Goal: Task Accomplishment & Management: Use online tool/utility

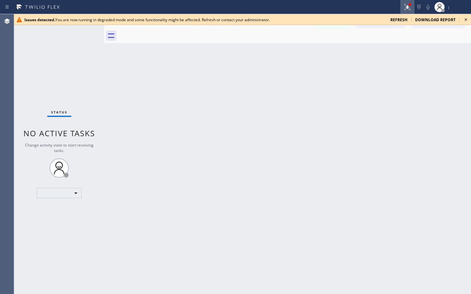
click at [409, 7] on icon at bounding box center [408, 7] width 8 height 8
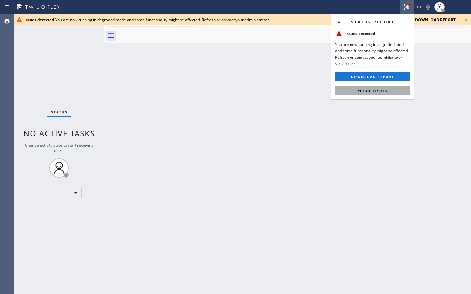
click at [364, 93] on button "Clear issues" at bounding box center [372, 90] width 75 height 9
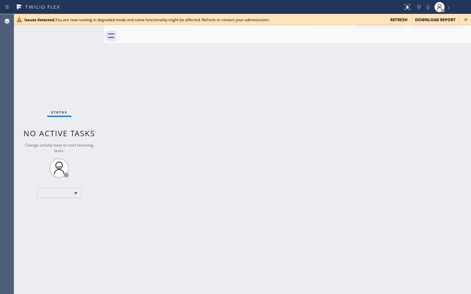
click at [404, 19] on span "refresh" at bounding box center [398, 19] width 17 height 5
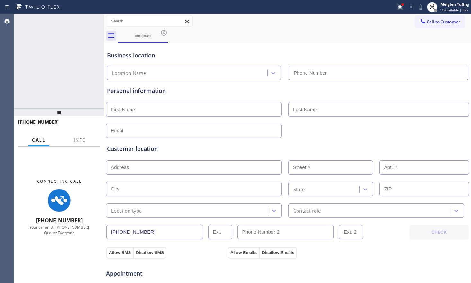
type input "(844) 760-2924"
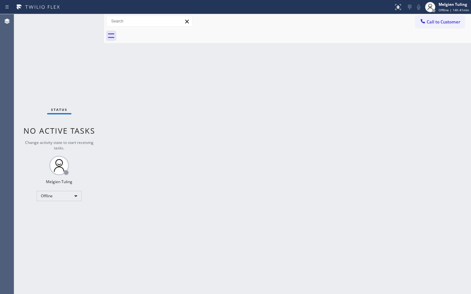
click at [340, 83] on div "Back to Dashboard Change Sender ID Customers Technicians Select a contact Outbo…" at bounding box center [287, 154] width 367 height 280
click at [76, 198] on div "Offline" at bounding box center [59, 196] width 45 height 10
click at [59, 214] on li "Available" at bounding box center [59, 213] width 44 height 8
click at [412, 172] on div "Back to Dashboard Change Sender ID Customers Technicians Select a contact Outbo…" at bounding box center [287, 154] width 367 height 280
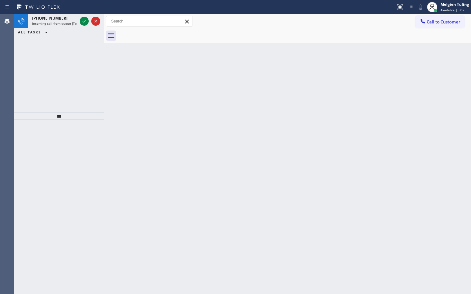
drag, startPoint x: 192, startPoint y: 199, endPoint x: 141, endPoint y: 83, distance: 126.8
click at [192, 199] on div "Back to Dashboard Change Sender ID Customers Technicians Select a contact Outbo…" at bounding box center [287, 154] width 367 height 280
click at [84, 22] on icon at bounding box center [84, 21] width 8 height 8
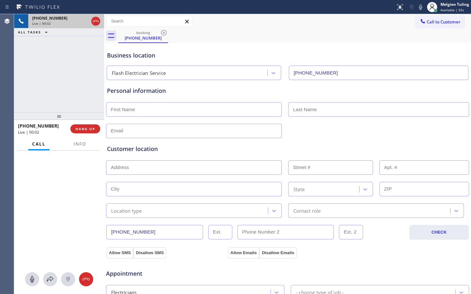
type input "[PHONE_NUMBER]"
click at [423, 4] on icon at bounding box center [421, 7] width 8 height 8
click at [84, 20] on icon at bounding box center [84, 21] width 8 height 8
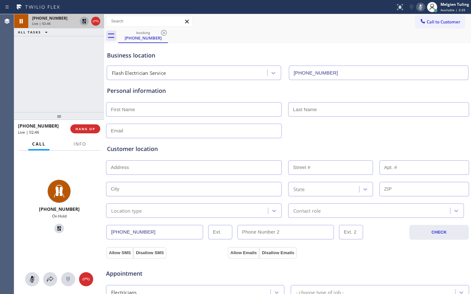
click at [299, 50] on div "Business location Flash Electrician Service [PHONE_NUMBER]" at bounding box center [288, 62] width 364 height 35
click at [420, 7] on icon at bounding box center [421, 7] width 8 height 8
click at [83, 21] on icon at bounding box center [84, 21] width 4 height 4
click at [321, 141] on div "Customer location >> ADD NEW ADDRESS << + NEW ADDRESS State Location type Conta…" at bounding box center [288, 178] width 364 height 80
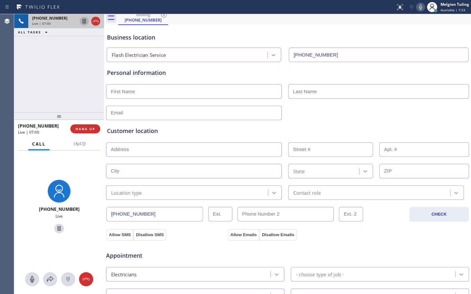
scroll to position [32, 0]
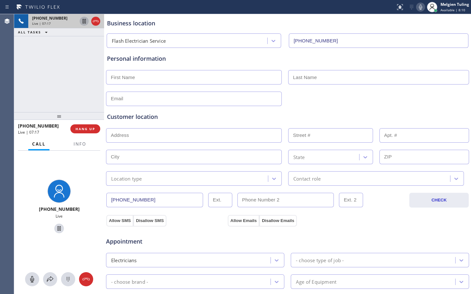
click at [84, 22] on icon at bounding box center [84, 21] width 3 height 4
click at [422, 6] on icon at bounding box center [420, 6] width 3 height 5
click at [85, 21] on icon at bounding box center [84, 21] width 8 height 8
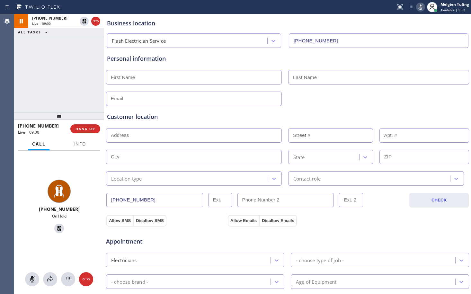
click at [423, 5] on rect at bounding box center [420, 6] width 4 height 4
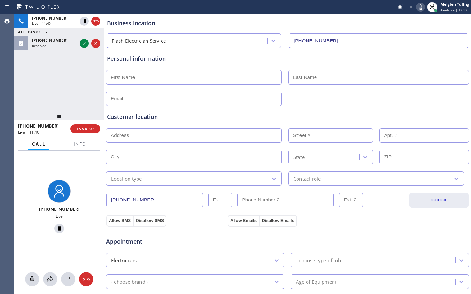
click at [153, 95] on input "text" at bounding box center [194, 99] width 176 height 14
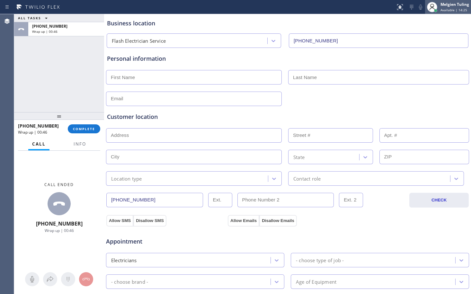
click at [453, 1] on div "Melgien Tuling Available | 14:25" at bounding box center [448, 7] width 46 height 14
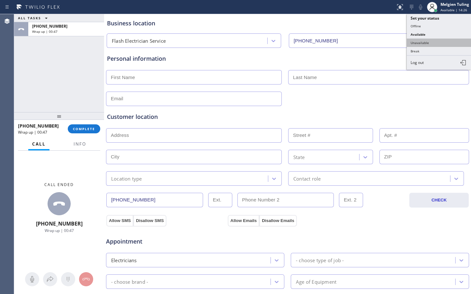
click at [415, 43] on button "Unavailable" at bounding box center [439, 43] width 64 height 8
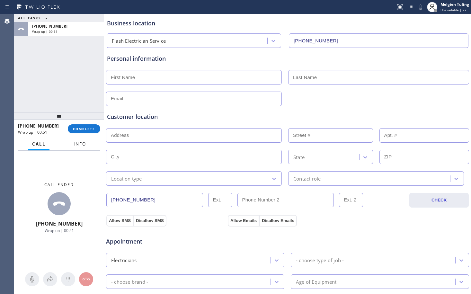
click at [84, 145] on span "Info" at bounding box center [80, 144] width 13 height 6
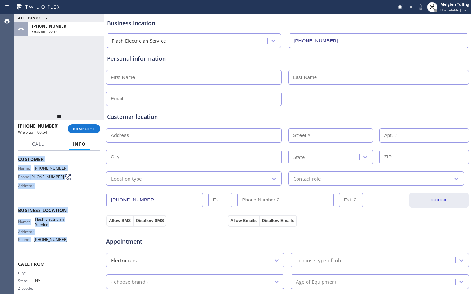
drag, startPoint x: 18, startPoint y: 159, endPoint x: 67, endPoint y: 240, distance: 94.5
click at [67, 240] on div "Context Queue: [Test] All Priority: 2 Customer Name: [PHONE_NUMBER] Phone: [PHO…" at bounding box center [59, 222] width 90 height 143
copy div "Customer Name: [PHONE_NUMBER] Phone: [PHONE_NUMBER] Address: Business location …"
click at [79, 130] on span "COMPLETE" at bounding box center [84, 129] width 22 height 4
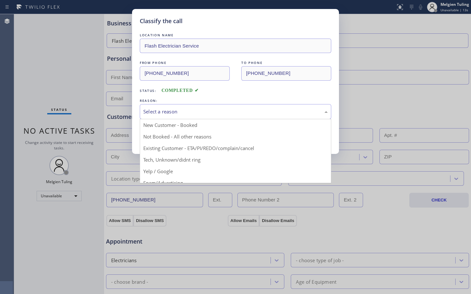
click at [167, 109] on div "Select a reason" at bounding box center [235, 111] width 184 height 7
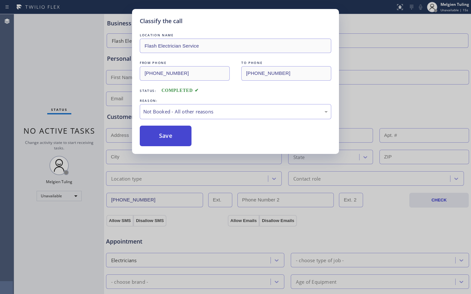
click at [162, 136] on button "Save" at bounding box center [166, 136] width 52 height 21
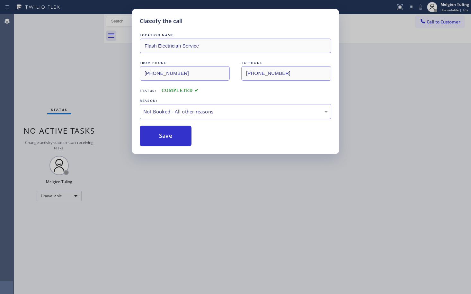
click at [418, 64] on div "Classify the call LOCATION NAME Flash Electrician Service FROM PHONE [PHONE_NUM…" at bounding box center [235, 147] width 471 height 294
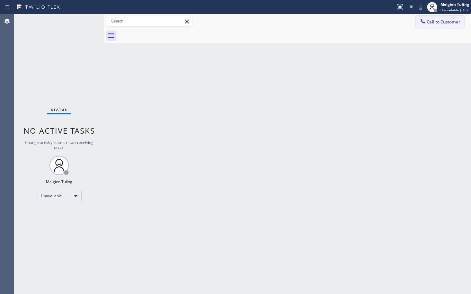
click at [441, 22] on span "Call to Customer" at bounding box center [444, 22] width 34 height 6
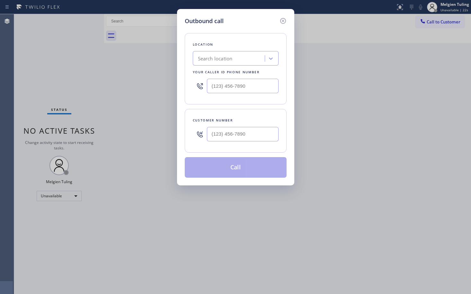
click at [220, 85] on input "text" at bounding box center [243, 86] width 72 height 14
paste input "844) 760-2924"
type input "[PHONE_NUMBER]"
click at [209, 132] on input "(___) ___-____" at bounding box center [243, 134] width 72 height 14
paste input "646) 581-4801"
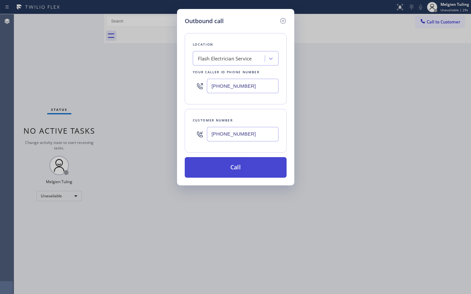
type input "[PHONE_NUMBER]"
click at [238, 171] on button "Call" at bounding box center [236, 167] width 102 height 21
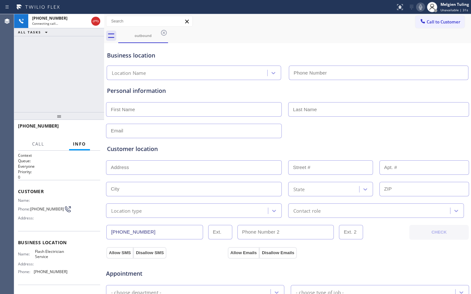
type input "[PHONE_NUMBER]"
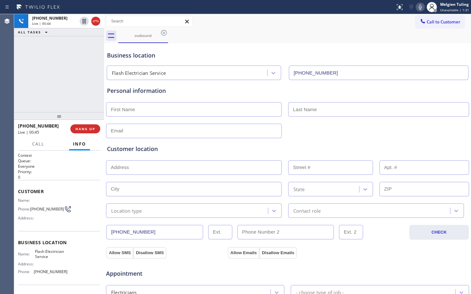
click at [208, 148] on div "Customer location" at bounding box center [287, 149] width 361 height 9
click at [85, 130] on span "HANG UP" at bounding box center [86, 129] width 20 height 4
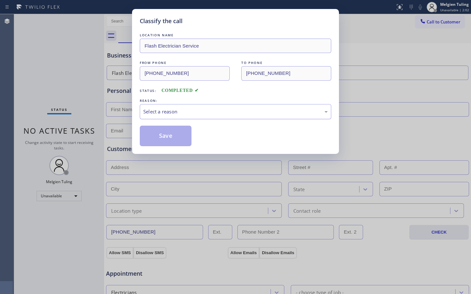
click at [161, 114] on div "Select a reason" at bounding box center [235, 111] width 184 height 7
click at [154, 134] on button "Save" at bounding box center [166, 136] width 52 height 21
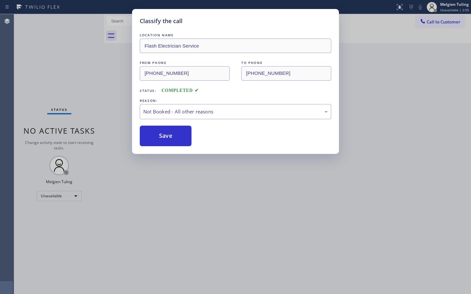
click at [93, 53] on div "Classify the call LOCATION NAME Flash Electrician Service FROM PHONE [PHONE_NUM…" at bounding box center [235, 147] width 471 height 294
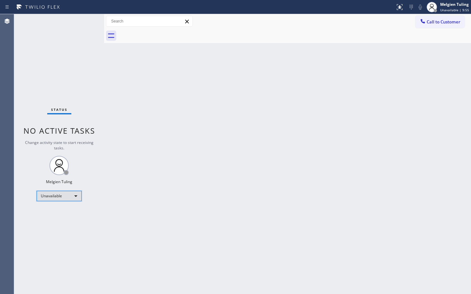
click at [73, 195] on div "Unavailable" at bounding box center [59, 196] width 45 height 10
click at [52, 212] on li "Available" at bounding box center [59, 213] width 44 height 8
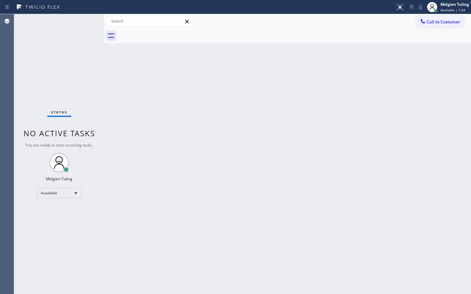
click at [165, 123] on div "Back to Dashboard Change Sender ID Customers Technicians Select a contact Outbo…" at bounding box center [287, 154] width 367 height 280
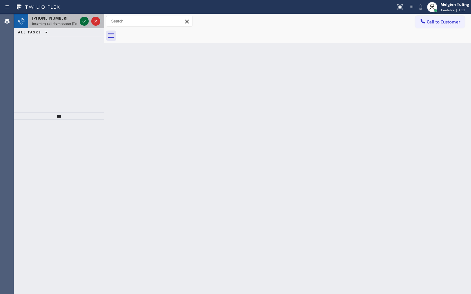
click at [86, 21] on icon at bounding box center [84, 21] width 8 height 8
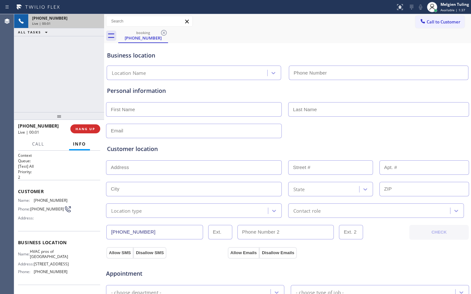
type input "[PHONE_NUMBER]"
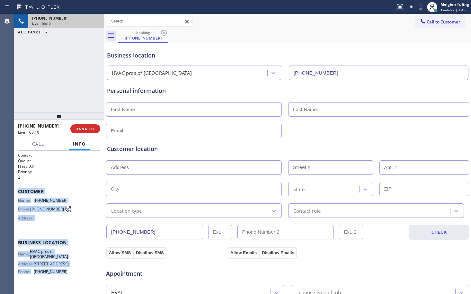
drag, startPoint x: 19, startPoint y: 190, endPoint x: 68, endPoint y: 271, distance: 95.2
click at [68, 271] on div "Context Queue: [Test] All Priority: 2 Customer Name: [PHONE_NUMBER] Phone: [PHO…" at bounding box center [59, 243] width 82 height 181
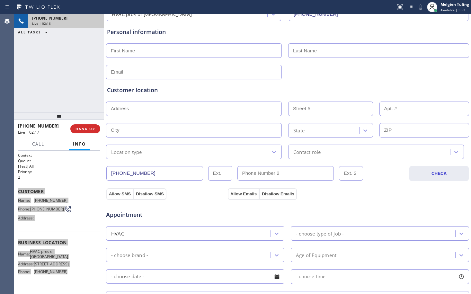
scroll to position [64, 0]
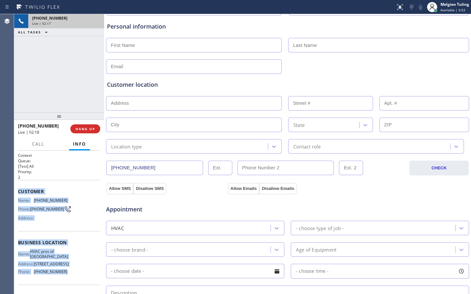
click at [84, 207] on div "Name: [PHONE_NUMBER] Phone: [PHONE_NUMBER] Address:" at bounding box center [59, 210] width 82 height 25
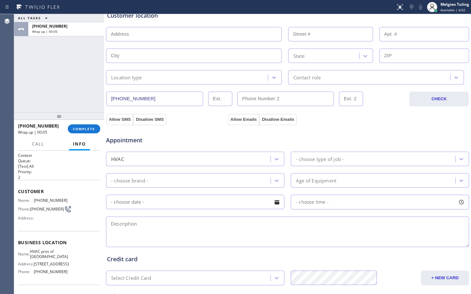
scroll to position [161, 0]
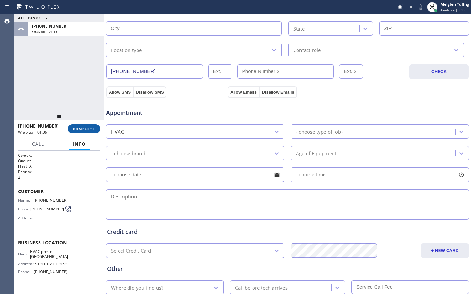
click at [82, 130] on span "COMPLETE" at bounding box center [84, 129] width 22 height 4
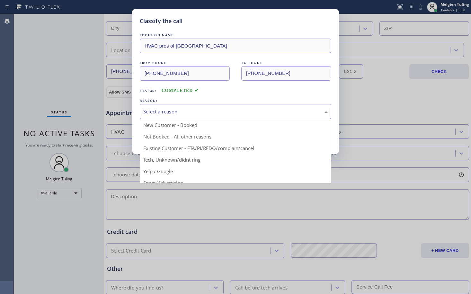
click at [165, 112] on div "Select a reason" at bounding box center [235, 111] width 184 height 7
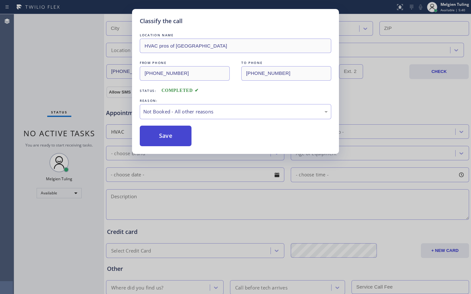
click at [159, 134] on button "Save" at bounding box center [166, 136] width 52 height 21
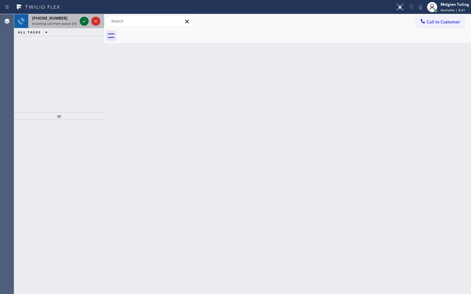
click at [85, 21] on icon at bounding box center [84, 21] width 8 height 8
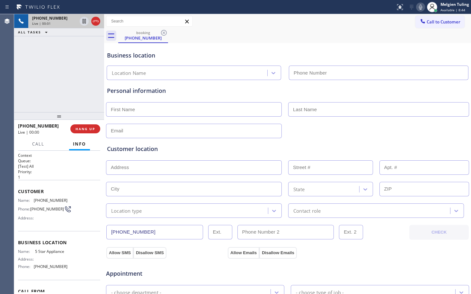
type input "[PHONE_NUMBER]"
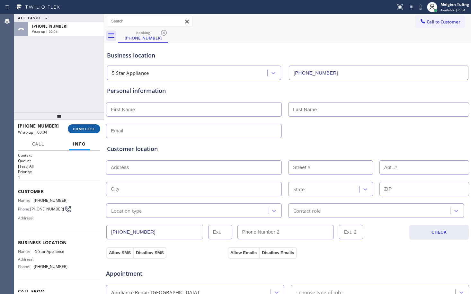
click at [82, 127] on span "COMPLETE" at bounding box center [84, 129] width 22 height 4
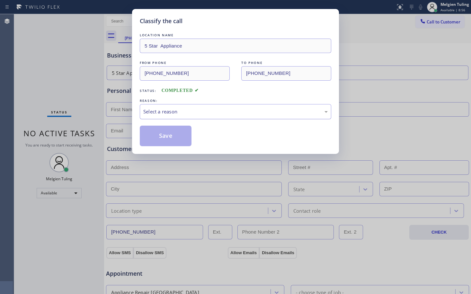
click at [162, 112] on div "Select a reason" at bounding box center [235, 111] width 184 height 7
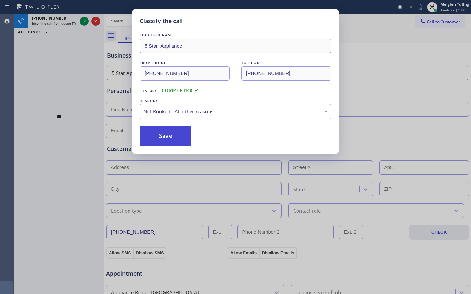
click at [164, 139] on button "Save" at bounding box center [166, 136] width 52 height 21
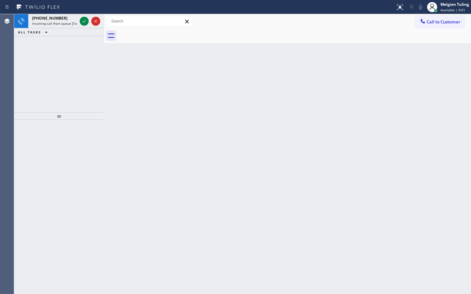
click at [98, 93] on div "[PHONE_NUMBER] Incoming call from queue [Test] All ALL TASKS ALL TASKS ACTIVE T…" at bounding box center [59, 63] width 90 height 98
click at [84, 19] on icon at bounding box center [84, 21] width 8 height 8
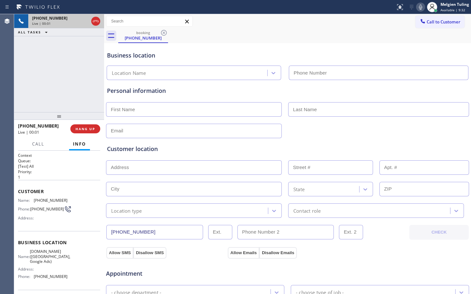
type input "[PHONE_NUMBER]"
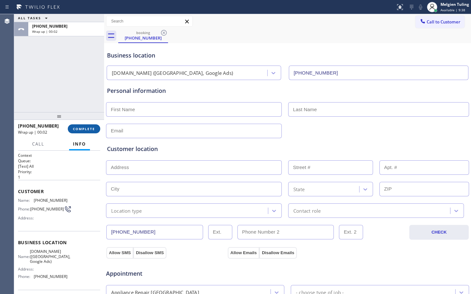
click at [82, 130] on span "COMPLETE" at bounding box center [84, 129] width 22 height 4
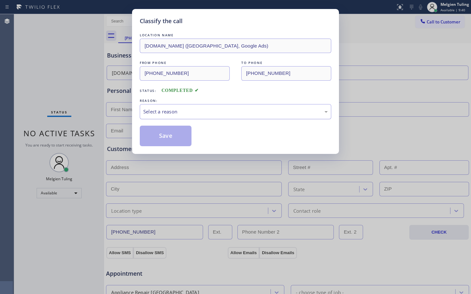
click at [160, 113] on div "Select a reason" at bounding box center [235, 111] width 184 height 7
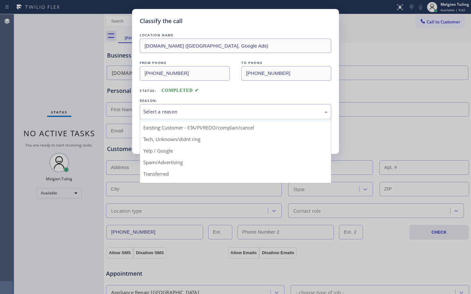
scroll to position [40, 0]
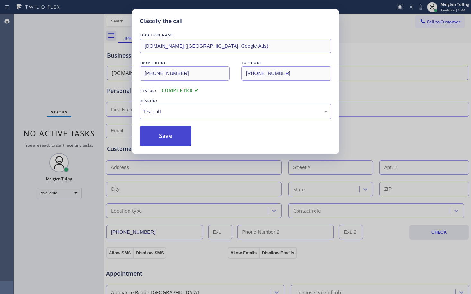
click at [179, 141] on button "Save" at bounding box center [166, 136] width 52 height 21
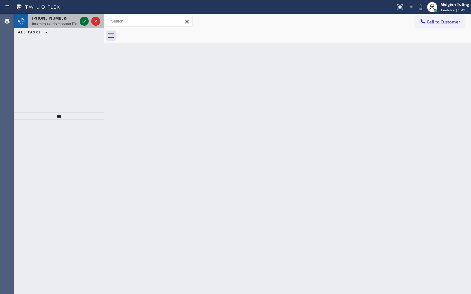
click at [83, 22] on icon at bounding box center [84, 21] width 3 height 3
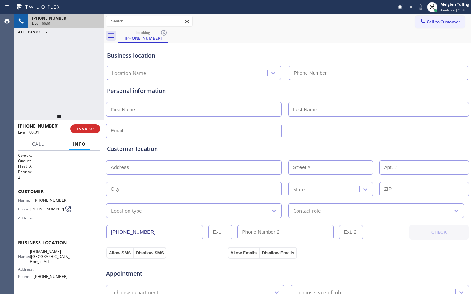
type input "[PHONE_NUMBER]"
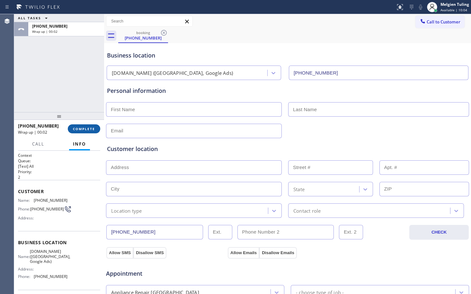
click at [78, 129] on span "COMPLETE" at bounding box center [84, 129] width 22 height 4
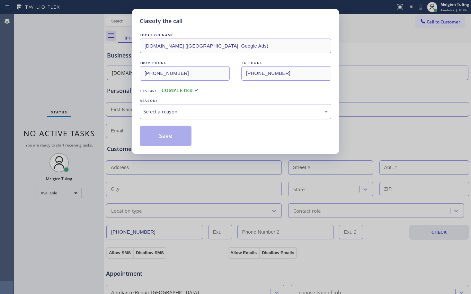
click at [148, 109] on div "Select a reason" at bounding box center [235, 111] width 184 height 7
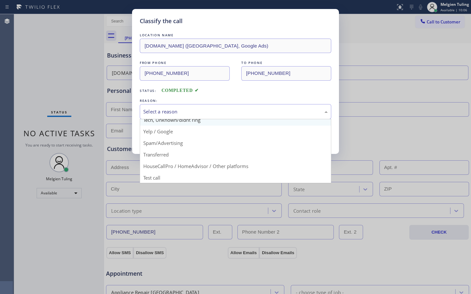
scroll to position [40, 0]
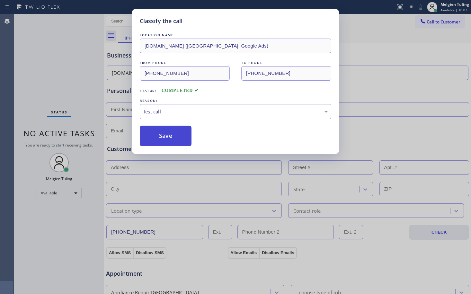
click at [171, 133] on button "Save" at bounding box center [166, 136] width 52 height 21
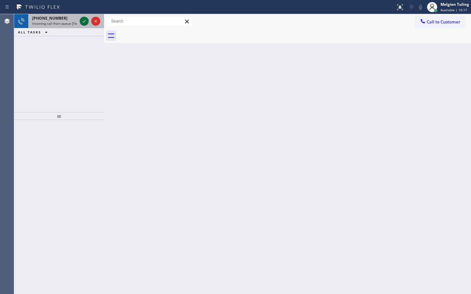
click at [80, 20] on icon at bounding box center [84, 21] width 8 height 8
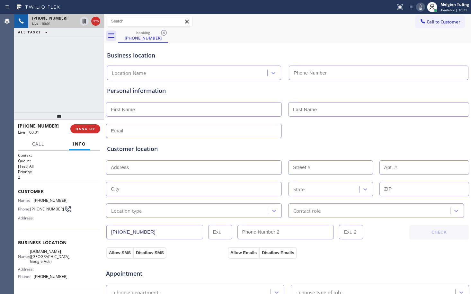
type input "[PHONE_NUMBER]"
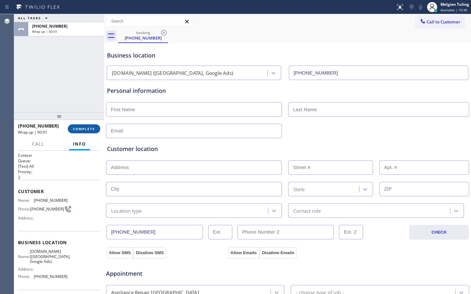
click at [86, 129] on span "COMPLETE" at bounding box center [84, 129] width 22 height 4
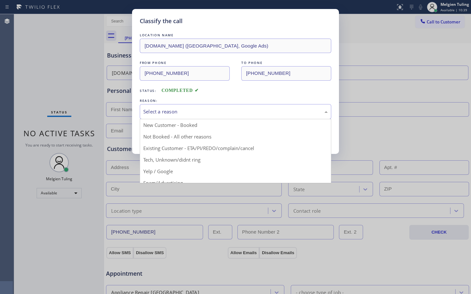
click at [157, 108] on div "Select a reason" at bounding box center [235, 111] width 184 height 7
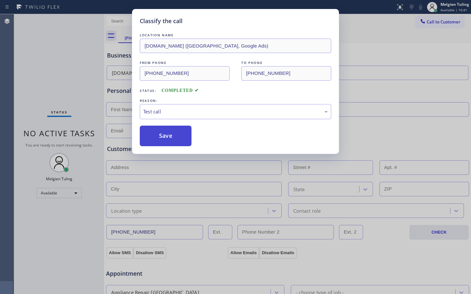
click at [164, 144] on button "Save" at bounding box center [166, 136] width 52 height 21
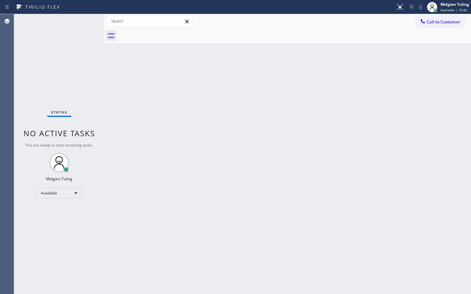
click at [124, 105] on div "Back to Dashboard Change Sender ID Customers Technicians Select a contact Outbo…" at bounding box center [287, 154] width 367 height 280
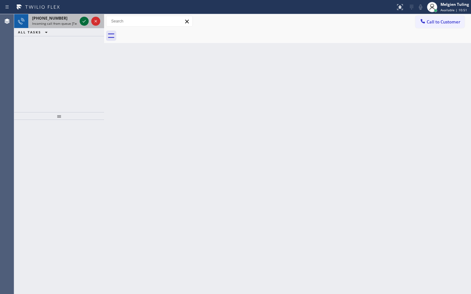
click at [82, 18] on icon at bounding box center [84, 21] width 8 height 8
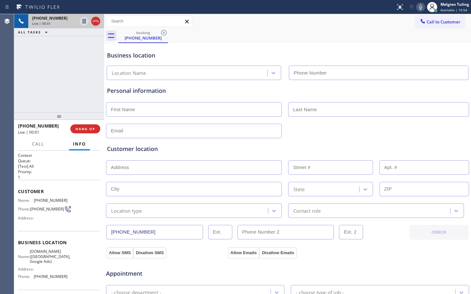
type input "[PHONE_NUMBER]"
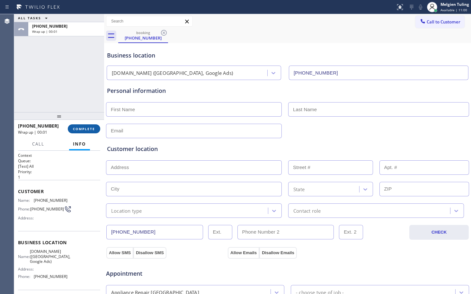
click at [81, 128] on span "COMPLETE" at bounding box center [84, 129] width 22 height 4
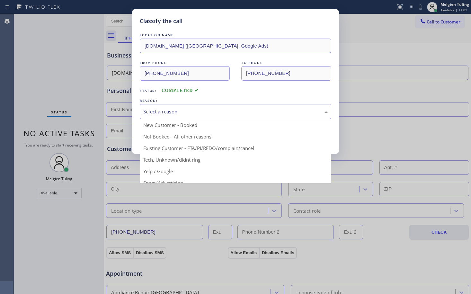
click at [174, 112] on div "Select a reason" at bounding box center [235, 111] width 184 height 7
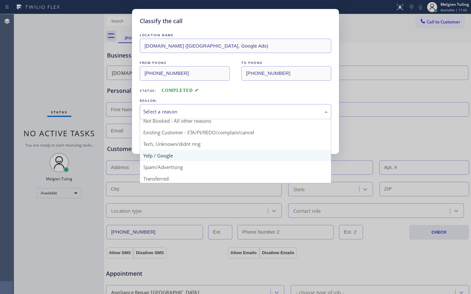
scroll to position [40, 0]
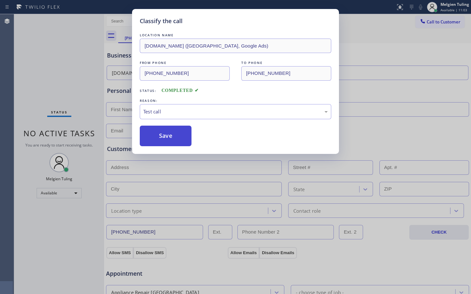
click at [171, 138] on button "Save" at bounding box center [166, 136] width 52 height 21
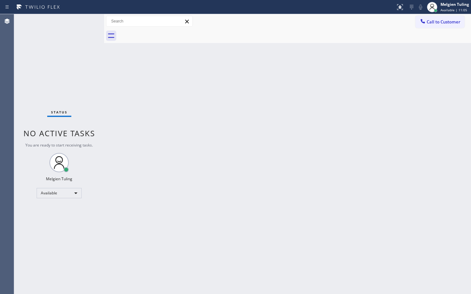
click at [171, 138] on div "Back to Dashboard Change Sender ID Customers Technicians Select a contact Outbo…" at bounding box center [287, 154] width 367 height 280
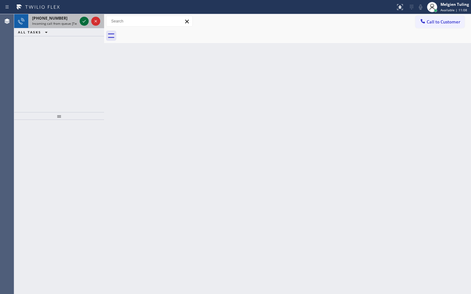
click at [85, 22] on icon at bounding box center [84, 21] width 8 height 8
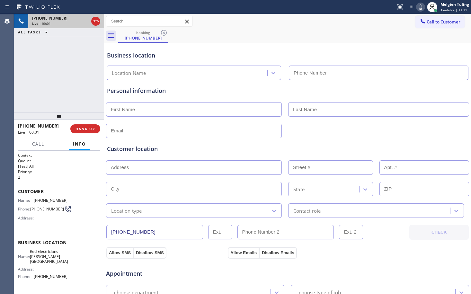
type input "[PHONE_NUMBER]"
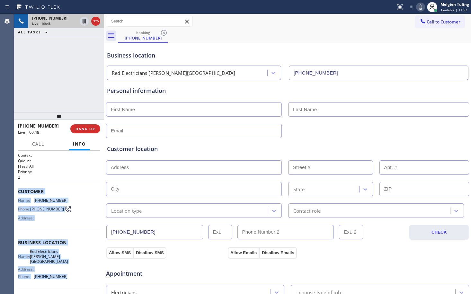
drag, startPoint x: 18, startPoint y: 189, endPoint x: 66, endPoint y: 274, distance: 98.0
click at [66, 274] on div "Context Queue: [Test] All Priority: 2 Customer Name: [PHONE_NUMBER] Phone: [PHO…" at bounding box center [59, 222] width 90 height 143
copy div "Customer Name: [PHONE_NUMBER] Phone: [PHONE_NUMBER] Address: Business location …"
click at [78, 125] on button "HANG UP" at bounding box center [85, 128] width 30 height 9
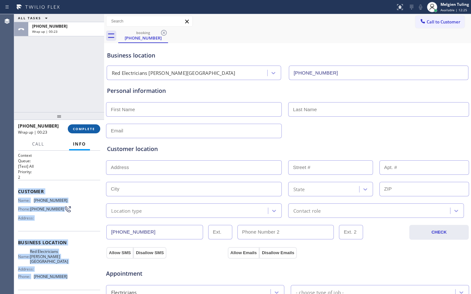
click at [84, 126] on button "COMPLETE" at bounding box center [84, 128] width 32 height 9
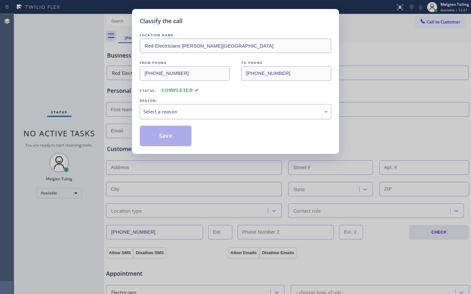
click at [191, 113] on div "Select a reason" at bounding box center [235, 111] width 184 height 7
click at [163, 138] on button "Save" at bounding box center [166, 136] width 52 height 21
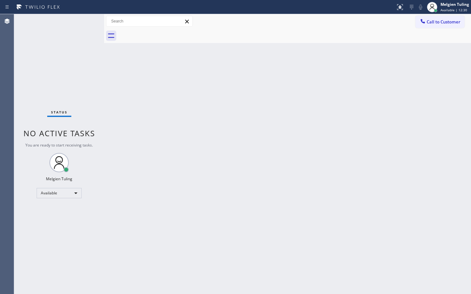
drag, startPoint x: 335, startPoint y: 222, endPoint x: 394, endPoint y: 241, distance: 62.0
click at [336, 222] on div "Back to Dashboard Change Sender ID Customers Technicians Select a contact Outbo…" at bounding box center [287, 154] width 367 height 280
click at [85, 21] on div "Status No active tasks You are ready to start receiving tasks. Melgien Tuling A…" at bounding box center [59, 154] width 90 height 280
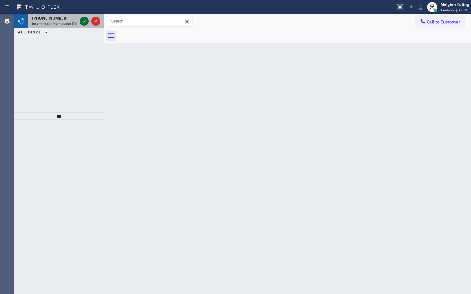
click at [83, 19] on icon at bounding box center [84, 21] width 8 height 8
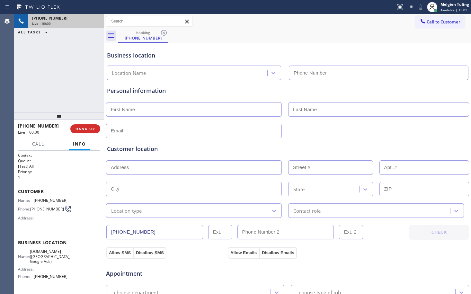
type input "[PHONE_NUMBER]"
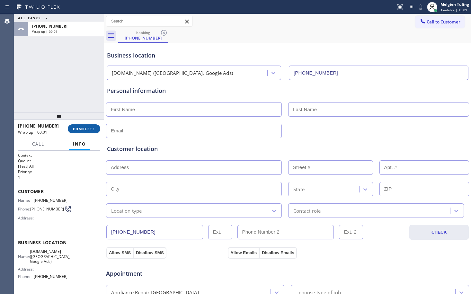
click at [80, 130] on span "COMPLETE" at bounding box center [84, 129] width 22 height 4
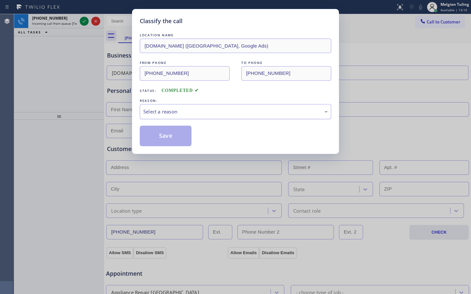
click at [154, 110] on div "Select a reason" at bounding box center [235, 111] width 184 height 7
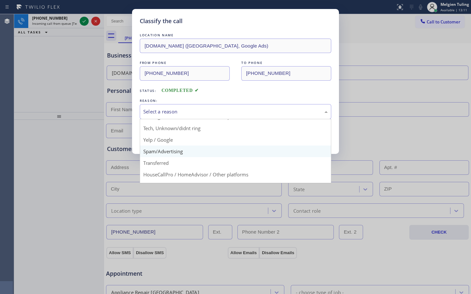
scroll to position [40, 0]
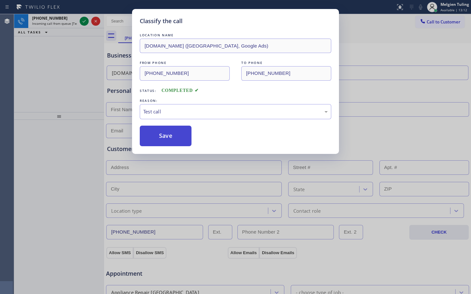
click at [159, 144] on button "Save" at bounding box center [166, 136] width 52 height 21
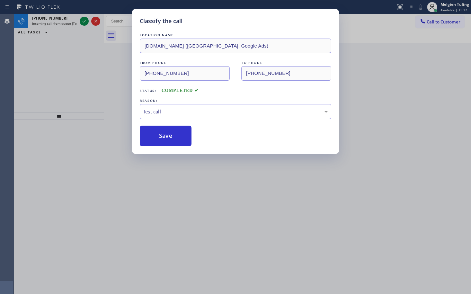
drag, startPoint x: 101, startPoint y: 108, endPoint x: 97, endPoint y: 103, distance: 5.3
click at [100, 107] on div "Classify the call LOCATION NAME [DOMAIN_NAME] ([GEOGRAPHIC_DATA], Google Ads) F…" at bounding box center [235, 147] width 471 height 294
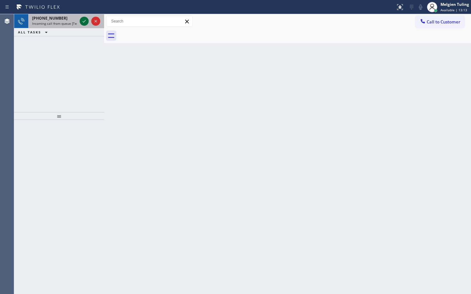
click at [84, 20] on icon at bounding box center [84, 21] width 8 height 8
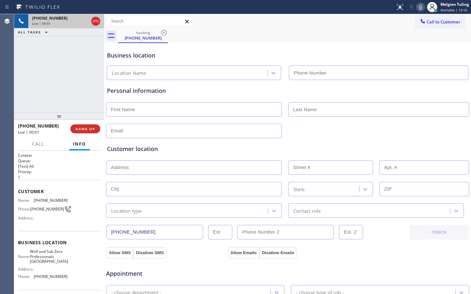
type input "[PHONE_NUMBER]"
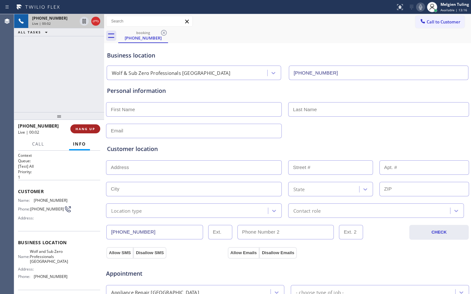
click at [83, 131] on button "HANG UP" at bounding box center [85, 128] width 30 height 9
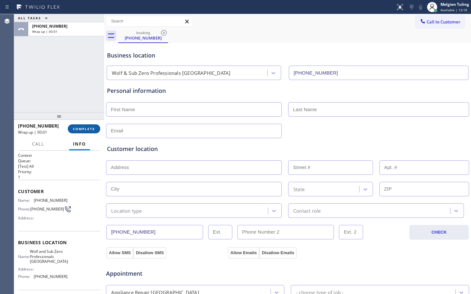
click at [74, 130] on span "COMPLETE" at bounding box center [84, 129] width 22 height 4
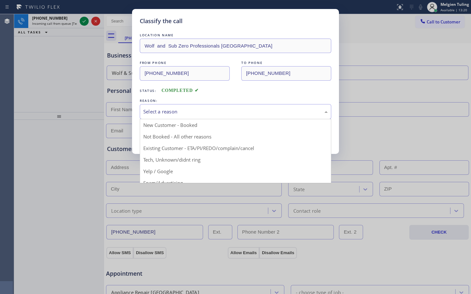
click at [167, 110] on div "Select a reason" at bounding box center [235, 111] width 184 height 7
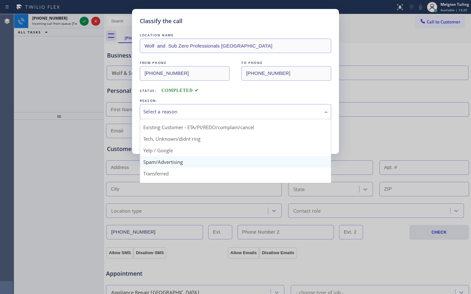
scroll to position [32, 0]
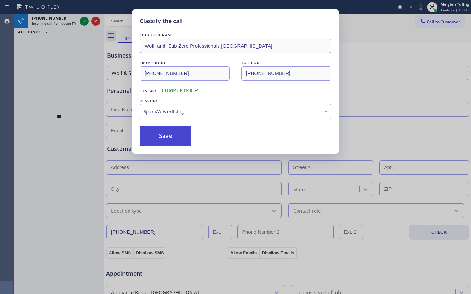
click at [157, 134] on button "Save" at bounding box center [166, 136] width 52 height 21
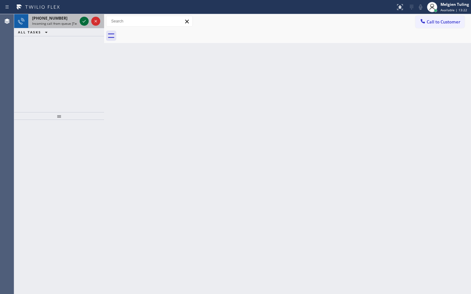
click at [83, 21] on icon at bounding box center [84, 21] width 8 height 8
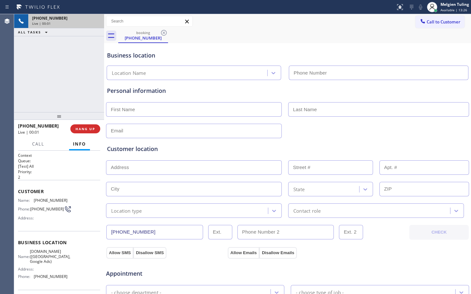
type input "[PHONE_NUMBER]"
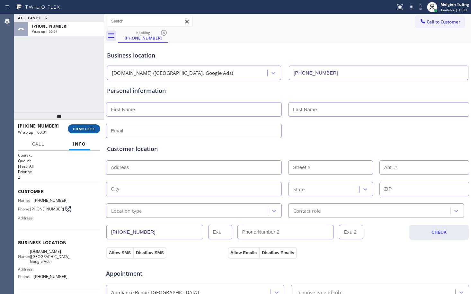
click at [82, 130] on span "COMPLETE" at bounding box center [84, 129] width 22 height 4
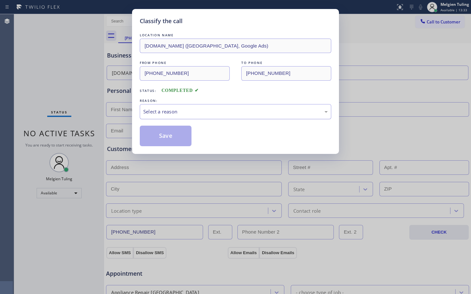
click at [158, 114] on div "Select a reason" at bounding box center [235, 111] width 184 height 7
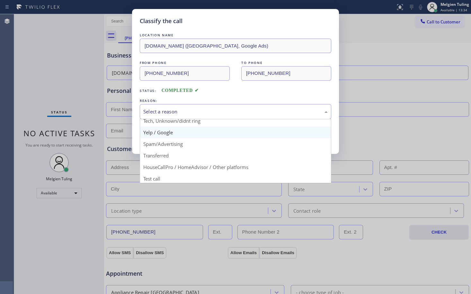
scroll to position [40, 0]
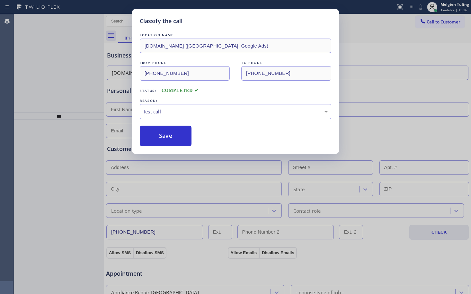
click at [165, 146] on div "Classify the call LOCATION NAME [DOMAIN_NAME] ([GEOGRAPHIC_DATA], Google Ads) F…" at bounding box center [235, 81] width 207 height 145
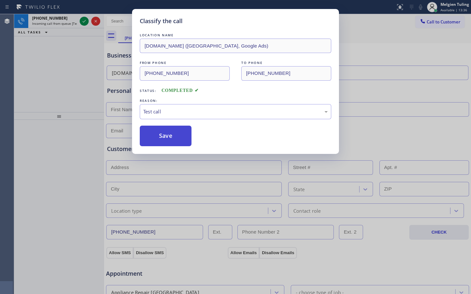
click at [168, 138] on button "Save" at bounding box center [166, 136] width 52 height 21
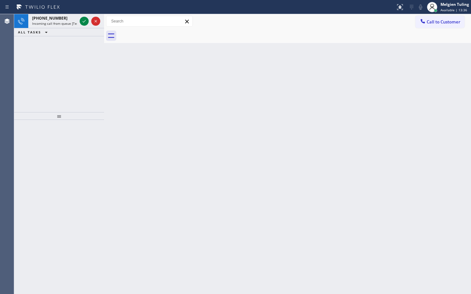
click at [86, 21] on icon at bounding box center [84, 21] width 8 height 8
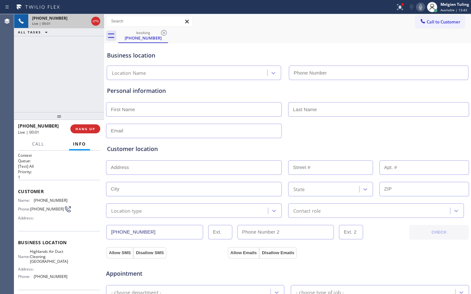
type input "[PHONE_NUMBER]"
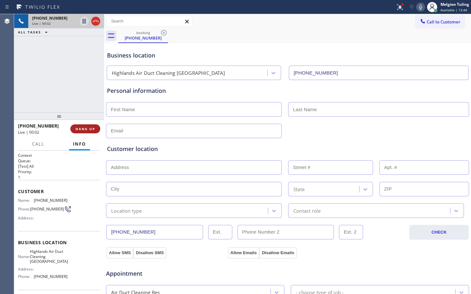
click at [83, 127] on span "HANG UP" at bounding box center [86, 129] width 20 height 4
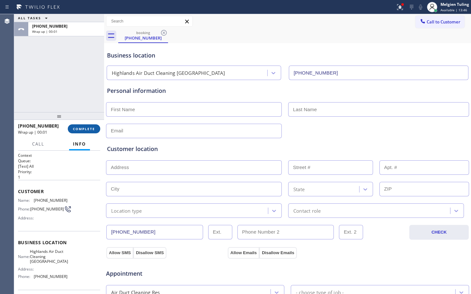
click at [89, 128] on span "COMPLETE" at bounding box center [84, 129] width 22 height 4
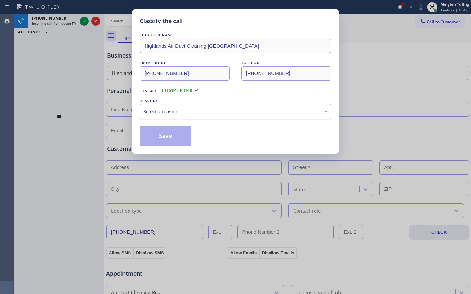
click at [148, 111] on div "Select a reason" at bounding box center [235, 111] width 184 height 7
click at [165, 130] on button "Save" at bounding box center [166, 136] width 52 height 21
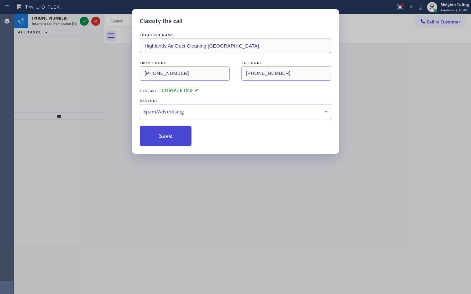
click at [165, 130] on button "Save" at bounding box center [166, 136] width 52 height 21
click at [86, 22] on icon at bounding box center [84, 21] width 8 height 8
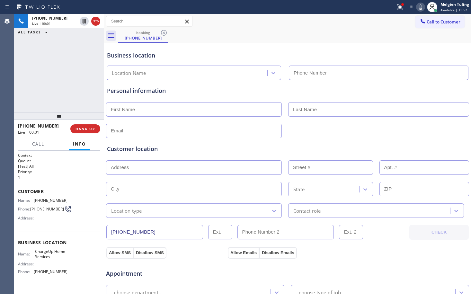
type input "[PHONE_NUMBER]"
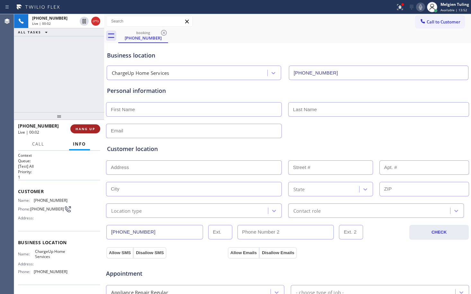
click at [83, 131] on span "HANG UP" at bounding box center [86, 129] width 20 height 4
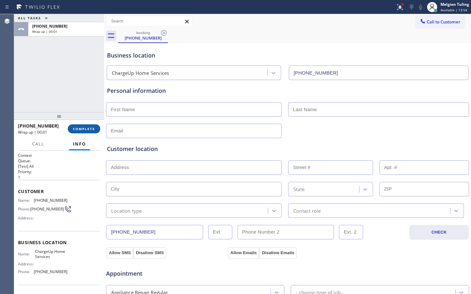
click at [84, 130] on span "COMPLETE" at bounding box center [84, 129] width 22 height 4
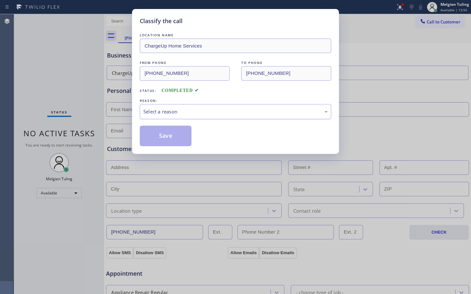
click at [150, 109] on div "Select a reason" at bounding box center [235, 111] width 184 height 7
click at [161, 136] on button "Save" at bounding box center [166, 136] width 52 height 21
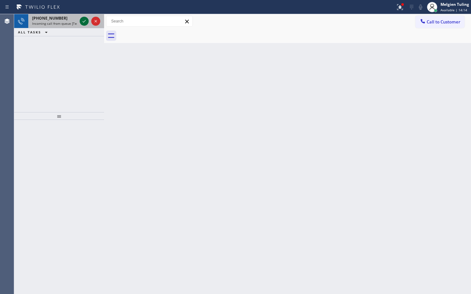
click at [83, 21] on icon at bounding box center [84, 21] width 8 height 8
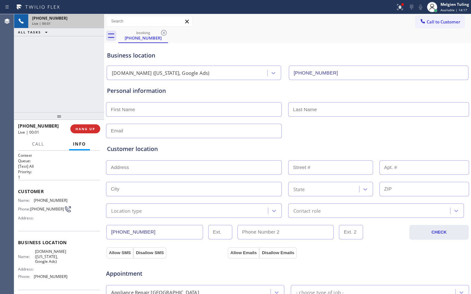
type input "[PHONE_NUMBER]"
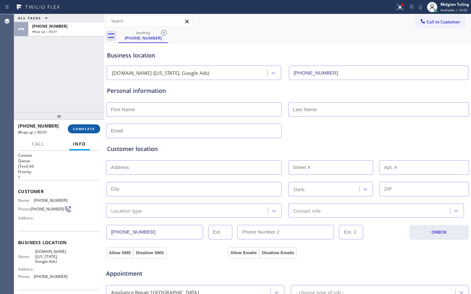
click at [82, 129] on span "COMPLETE" at bounding box center [84, 129] width 22 height 4
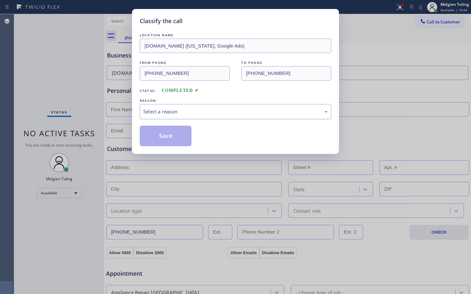
click at [177, 111] on div "Select a reason" at bounding box center [235, 111] width 184 height 7
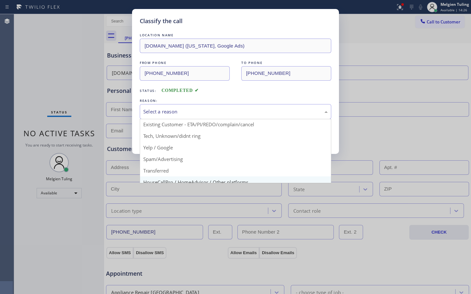
scroll to position [40, 0]
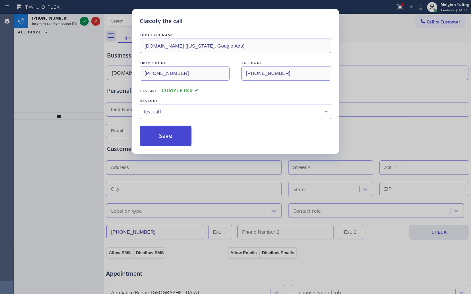
click at [170, 138] on button "Save" at bounding box center [166, 136] width 52 height 21
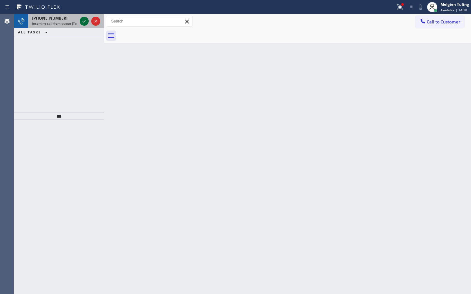
click at [82, 21] on icon at bounding box center [84, 21] width 8 height 8
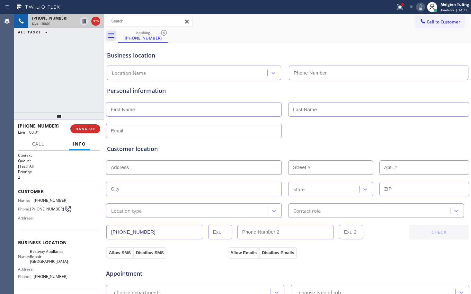
type input "[PHONE_NUMBER]"
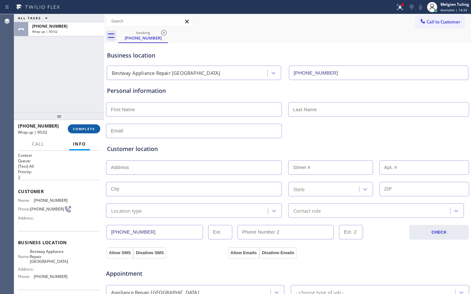
click at [76, 128] on span "COMPLETE" at bounding box center [84, 129] width 22 height 4
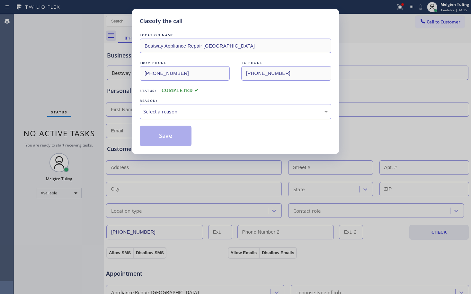
click at [151, 109] on div "Select a reason" at bounding box center [235, 111] width 184 height 7
click at [154, 132] on button "Save" at bounding box center [166, 136] width 52 height 21
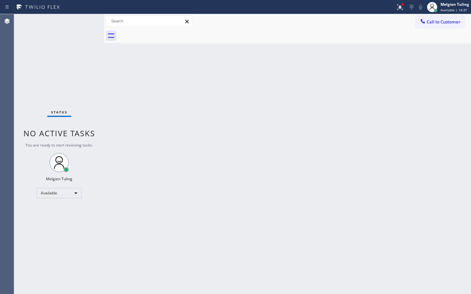
click at [122, 93] on div "Back to Dashboard Change Sender ID Customers Technicians Select a contact Outbo…" at bounding box center [287, 154] width 367 height 280
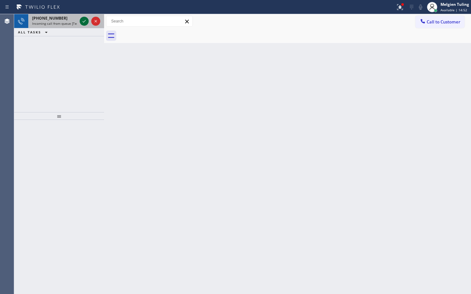
click at [84, 23] on icon at bounding box center [84, 21] width 8 height 8
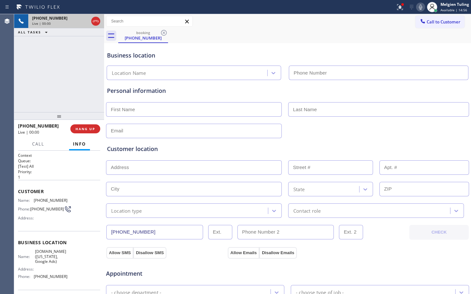
type input "[PHONE_NUMBER]"
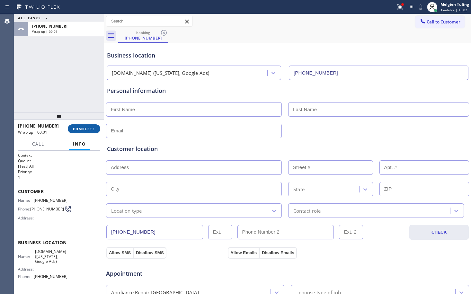
click at [84, 130] on span "COMPLETE" at bounding box center [84, 129] width 22 height 4
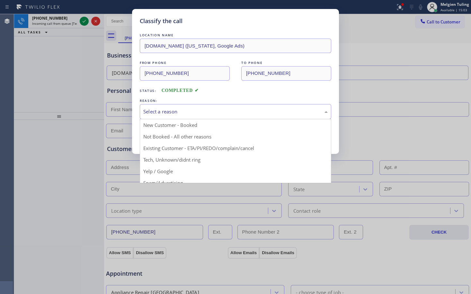
click at [154, 110] on div "Select a reason" at bounding box center [235, 111] width 184 height 7
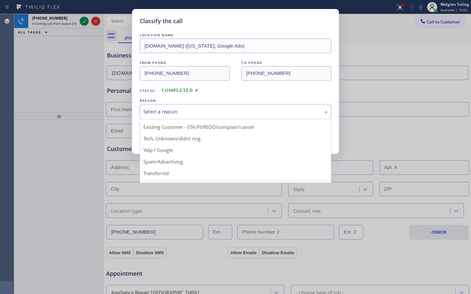
scroll to position [40, 0]
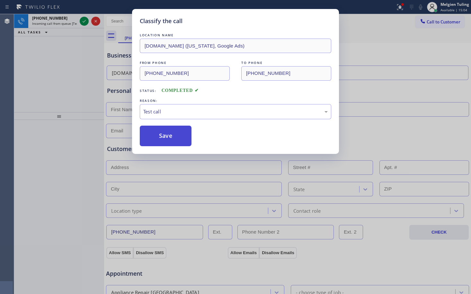
click at [159, 139] on button "Save" at bounding box center [166, 136] width 52 height 21
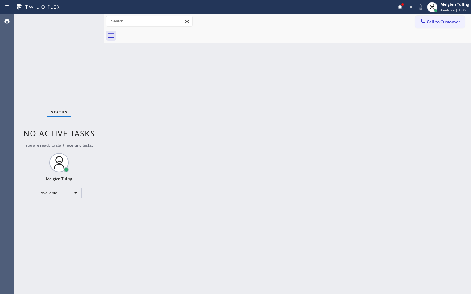
click at [83, 21] on div "Status No active tasks You are ready to start receiving tasks. Melgien Tuling A…" at bounding box center [59, 154] width 90 height 280
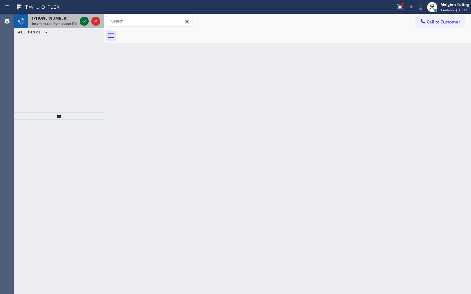
click at [84, 22] on icon at bounding box center [84, 21] width 3 height 3
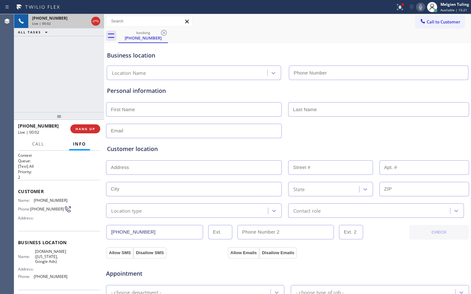
type input "[PHONE_NUMBER]"
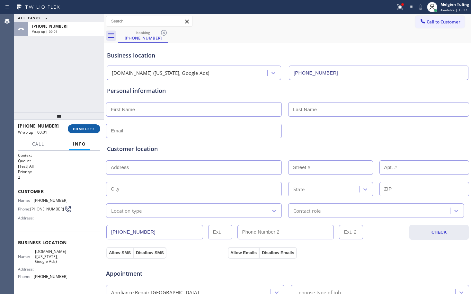
click at [84, 127] on span "COMPLETE" at bounding box center [84, 129] width 22 height 4
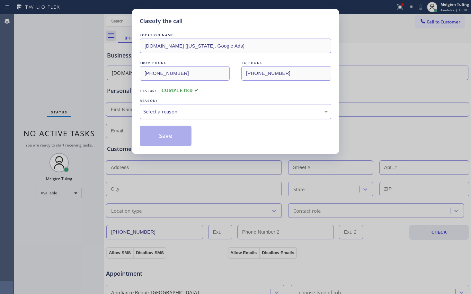
click at [166, 106] on div "Select a reason" at bounding box center [236, 111] width 192 height 15
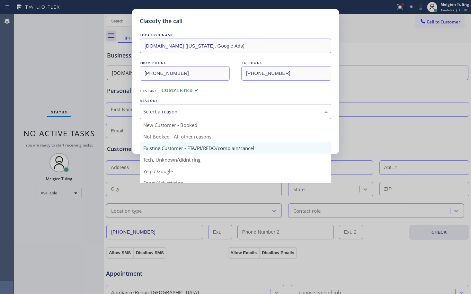
scroll to position [40, 0]
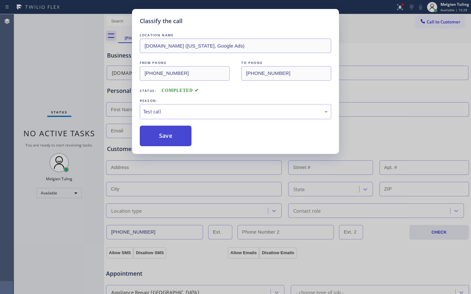
click at [156, 133] on button "Save" at bounding box center [166, 136] width 52 height 21
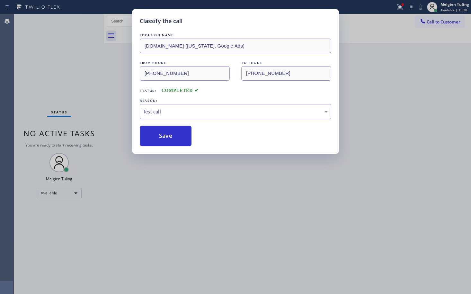
click at [54, 67] on div "Classify the call LOCATION NAME [DOMAIN_NAME] ([US_STATE], Google Ads) FROM PHO…" at bounding box center [235, 147] width 471 height 294
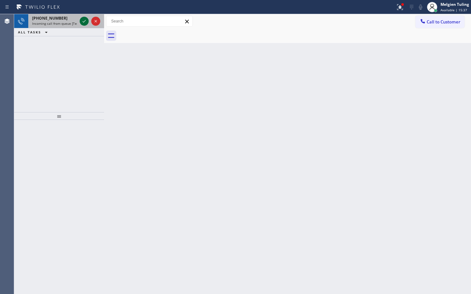
click at [82, 22] on icon at bounding box center [84, 21] width 8 height 8
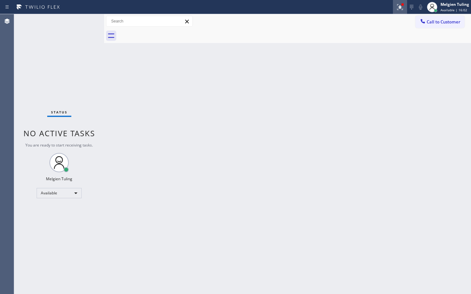
click at [400, 7] on icon at bounding box center [399, 6] width 4 height 4
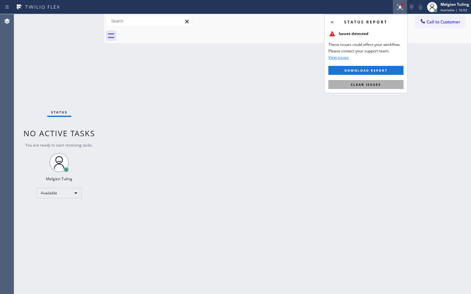
click at [369, 83] on span "Clear issues" at bounding box center [366, 84] width 30 height 4
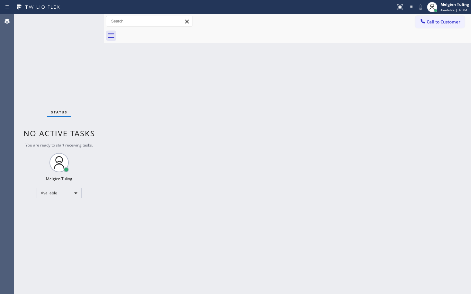
click at [325, 89] on div "Back to Dashboard Change Sender ID Customers Technicians Select a contact Outbo…" at bounding box center [287, 154] width 367 height 280
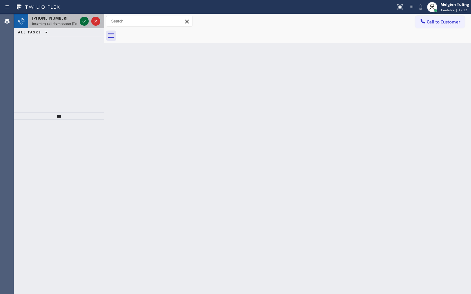
click at [86, 22] on icon at bounding box center [84, 21] width 8 height 8
click at [84, 19] on icon at bounding box center [84, 21] width 8 height 8
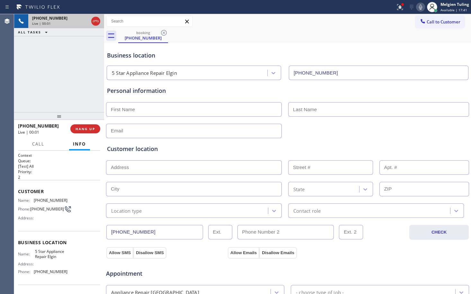
type input "[PHONE_NUMBER]"
click at [401, 5] on icon at bounding box center [400, 6] width 4 height 2
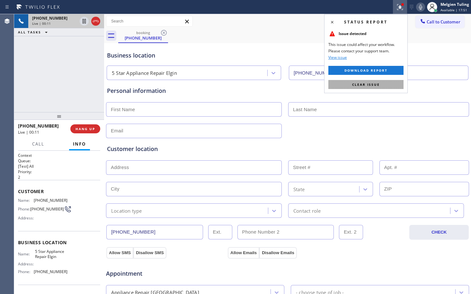
click at [364, 85] on span "Clear issue" at bounding box center [366, 84] width 28 height 4
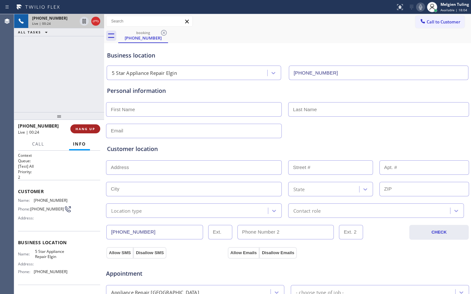
click at [85, 128] on span "HANG UP" at bounding box center [86, 129] width 20 height 4
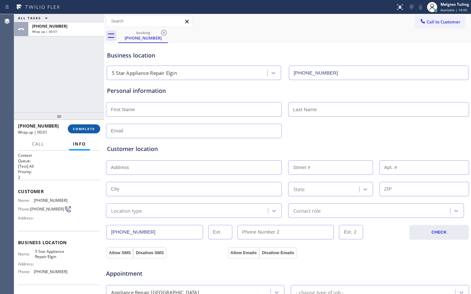
click at [90, 127] on span "COMPLETE" at bounding box center [84, 129] width 22 height 4
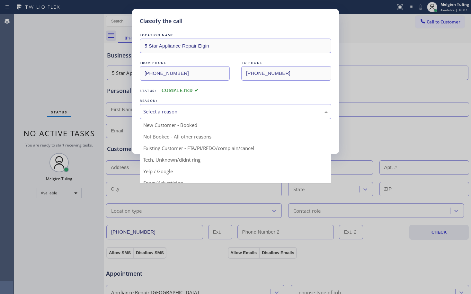
click at [156, 112] on div "Select a reason" at bounding box center [235, 111] width 184 height 7
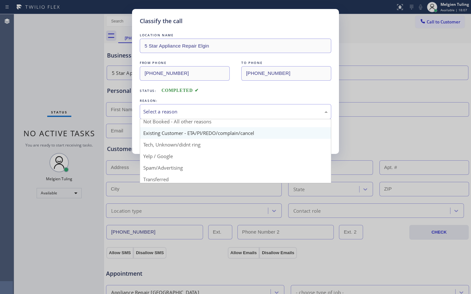
scroll to position [40, 0]
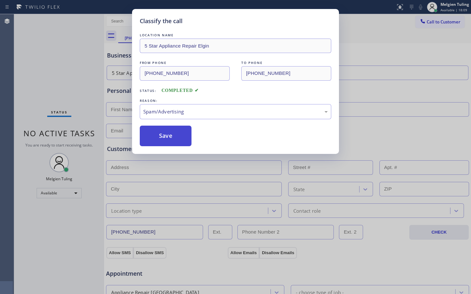
click at [162, 131] on button "Save" at bounding box center [166, 136] width 52 height 21
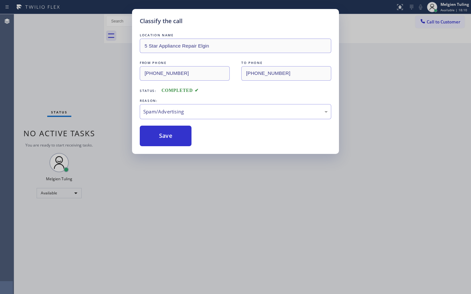
click at [112, 100] on div "Classify the call LOCATION NAME 5 Star Appliance Repair Elgin FROM PHONE [PHONE…" at bounding box center [235, 147] width 471 height 294
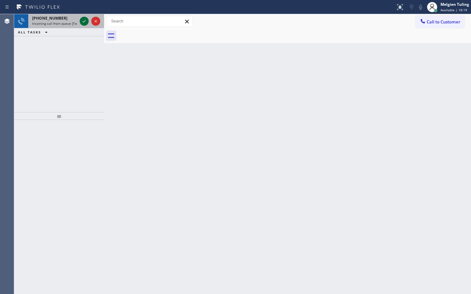
click at [83, 22] on icon at bounding box center [84, 21] width 8 height 8
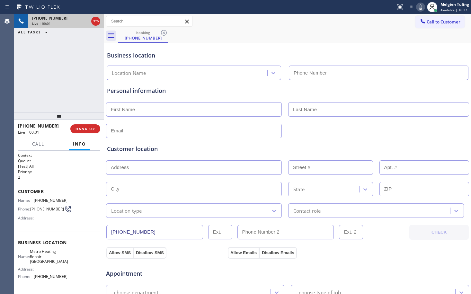
type input "[PHONE_NUMBER]"
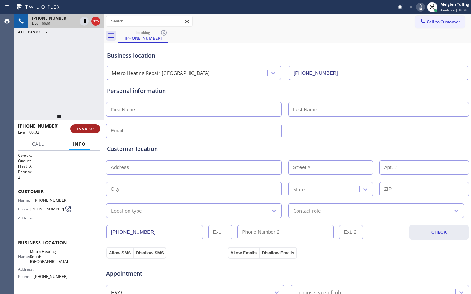
click at [91, 129] on span "HANG UP" at bounding box center [86, 129] width 20 height 4
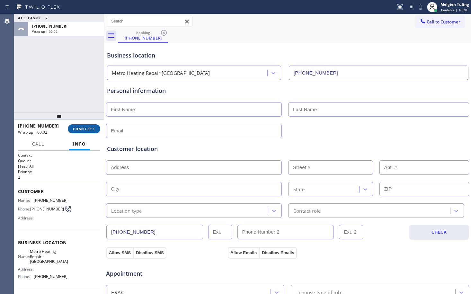
click at [91, 129] on span "COMPLETE" at bounding box center [84, 129] width 22 height 4
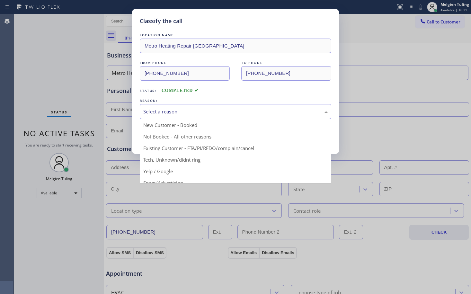
click at [196, 109] on div "Select a reason" at bounding box center [235, 111] width 184 height 7
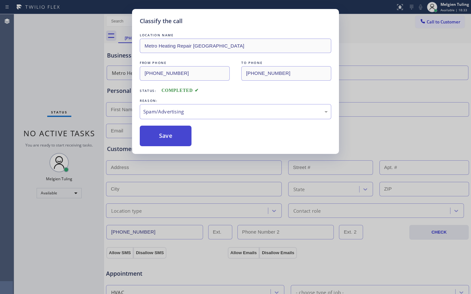
click at [174, 139] on button "Save" at bounding box center [166, 136] width 52 height 21
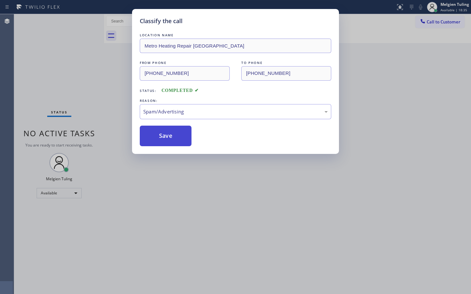
click at [171, 134] on div "Classify the call LOCATION NAME Flash Electrician Service FROM PHONE [PHONE_NUM…" at bounding box center [242, 154] width 457 height 280
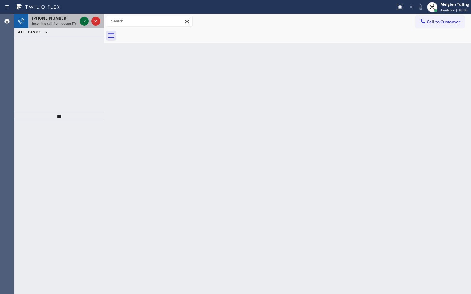
click at [86, 22] on icon at bounding box center [84, 21] width 8 height 8
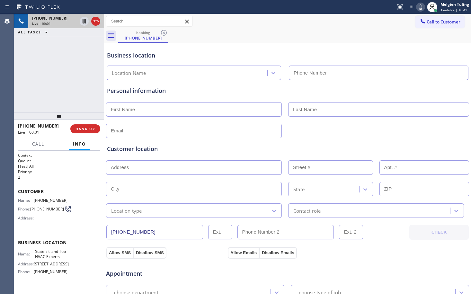
type input "[PHONE_NUMBER]"
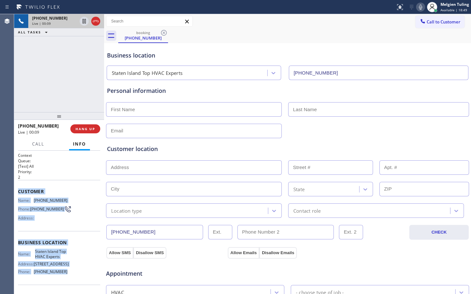
drag, startPoint x: 15, startPoint y: 190, endPoint x: 62, endPoint y: 282, distance: 103.8
click at [62, 282] on div "Context Queue: [Test] All Priority: 2 Customer Name: [PHONE_NUMBER] Phone: [PHO…" at bounding box center [59, 222] width 90 height 143
click at [62, 277] on div "Name: [GEOGRAPHIC_DATA] Top HVAC Experts Address: [STREET_ADDRESS] Phone: [PHON…" at bounding box center [42, 263] width 49 height 28
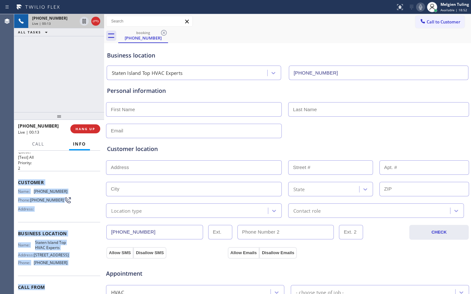
scroll to position [13, 0]
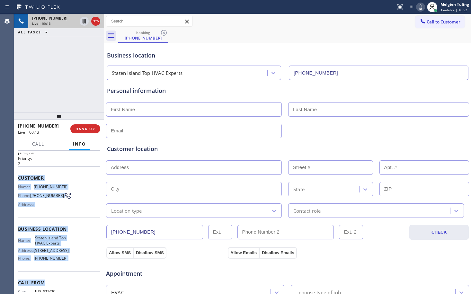
drag, startPoint x: 16, startPoint y: 192, endPoint x: 65, endPoint y: 286, distance: 106.4
click at [65, 286] on div "Context Queue: [Test] All Priority: 2 Customer Name: [PHONE_NUMBER] Phone: [PHO…" at bounding box center [59, 222] width 90 height 143
click at [76, 263] on div "Name: [GEOGRAPHIC_DATA] Top HVAC Experts Address: [STREET_ADDRESS] Phone: [PHON…" at bounding box center [59, 250] width 82 height 28
drag, startPoint x: 63, startPoint y: 265, endPoint x: 19, endPoint y: 180, distance: 96.4
click at [19, 180] on div "Context Queue: [Test] All Priority: 2 Customer Name: [PHONE_NUMBER] Phone: [PHO…" at bounding box center [59, 229] width 82 height 181
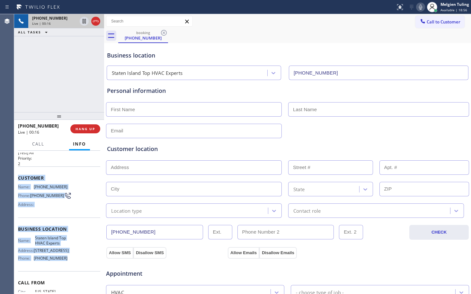
copy div "Customer Name: [PHONE_NUMBER] Phone: [PHONE_NUMBER] Address: Business location …"
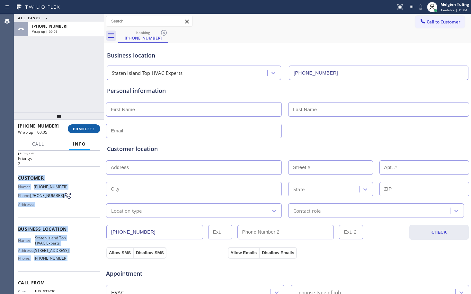
drag, startPoint x: 87, startPoint y: 131, endPoint x: 81, endPoint y: 131, distance: 6.8
click at [81, 131] on button "COMPLETE" at bounding box center [84, 128] width 32 height 9
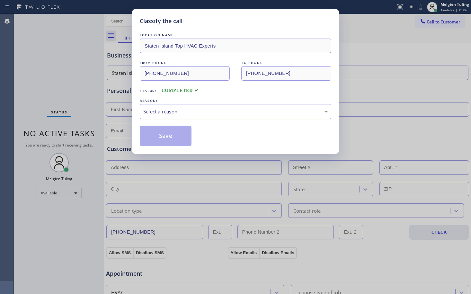
click at [148, 113] on div "Select a reason" at bounding box center [235, 111] width 184 height 7
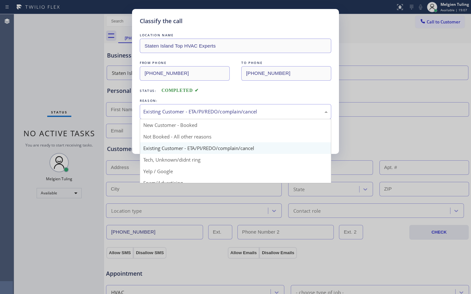
click at [170, 109] on div "Existing Customer - ETA/PI/REDO/complain/cancel" at bounding box center [235, 111] width 184 height 7
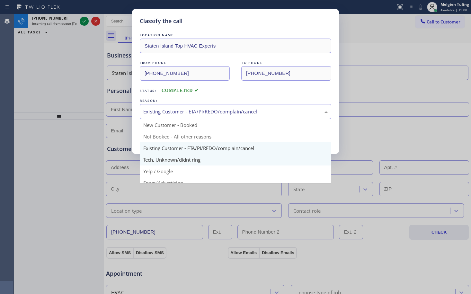
click at [150, 159] on div "Classify the call LOCATION NAME [GEOGRAPHIC_DATA] Top HVAC Experts FROM PHONE […" at bounding box center [235, 147] width 471 height 294
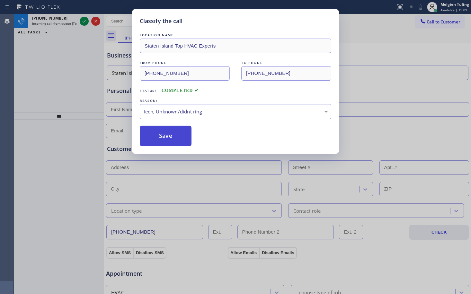
drag, startPoint x: 150, startPoint y: 159, endPoint x: 145, endPoint y: 137, distance: 22.5
click at [145, 137] on button "Save" at bounding box center [166, 136] width 52 height 21
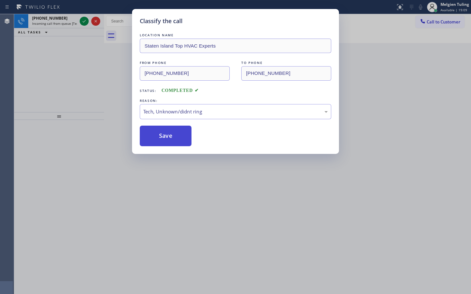
click at [145, 137] on button "Save" at bounding box center [166, 136] width 52 height 21
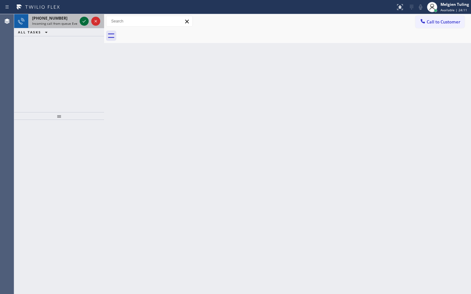
click at [87, 20] on icon at bounding box center [84, 21] width 8 height 8
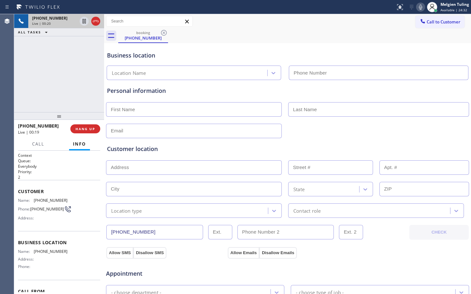
click at [66, 86] on div "[PHONE_NUMBER] Live | 00:20 ALL TASKS ALL TASKS ACTIVE TASKS TASKS IN WRAP UP" at bounding box center [59, 63] width 90 height 98
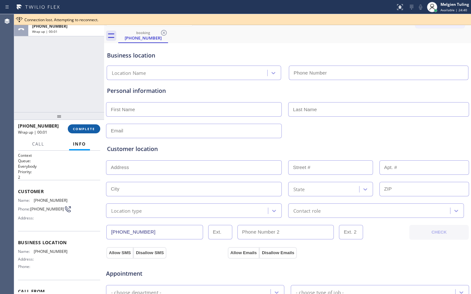
click at [82, 128] on span "COMPLETE" at bounding box center [84, 129] width 22 height 4
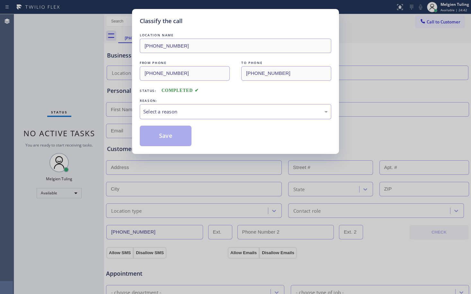
click at [149, 106] on div "Select a reason" at bounding box center [236, 111] width 192 height 15
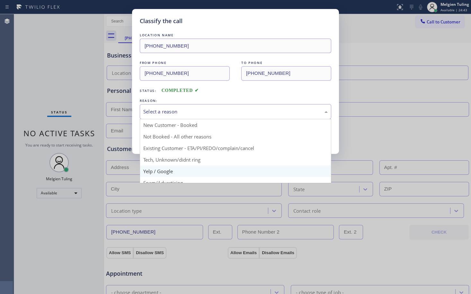
scroll to position [32, 0]
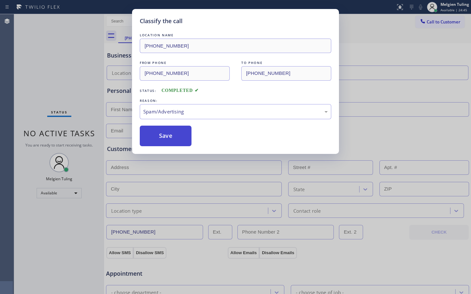
click at [175, 143] on button "Save" at bounding box center [166, 136] width 52 height 21
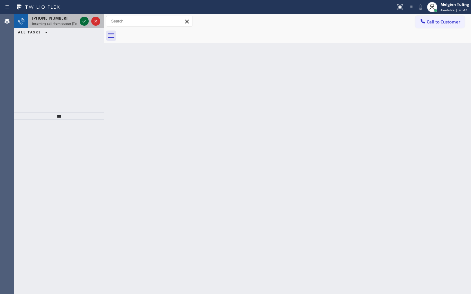
click at [84, 23] on icon at bounding box center [84, 21] width 8 height 8
click at [86, 19] on icon at bounding box center [84, 21] width 8 height 8
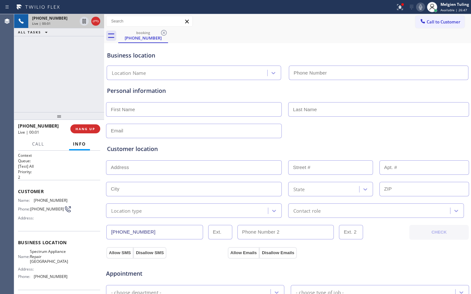
type input "[PHONE_NUMBER]"
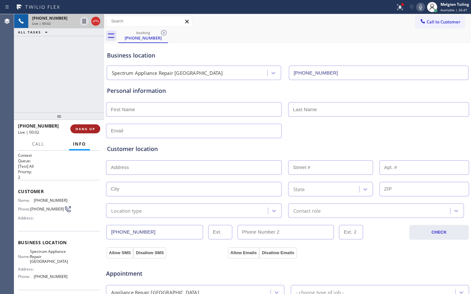
click at [92, 128] on span "HANG UP" at bounding box center [86, 129] width 20 height 4
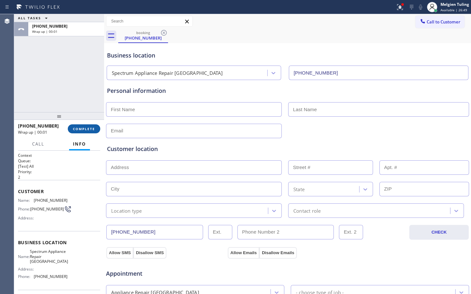
click at [87, 127] on span "COMPLETE" at bounding box center [84, 129] width 22 height 4
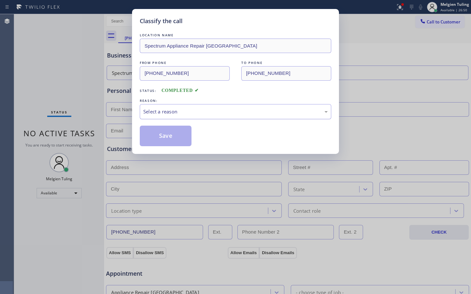
click at [156, 114] on div "Select a reason" at bounding box center [235, 111] width 184 height 7
drag, startPoint x: 150, startPoint y: 180, endPoint x: 154, endPoint y: 172, distance: 8.4
click at [173, 132] on button "Save" at bounding box center [166, 136] width 52 height 21
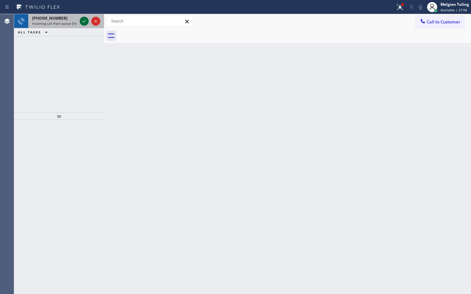
click at [85, 22] on icon at bounding box center [84, 21] width 8 height 8
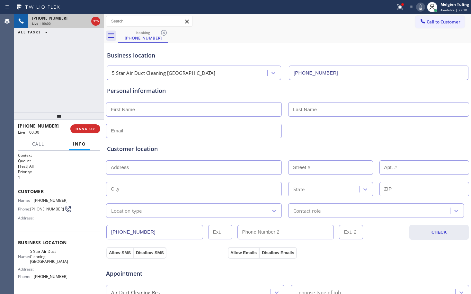
type input "[PHONE_NUMBER]"
click at [81, 130] on span "HANG UP" at bounding box center [86, 129] width 20 height 4
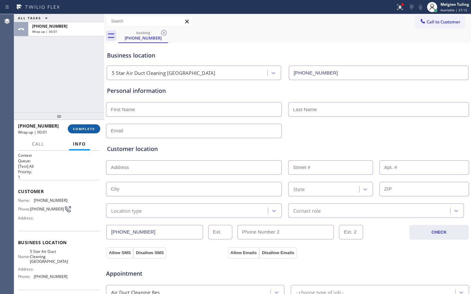
click at [88, 125] on button "COMPLETE" at bounding box center [84, 128] width 32 height 9
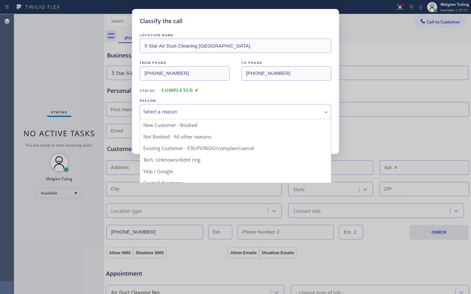
click at [158, 110] on div "Select a reason" at bounding box center [235, 111] width 184 height 7
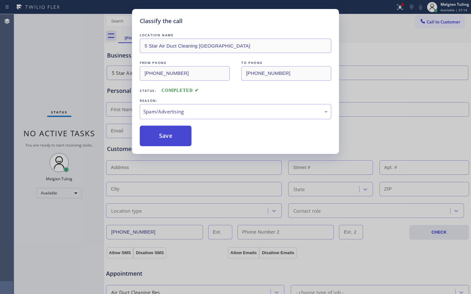
click at [165, 126] on button "Save" at bounding box center [166, 136] width 52 height 21
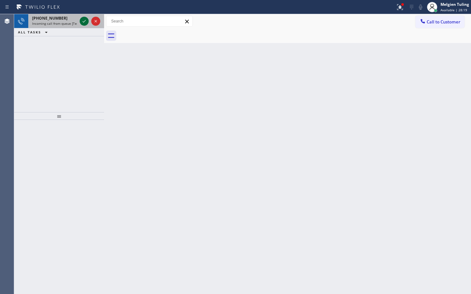
click at [80, 19] on icon at bounding box center [84, 21] width 8 height 8
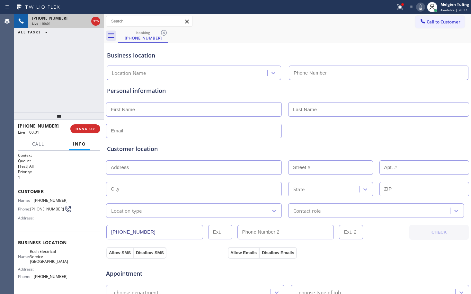
type input "[PHONE_NUMBER]"
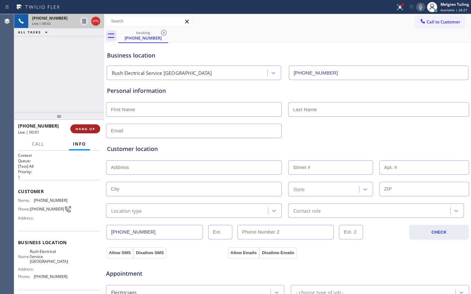
click at [81, 129] on span "HANG UP" at bounding box center [86, 129] width 20 height 4
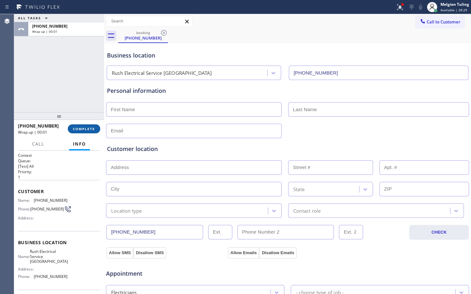
click at [82, 131] on span "COMPLETE" at bounding box center [84, 129] width 22 height 4
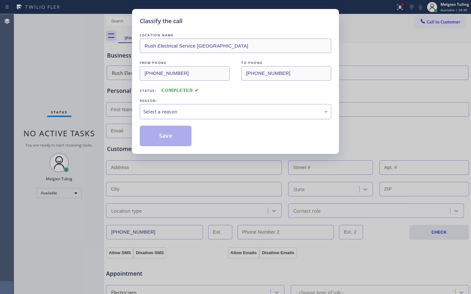
click at [164, 112] on div "Select a reason" at bounding box center [235, 111] width 184 height 7
click at [174, 133] on button "Save" at bounding box center [166, 136] width 52 height 21
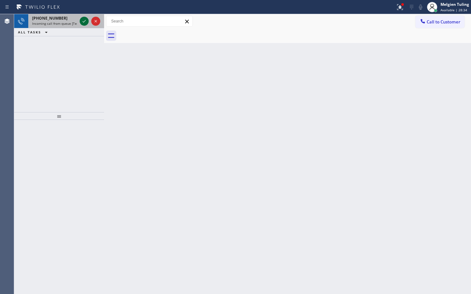
click at [82, 22] on icon at bounding box center [84, 21] width 8 height 8
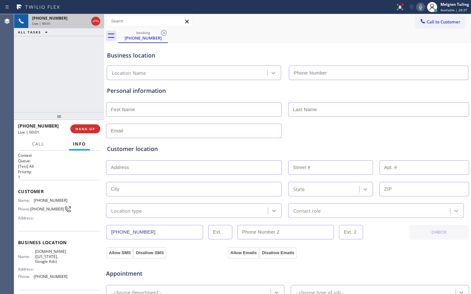
type input "[PHONE_NUMBER]"
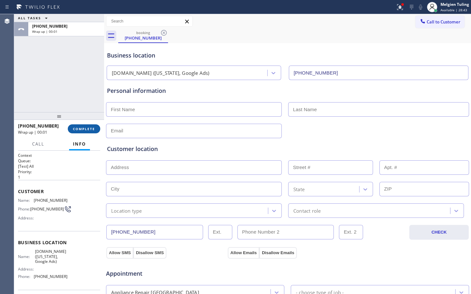
click at [87, 129] on span "COMPLETE" at bounding box center [84, 129] width 22 height 4
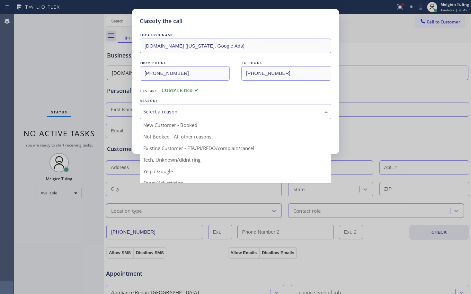
click at [169, 112] on div "Select a reason" at bounding box center [235, 111] width 184 height 7
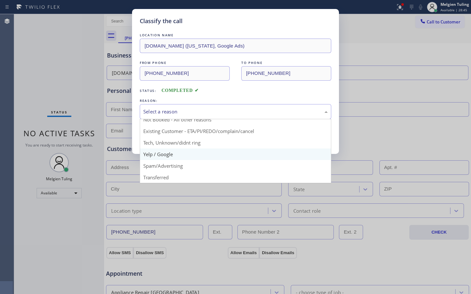
scroll to position [40, 0]
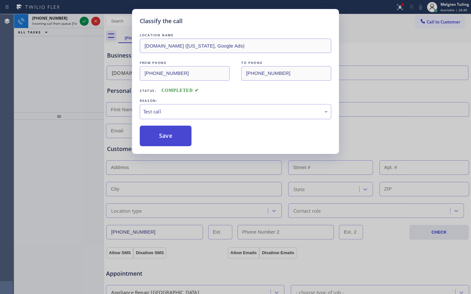
click at [176, 139] on button "Save" at bounding box center [166, 136] width 52 height 21
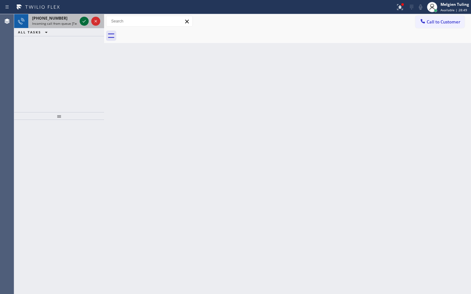
click at [84, 22] on icon at bounding box center [84, 21] width 8 height 8
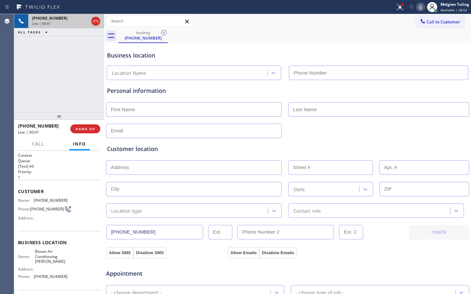
type input "[PHONE_NUMBER]"
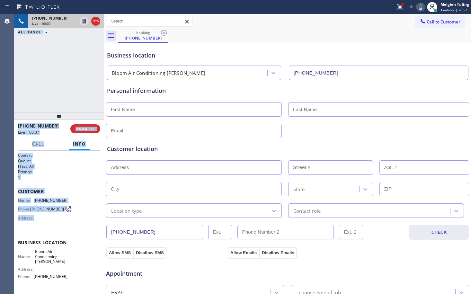
drag, startPoint x: 14, startPoint y: 191, endPoint x: 55, endPoint y: 228, distance: 55.1
click at [55, 228] on div "Agent Desktop Classify the call LOCATION NAME Flash Electrician Service FROM PH…" at bounding box center [235, 154] width 471 height 280
click at [65, 223] on div "Name: [PHONE_NUMBER] Phone: [PHONE_NUMBER] Address:" at bounding box center [59, 210] width 82 height 25
click at [23, 190] on span "Customer" at bounding box center [59, 191] width 82 height 6
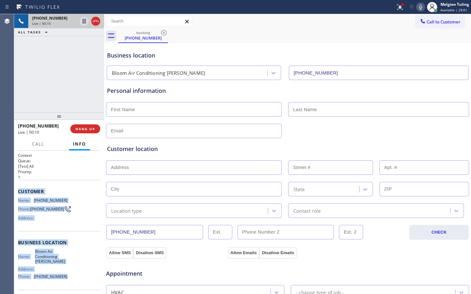
drag, startPoint x: 19, startPoint y: 192, endPoint x: 66, endPoint y: 276, distance: 96.7
click at [66, 276] on div "Context Queue: [Test] All Priority: 1 Customer Name: [PHONE_NUMBER] Phone: [PHO…" at bounding box center [59, 246] width 82 height 186
copy div "Customer Name: [PHONE_NUMBER] Phone: [PHONE_NUMBER] Address: Business location …"
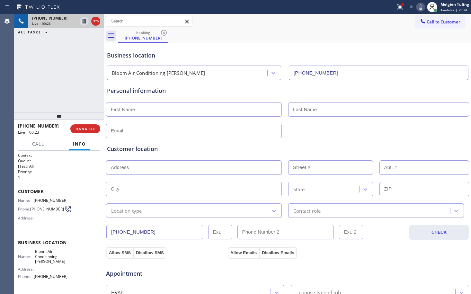
click at [58, 135] on div "[PHONE_NUMBER] Live | 00:23" at bounding box center [44, 129] width 52 height 17
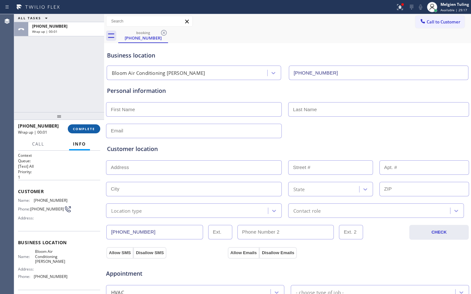
click at [81, 130] on span "COMPLETE" at bounding box center [84, 129] width 22 height 4
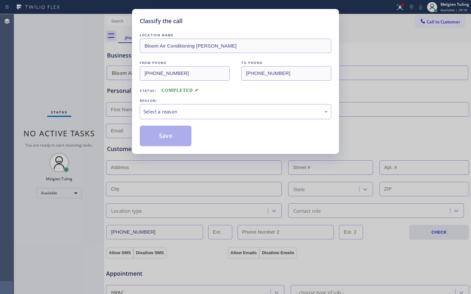
click at [87, 129] on div "Classify the call LOCATION NAME Bloom Air Conditioning [PERSON_NAME] FROM PHONE…" at bounding box center [235, 147] width 471 height 294
click at [164, 112] on div "Select a reason" at bounding box center [235, 111] width 184 height 7
click at [162, 140] on button "Save" at bounding box center [166, 136] width 52 height 21
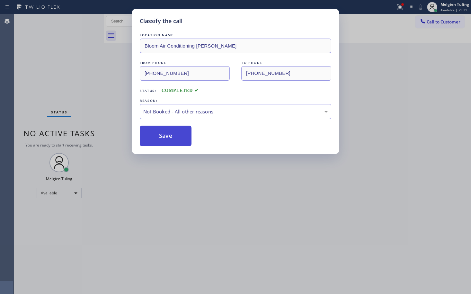
click at [162, 140] on button "Save" at bounding box center [166, 136] width 52 height 21
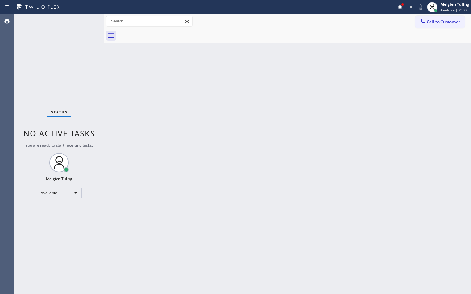
click at [133, 101] on div "Back to Dashboard Change Sender ID Customers Technicians Select a contact Outbo…" at bounding box center [287, 154] width 367 height 280
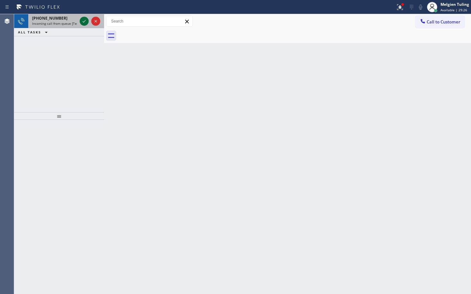
click at [84, 23] on icon at bounding box center [84, 21] width 8 height 8
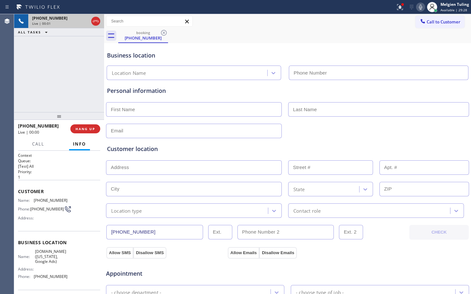
type input "[PHONE_NUMBER]"
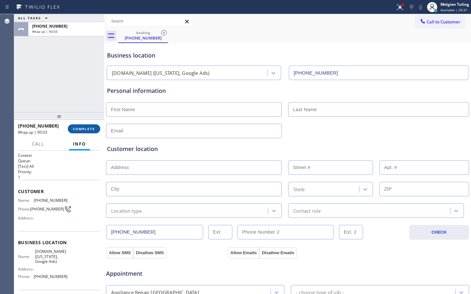
click at [87, 130] on span "COMPLETE" at bounding box center [84, 129] width 22 height 4
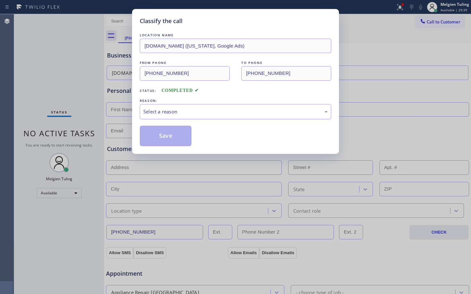
click at [173, 111] on div "Select a reason" at bounding box center [235, 111] width 184 height 7
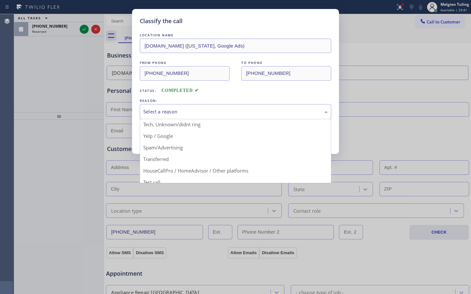
scroll to position [40, 0]
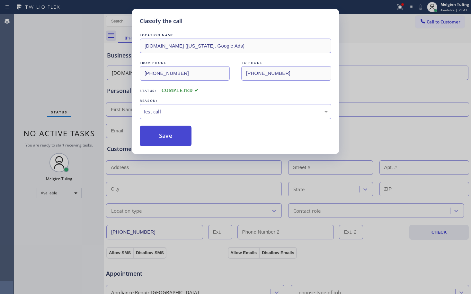
click at [169, 134] on button "Save" at bounding box center [166, 136] width 52 height 21
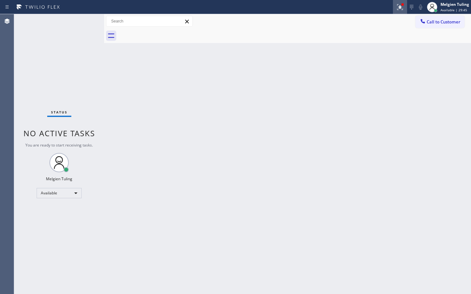
click at [401, 4] on icon at bounding box center [400, 7] width 8 height 8
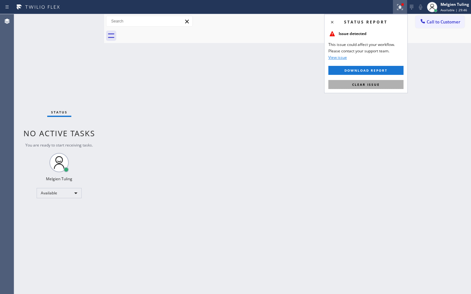
click at [360, 83] on span "Clear issue" at bounding box center [366, 84] width 28 height 4
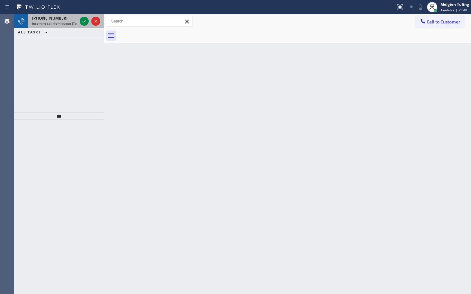
click at [62, 20] on div "[PHONE_NUMBER]" at bounding box center [54, 17] width 45 height 5
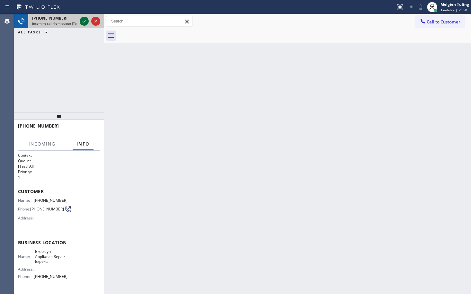
click at [86, 22] on icon at bounding box center [84, 21] width 8 height 8
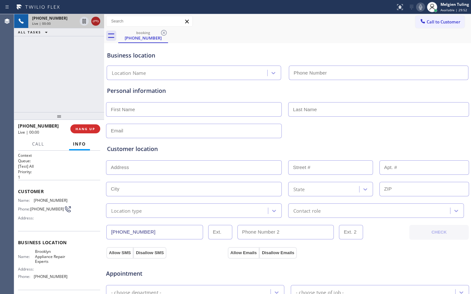
type input "[PHONE_NUMBER]"
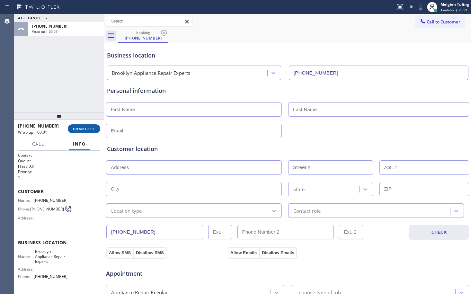
click at [85, 128] on span "COMPLETE" at bounding box center [84, 129] width 22 height 4
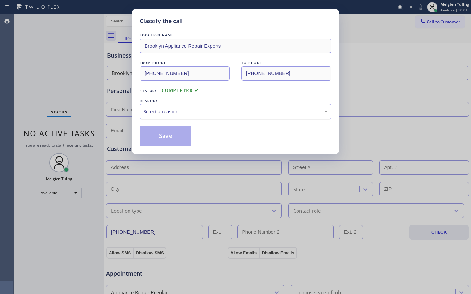
click at [146, 106] on div "Select a reason" at bounding box center [236, 111] width 192 height 15
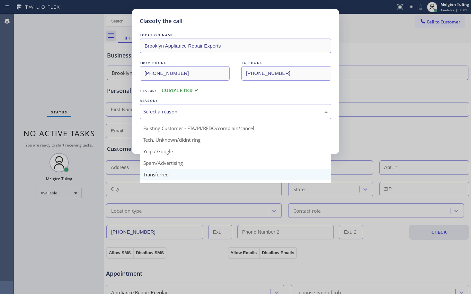
scroll to position [40, 0]
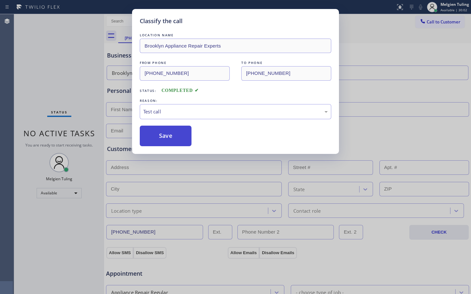
click at [168, 135] on button "Save" at bounding box center [166, 136] width 52 height 21
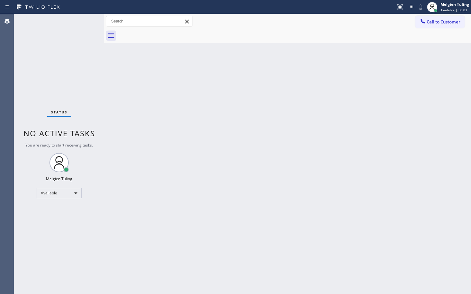
click at [125, 87] on div "Back to Dashboard Change Sender ID Customers Technicians Select a contact Outbo…" at bounding box center [287, 154] width 367 height 280
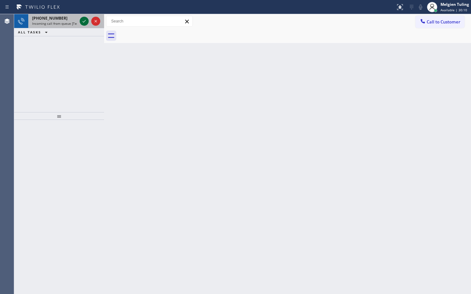
click at [83, 19] on icon at bounding box center [84, 21] width 8 height 8
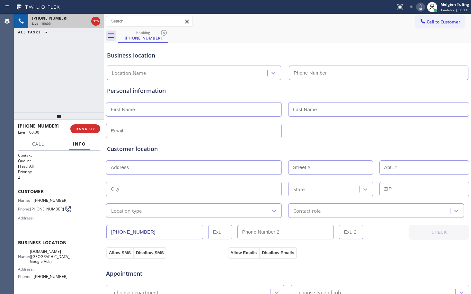
type input "[PHONE_NUMBER]"
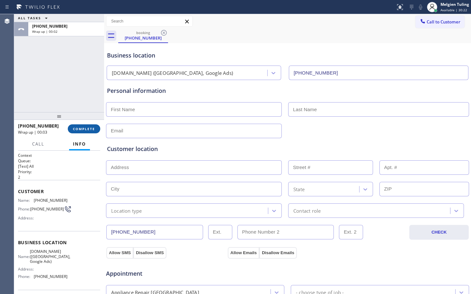
click at [93, 130] on span "COMPLETE" at bounding box center [84, 129] width 22 height 4
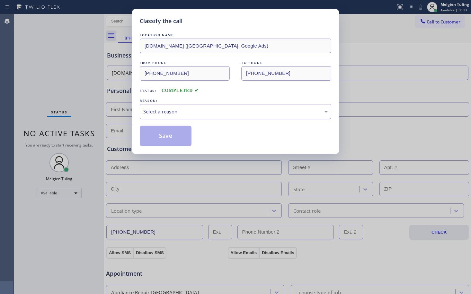
click at [148, 110] on div "Select a reason" at bounding box center [235, 111] width 184 height 7
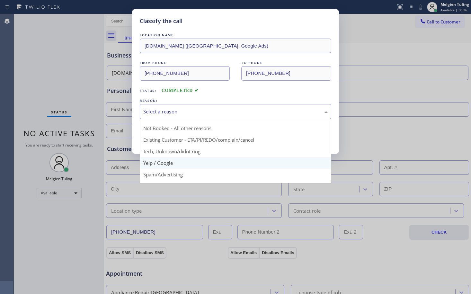
scroll to position [40, 0]
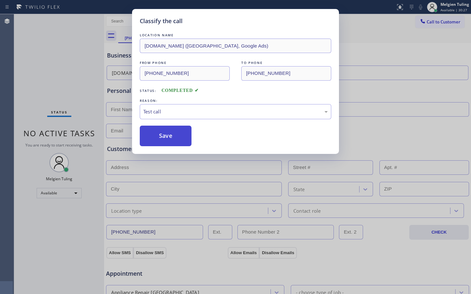
click at [168, 132] on button "Save" at bounding box center [166, 136] width 52 height 21
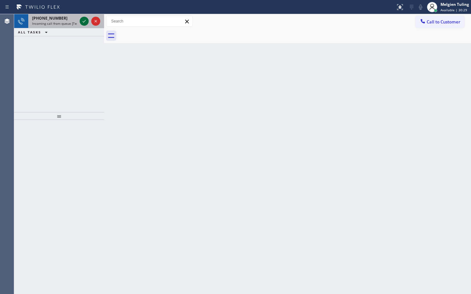
click at [85, 22] on icon at bounding box center [84, 21] width 8 height 8
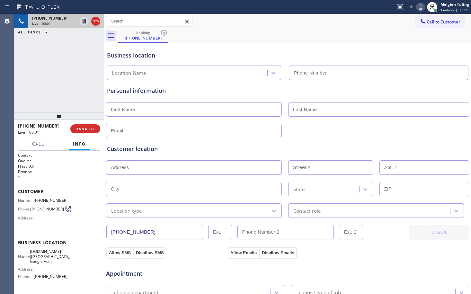
type input "[PHONE_NUMBER]"
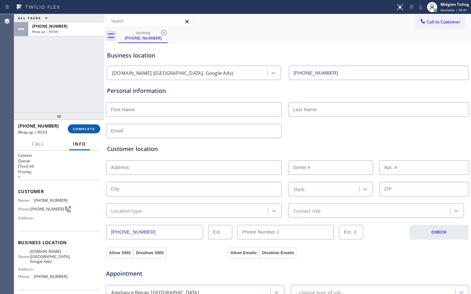
click at [85, 128] on span "COMPLETE" at bounding box center [84, 129] width 22 height 4
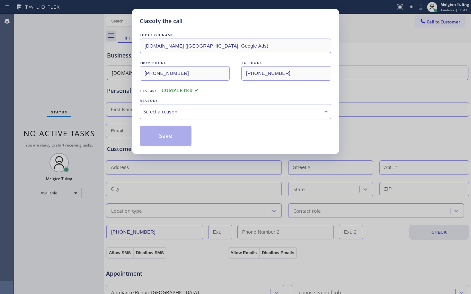
click at [153, 106] on div "Select a reason" at bounding box center [236, 111] width 192 height 15
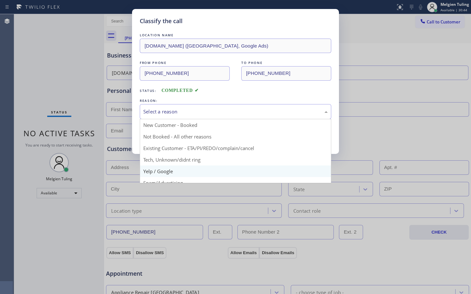
scroll to position [40, 0]
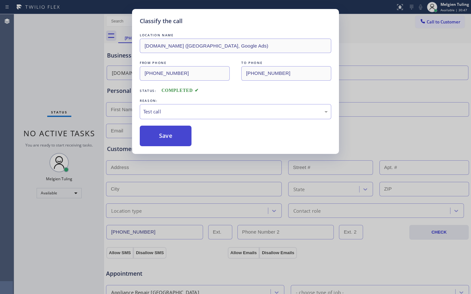
click at [163, 133] on button "Save" at bounding box center [166, 136] width 52 height 21
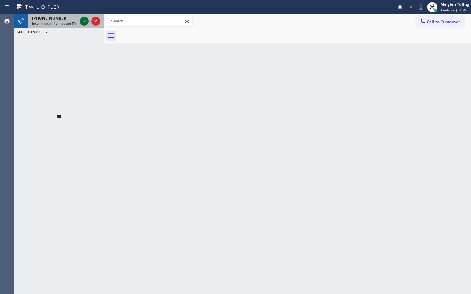
click at [82, 20] on icon at bounding box center [84, 21] width 8 height 8
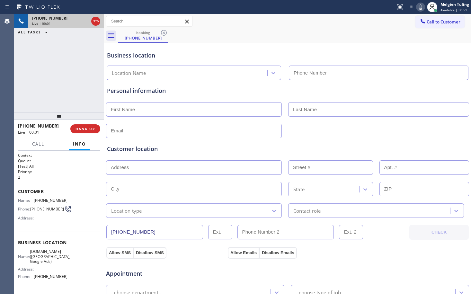
type input "[PHONE_NUMBER]"
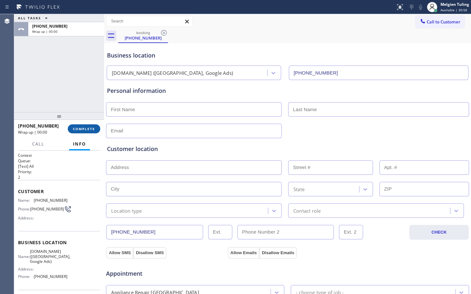
click at [85, 128] on span "COMPLETE" at bounding box center [84, 129] width 22 height 4
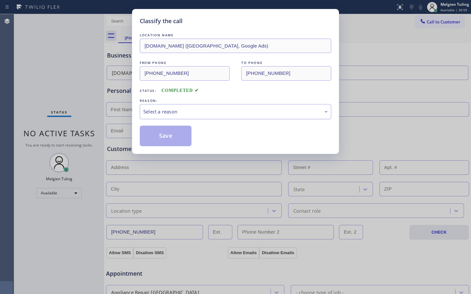
click at [151, 107] on div "Select a reason" at bounding box center [236, 111] width 192 height 15
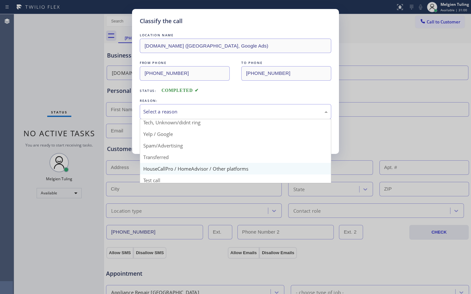
scroll to position [40, 0]
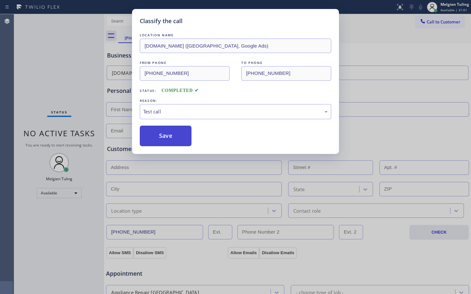
click at [161, 139] on button "Save" at bounding box center [166, 136] width 52 height 21
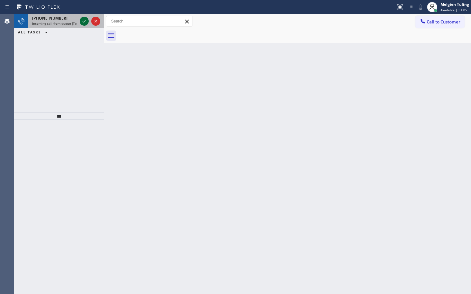
click at [84, 22] on icon at bounding box center [84, 21] width 3 height 3
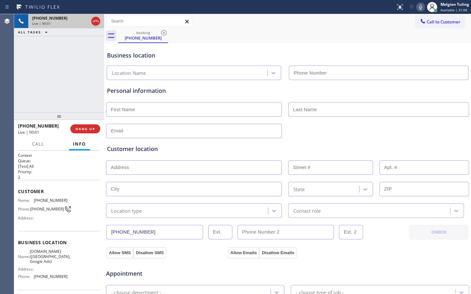
type input "[PHONE_NUMBER]"
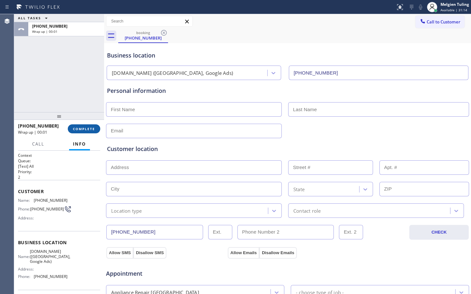
click at [85, 128] on span "COMPLETE" at bounding box center [84, 129] width 22 height 4
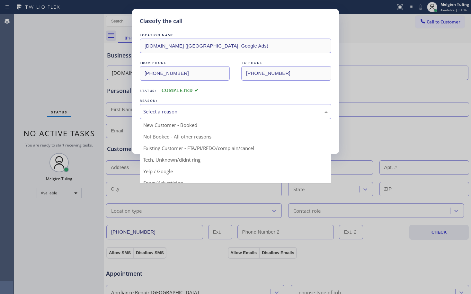
click at [153, 112] on div "Select a reason" at bounding box center [235, 111] width 184 height 7
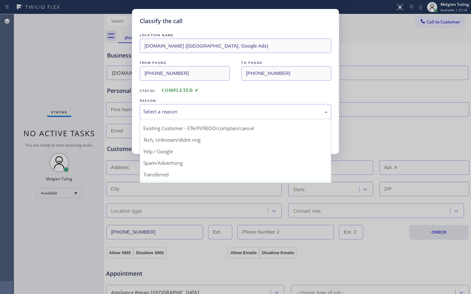
scroll to position [40, 0]
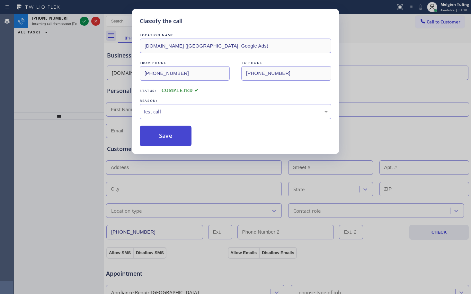
click at [169, 134] on button "Save" at bounding box center [166, 136] width 52 height 21
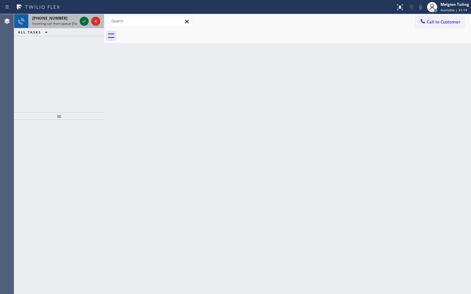
click at [85, 22] on icon at bounding box center [84, 21] width 8 height 8
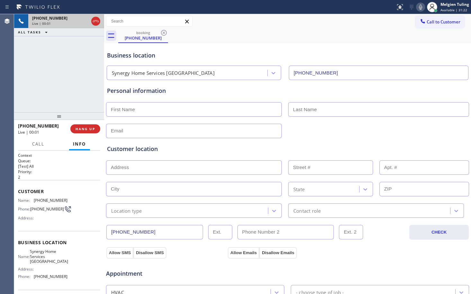
type input "[PHONE_NUMBER]"
click at [83, 129] on span "HANG UP" at bounding box center [86, 129] width 20 height 4
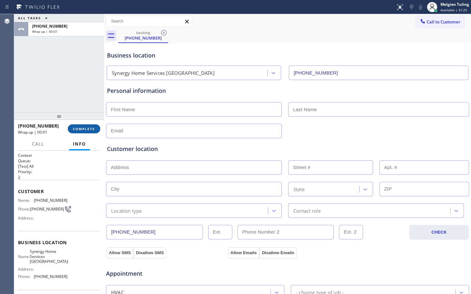
click at [82, 127] on span "COMPLETE" at bounding box center [84, 129] width 22 height 4
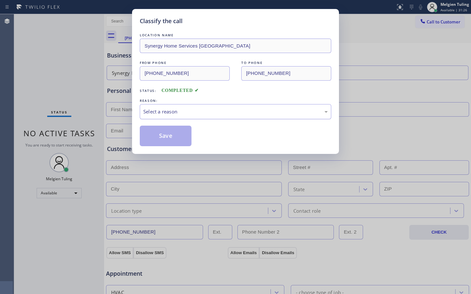
click at [156, 110] on div "Select a reason" at bounding box center [235, 111] width 184 height 7
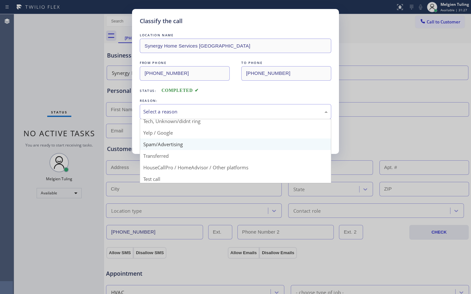
scroll to position [40, 0]
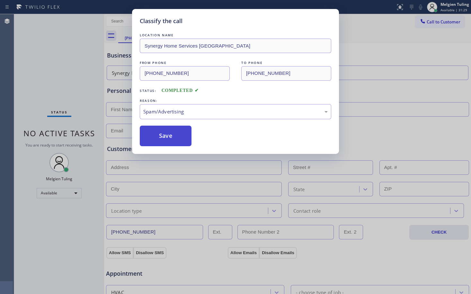
click at [160, 138] on button "Save" at bounding box center [166, 136] width 52 height 21
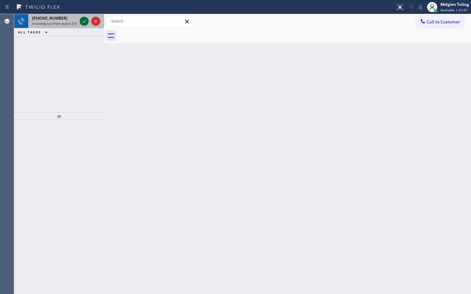
click at [85, 20] on icon at bounding box center [84, 21] width 8 height 8
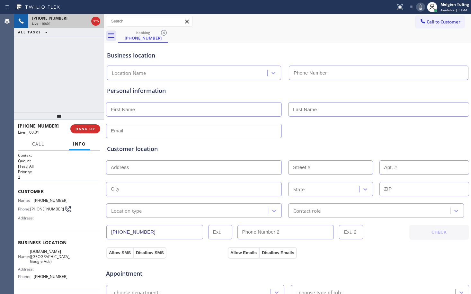
type input "[PHONE_NUMBER]"
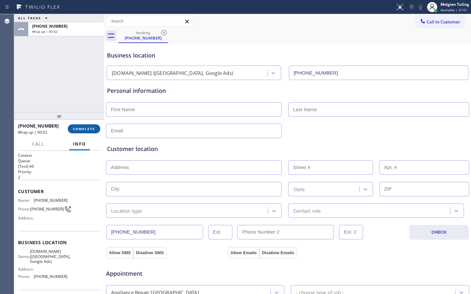
click at [86, 128] on span "COMPLETE" at bounding box center [84, 129] width 22 height 4
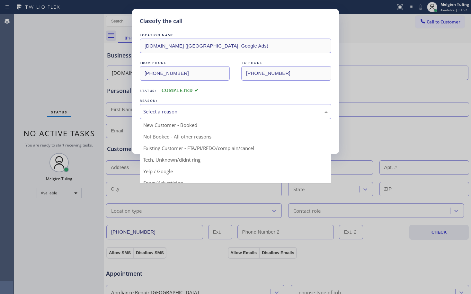
click at [154, 110] on div "Select a reason" at bounding box center [235, 111] width 184 height 7
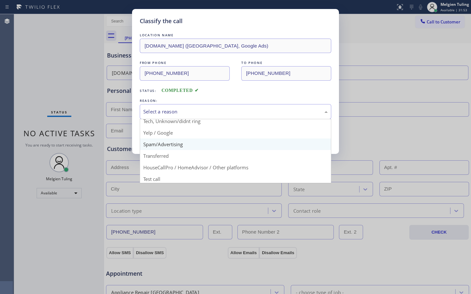
scroll to position [40, 0]
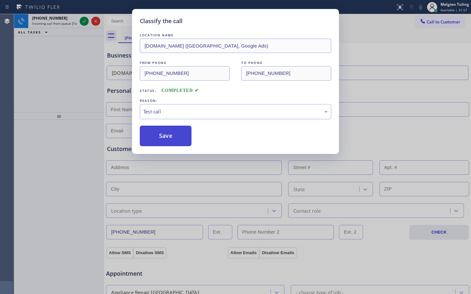
click at [165, 137] on button "Save" at bounding box center [166, 136] width 52 height 21
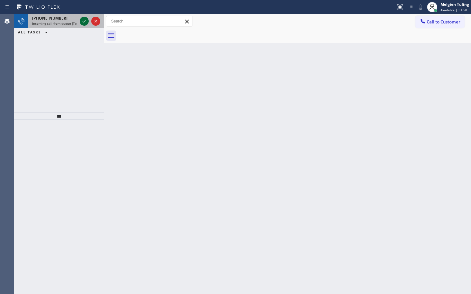
click at [83, 19] on icon at bounding box center [84, 21] width 8 height 8
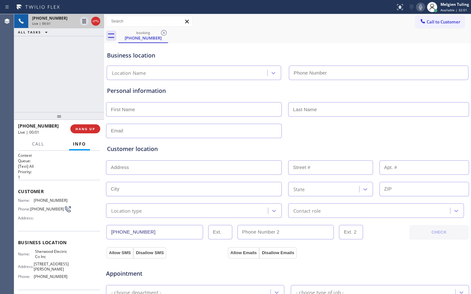
type input "[PHONE_NUMBER]"
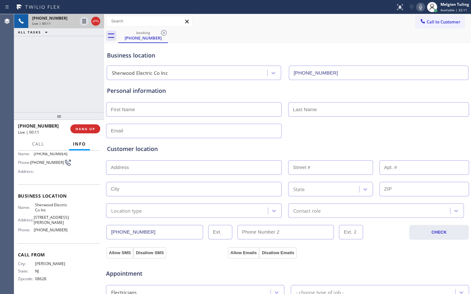
scroll to position [58, 0]
click at [271, 25] on div "Call to Customer Outbound call Location Search location Your caller id phone nu…" at bounding box center [287, 21] width 367 height 11
click at [86, 130] on span "HANG UP" at bounding box center [86, 129] width 20 height 4
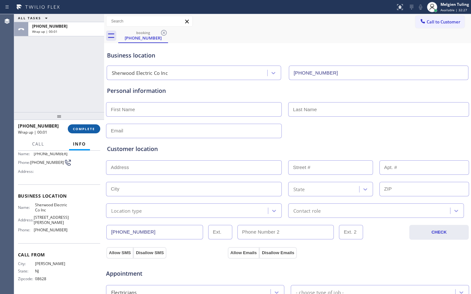
click at [86, 129] on span "COMPLETE" at bounding box center [84, 129] width 22 height 4
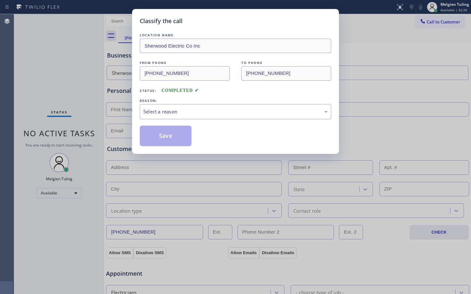
click at [152, 116] on div "Select a reason" at bounding box center [236, 111] width 192 height 15
click at [161, 131] on button "Save" at bounding box center [166, 136] width 52 height 21
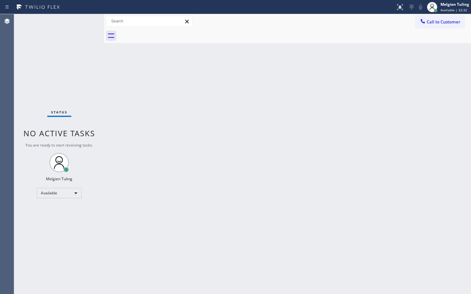
click at [141, 92] on div "Back to Dashboard Change Sender ID Customers Technicians Select a contact Outbo…" at bounding box center [287, 154] width 367 height 280
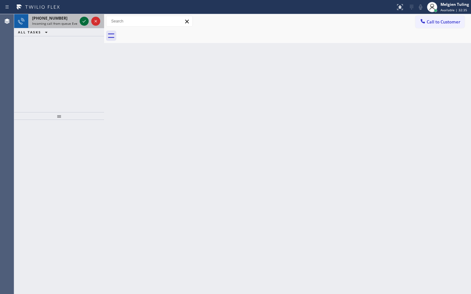
click at [83, 20] on icon at bounding box center [84, 21] width 8 height 8
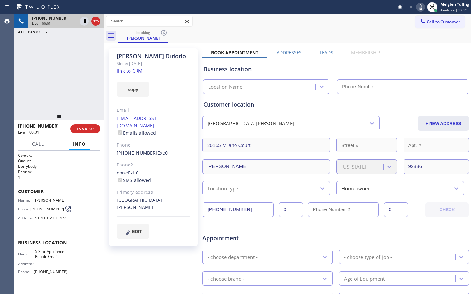
type input "[PHONE_NUMBER]"
click at [132, 72] on link "link to CRM" at bounding box center [130, 70] width 26 height 6
click at [419, 6] on icon at bounding box center [421, 7] width 8 height 8
click at [83, 21] on icon at bounding box center [84, 21] width 3 height 4
click at [82, 19] on icon at bounding box center [84, 21] width 8 height 8
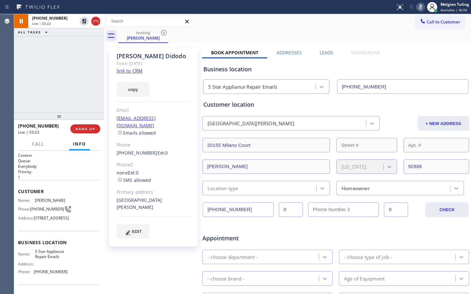
click at [425, 6] on icon at bounding box center [421, 7] width 8 height 8
click at [83, 128] on span "HANG UP" at bounding box center [86, 129] width 20 height 4
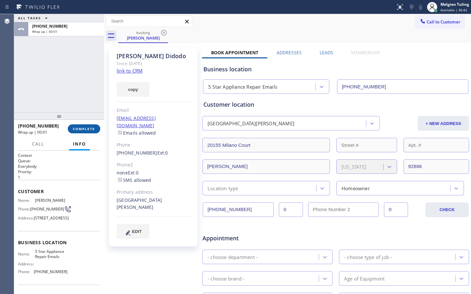
click at [83, 128] on span "COMPLETE" at bounding box center [84, 129] width 22 height 4
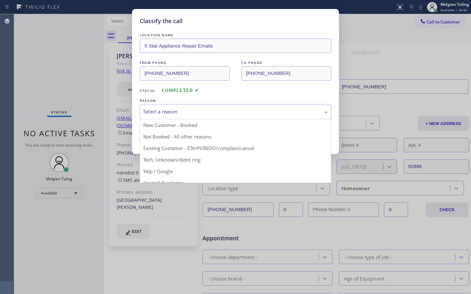
click at [203, 111] on div "Select a reason" at bounding box center [235, 111] width 184 height 7
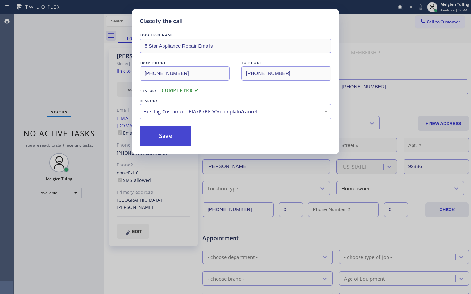
click at [176, 132] on button "Save" at bounding box center [166, 136] width 52 height 21
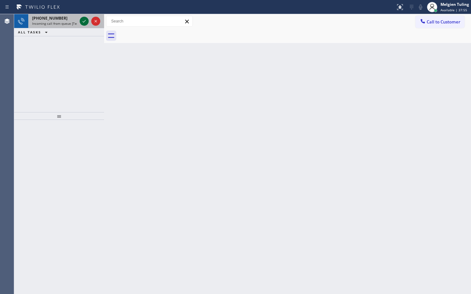
click at [83, 19] on icon at bounding box center [84, 21] width 8 height 8
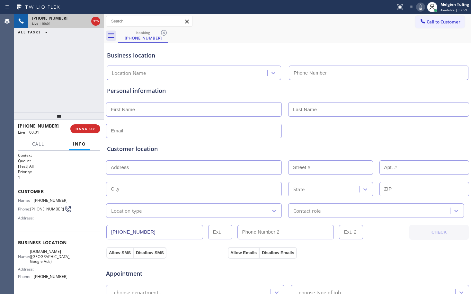
type input "[PHONE_NUMBER]"
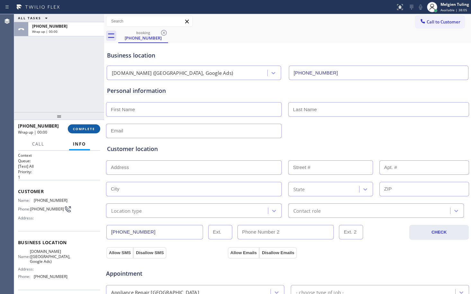
click at [88, 130] on span "COMPLETE" at bounding box center [84, 129] width 22 height 4
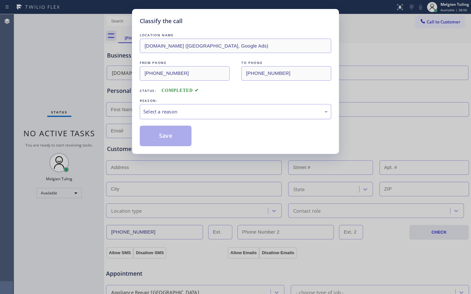
click at [159, 115] on div "Select a reason" at bounding box center [235, 111] width 184 height 7
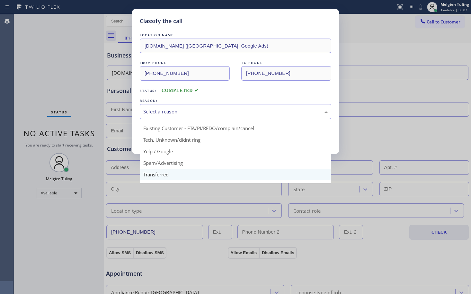
scroll to position [40, 0]
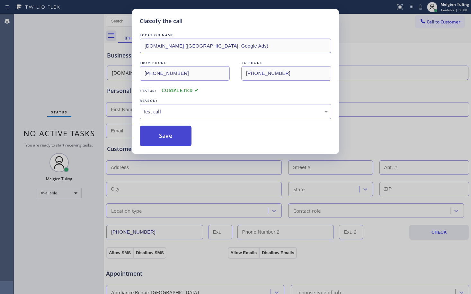
click at [168, 135] on button "Save" at bounding box center [166, 136] width 52 height 21
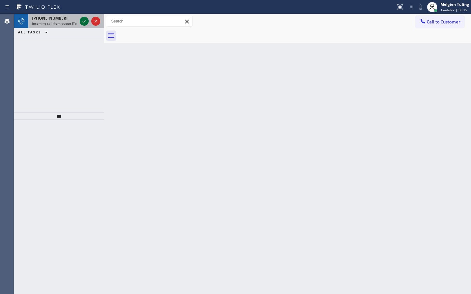
click at [83, 20] on icon at bounding box center [84, 21] width 8 height 8
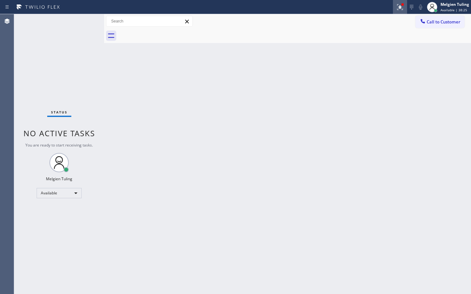
click at [398, 7] on icon at bounding box center [400, 7] width 8 height 8
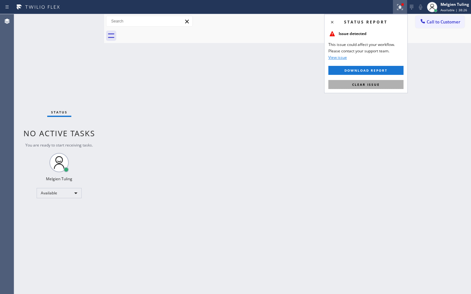
click at [353, 86] on span "Clear issue" at bounding box center [366, 84] width 28 height 4
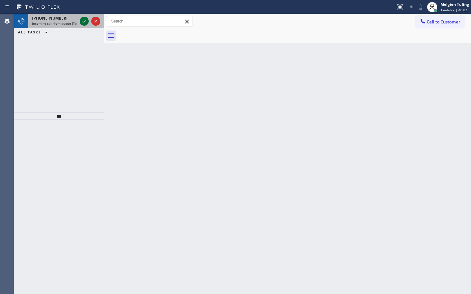
click at [85, 22] on icon at bounding box center [84, 21] width 8 height 8
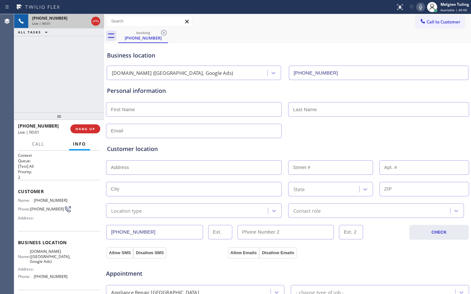
type input "[PHONE_NUMBER]"
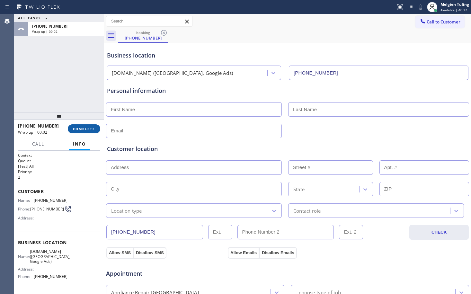
click at [82, 129] on span "COMPLETE" at bounding box center [84, 129] width 22 height 4
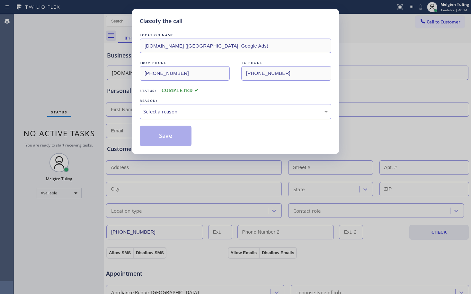
click at [160, 107] on div "Select a reason" at bounding box center [236, 111] width 192 height 15
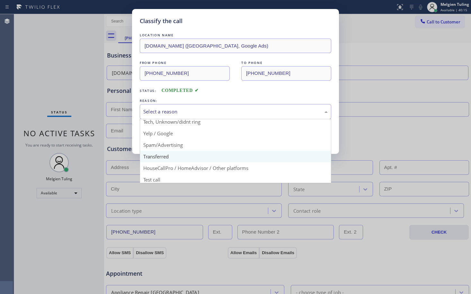
scroll to position [40, 0]
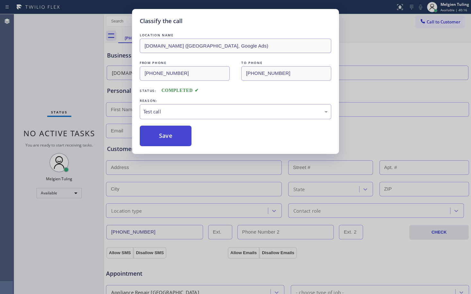
click at [155, 135] on button "Save" at bounding box center [166, 136] width 52 height 21
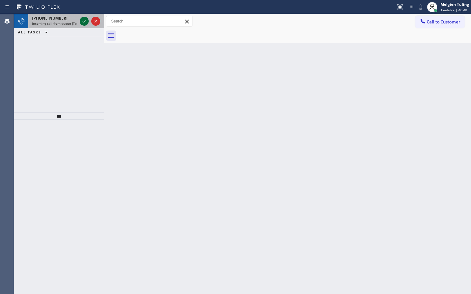
click at [85, 20] on icon at bounding box center [84, 21] width 8 height 8
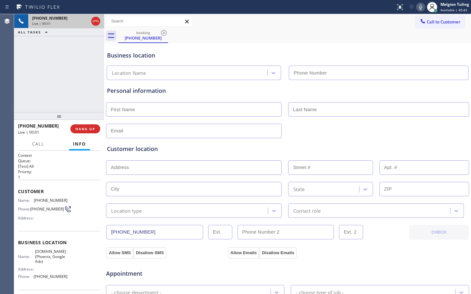
type input "[PHONE_NUMBER]"
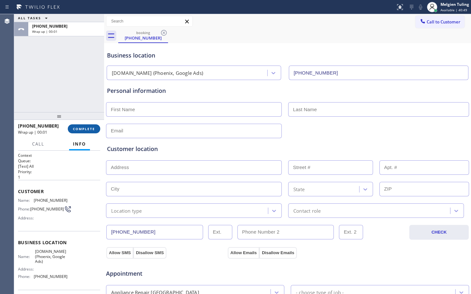
click at [80, 130] on span "COMPLETE" at bounding box center [84, 129] width 22 height 4
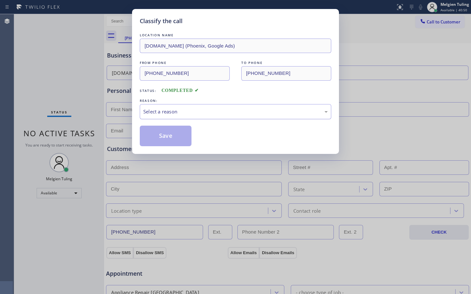
click at [164, 110] on div "Select a reason" at bounding box center [235, 111] width 184 height 7
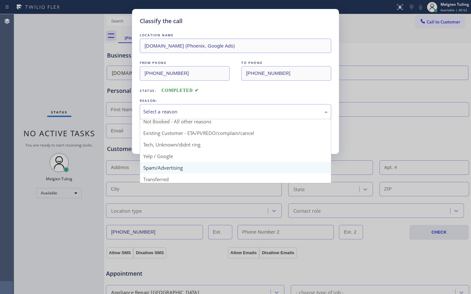
scroll to position [40, 0]
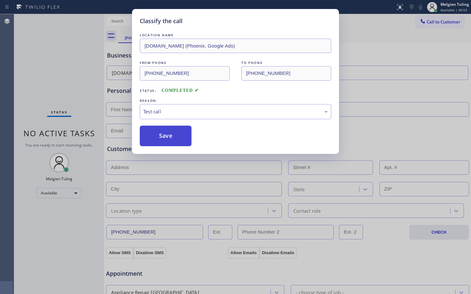
click at [164, 140] on button "Save" at bounding box center [166, 136] width 52 height 21
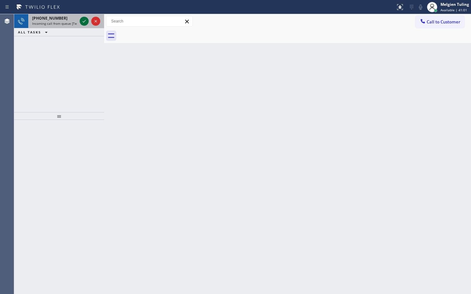
click at [82, 21] on icon at bounding box center [84, 21] width 8 height 8
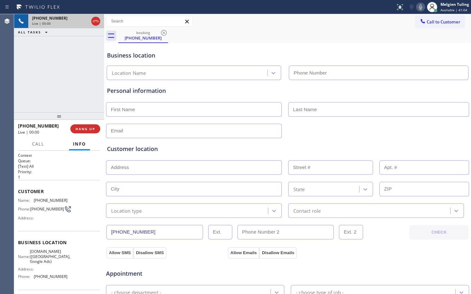
type input "[PHONE_NUMBER]"
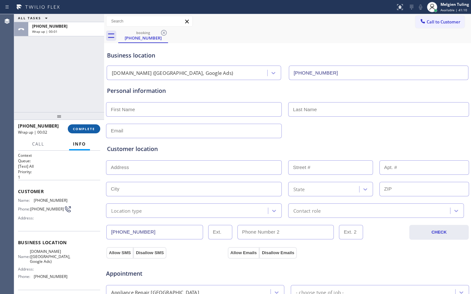
click at [89, 132] on button "COMPLETE" at bounding box center [84, 128] width 32 height 9
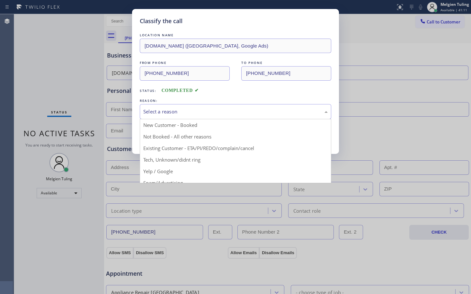
click at [153, 112] on div "Select a reason" at bounding box center [235, 111] width 184 height 7
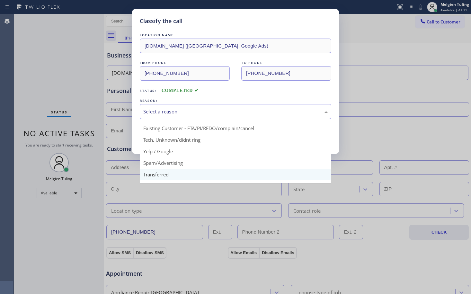
scroll to position [40, 0]
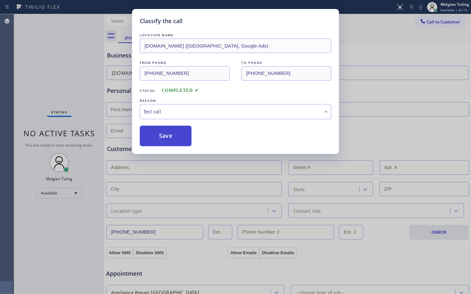
click at [160, 143] on button "Save" at bounding box center [166, 136] width 52 height 21
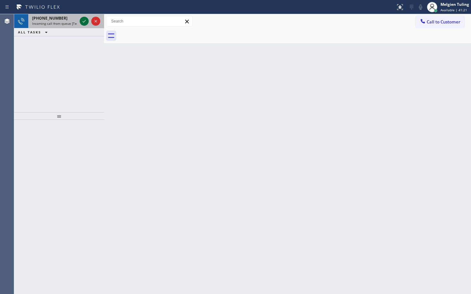
click at [85, 20] on icon at bounding box center [84, 21] width 8 height 8
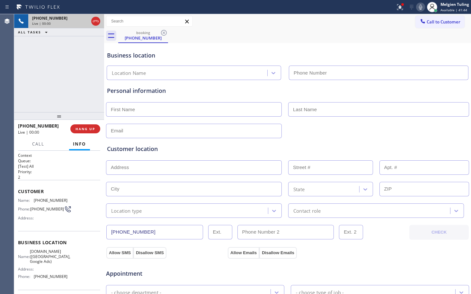
type input "[PHONE_NUMBER]"
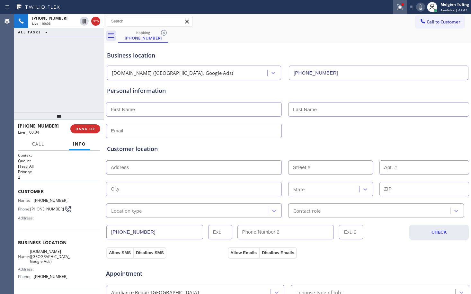
click at [401, 8] on icon at bounding box center [400, 7] width 6 height 6
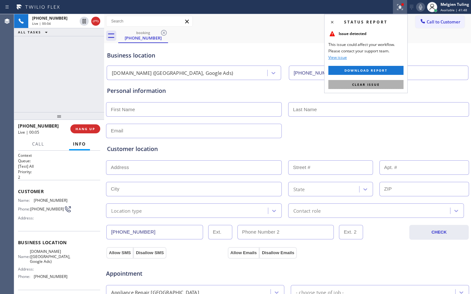
click at [371, 84] on span "Clear issue" at bounding box center [366, 84] width 28 height 4
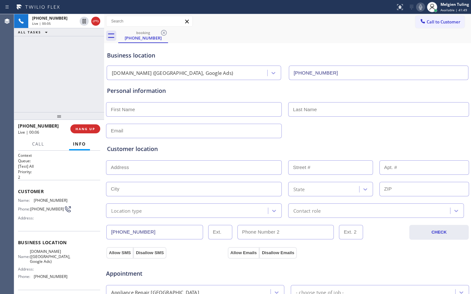
click at [269, 51] on div "Business location [DOMAIN_NAME] ([GEOGRAPHIC_DATA], Google Ads) [PHONE_NUMBER]" at bounding box center [288, 62] width 364 height 35
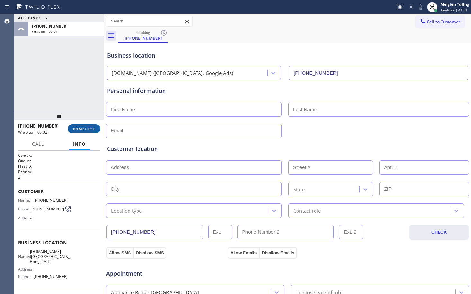
click at [77, 129] on span "COMPLETE" at bounding box center [84, 129] width 22 height 4
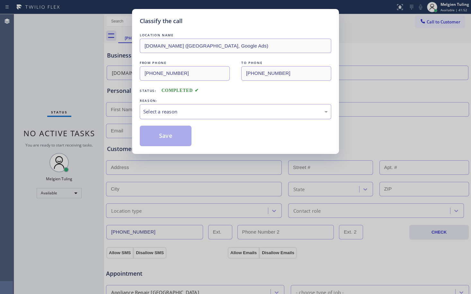
click at [143, 109] on div "Select a reason" at bounding box center [236, 111] width 192 height 15
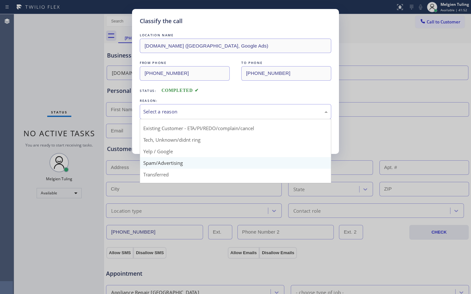
scroll to position [40, 0]
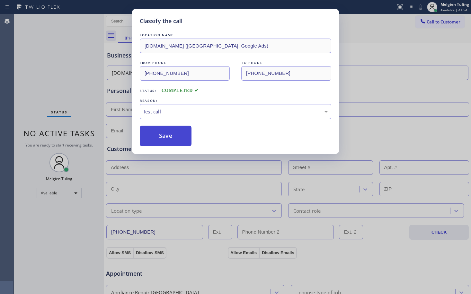
click at [172, 139] on button "Save" at bounding box center [166, 136] width 52 height 21
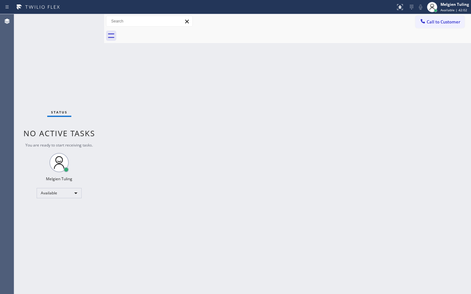
click at [84, 21] on div "Status No active tasks You are ready to start receiving tasks. Melgien Tuling A…" at bounding box center [59, 154] width 90 height 280
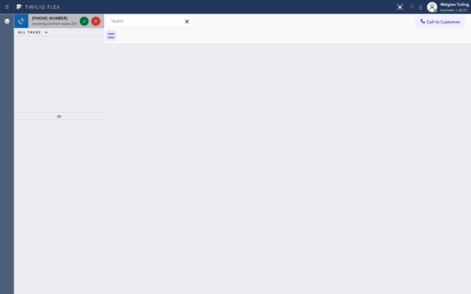
click at [84, 21] on icon at bounding box center [84, 21] width 8 height 8
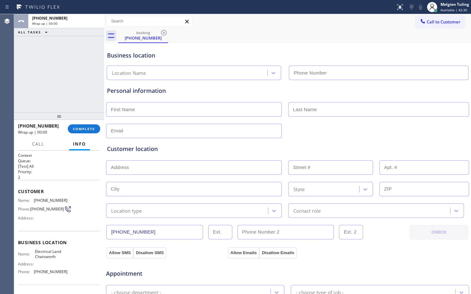
type input "[PHONE_NUMBER]"
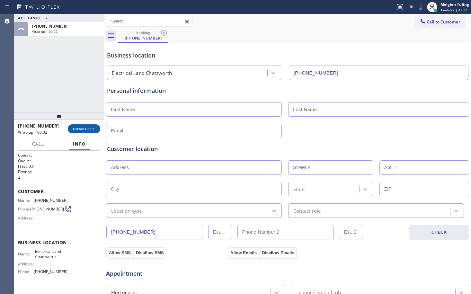
click at [86, 128] on span "COMPLETE" at bounding box center [84, 129] width 22 height 4
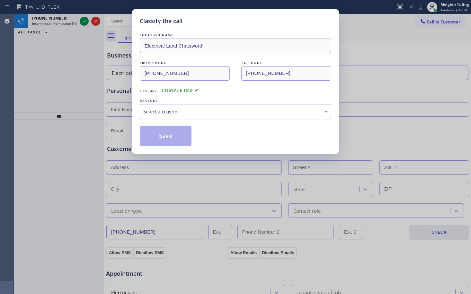
click at [163, 112] on div "Select a reason" at bounding box center [235, 111] width 184 height 7
click at [161, 134] on button "Save" at bounding box center [166, 136] width 52 height 21
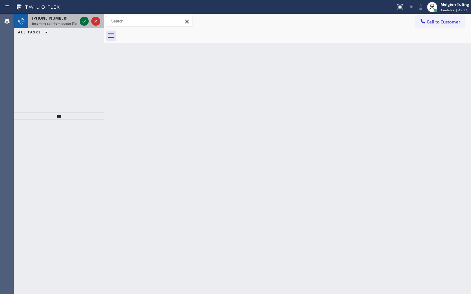
click at [84, 22] on icon at bounding box center [84, 21] width 3 height 3
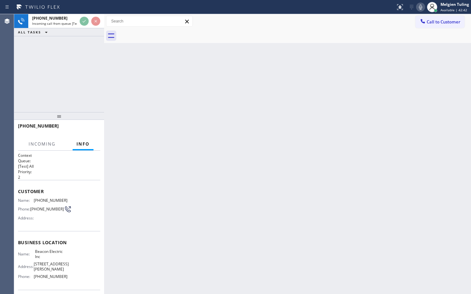
click at [79, 10] on div at bounding box center [198, 7] width 390 height 10
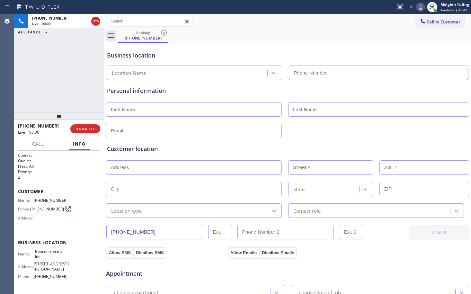
type input "[PHONE_NUMBER]"
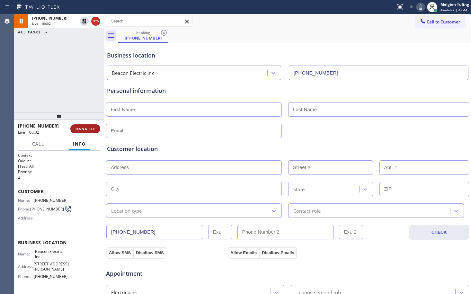
click at [82, 128] on span "HANG UP" at bounding box center [86, 129] width 20 height 4
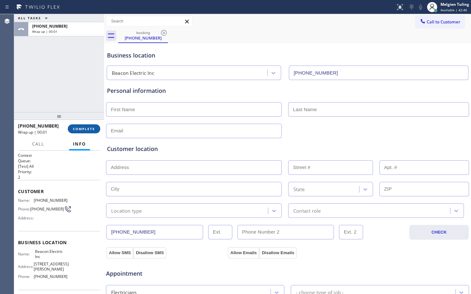
click at [88, 131] on span "COMPLETE" at bounding box center [84, 129] width 22 height 4
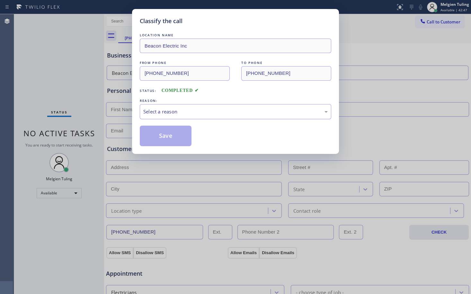
click at [157, 104] on div "Select a reason" at bounding box center [236, 111] width 192 height 15
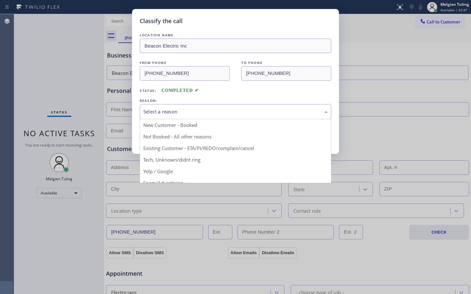
click at [153, 115] on div "Select a reason" at bounding box center [236, 111] width 192 height 15
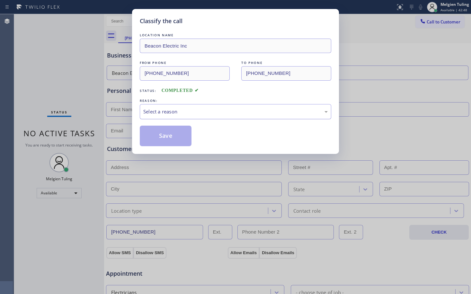
click at [154, 112] on div "Select a reason" at bounding box center [235, 111] width 184 height 7
click at [161, 130] on button "Save" at bounding box center [166, 136] width 52 height 21
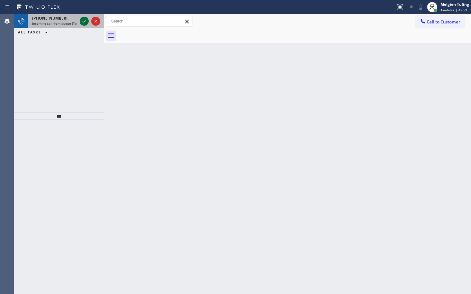
click at [83, 21] on icon at bounding box center [84, 21] width 8 height 8
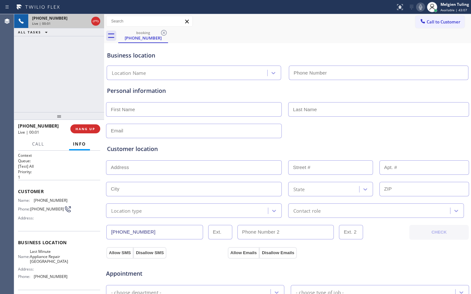
type input "[PHONE_NUMBER]"
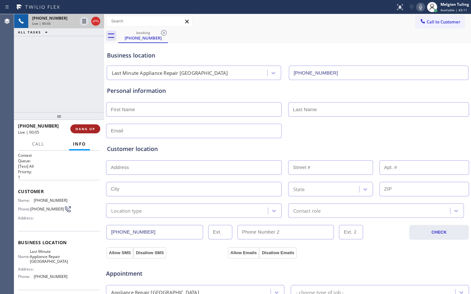
click at [78, 126] on button "HANG UP" at bounding box center [85, 128] width 30 height 9
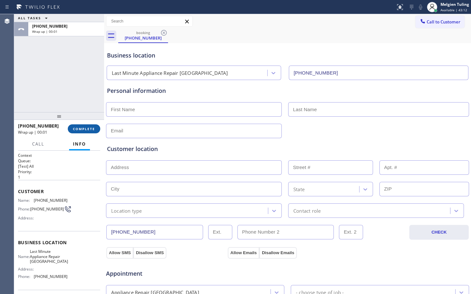
click at [77, 130] on span "COMPLETE" at bounding box center [84, 129] width 22 height 4
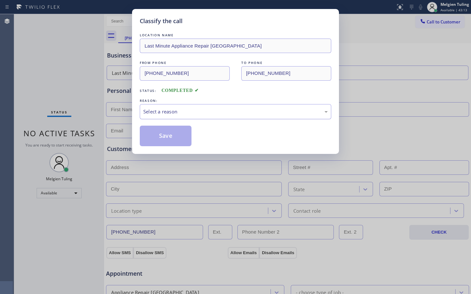
click at [163, 112] on div "Select a reason" at bounding box center [235, 111] width 184 height 7
click at [172, 136] on button "Save" at bounding box center [166, 136] width 52 height 21
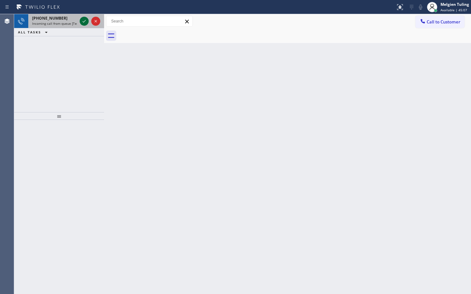
click at [84, 21] on icon at bounding box center [84, 21] width 8 height 8
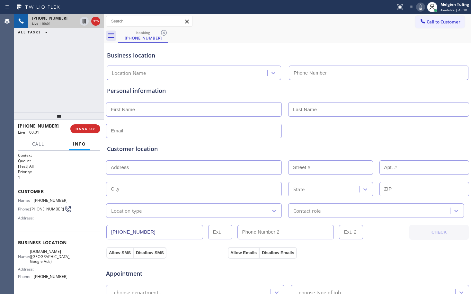
type input "[PHONE_NUMBER]"
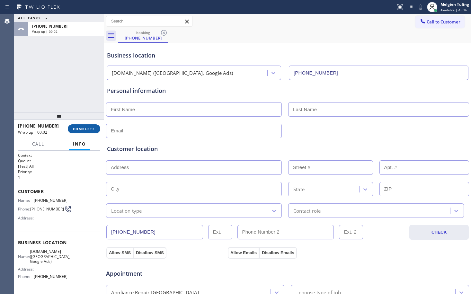
click at [84, 128] on span "COMPLETE" at bounding box center [84, 129] width 22 height 4
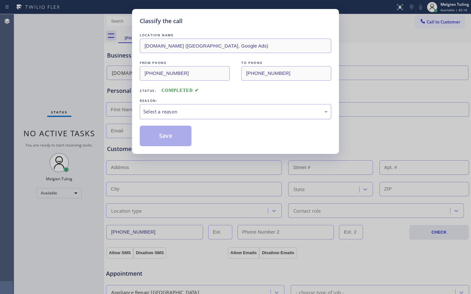
click at [144, 109] on div "Select a reason" at bounding box center [235, 111] width 184 height 7
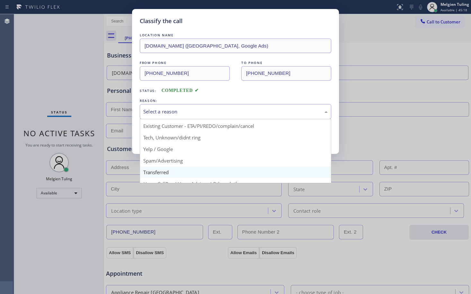
scroll to position [40, 0]
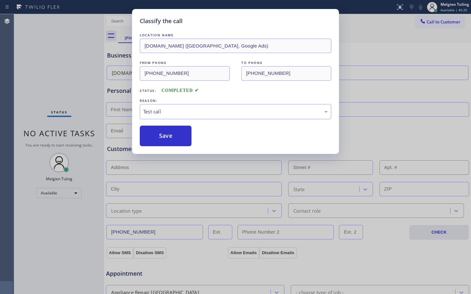
click at [177, 125] on div "LOCATION NAME [DOMAIN_NAME] ([GEOGRAPHIC_DATA], Google Ads) FROM PHONE [PHONE_N…" at bounding box center [236, 89] width 192 height 114
click at [173, 133] on button "Save" at bounding box center [166, 136] width 52 height 21
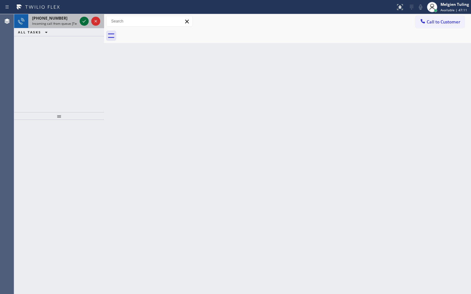
click at [85, 22] on icon at bounding box center [84, 21] width 8 height 8
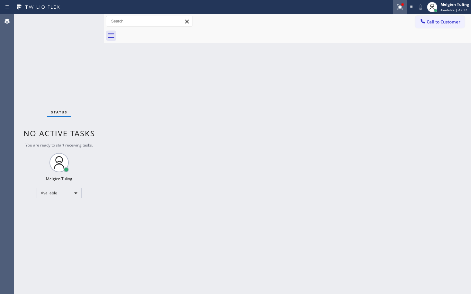
click at [402, 8] on icon at bounding box center [400, 7] width 8 height 8
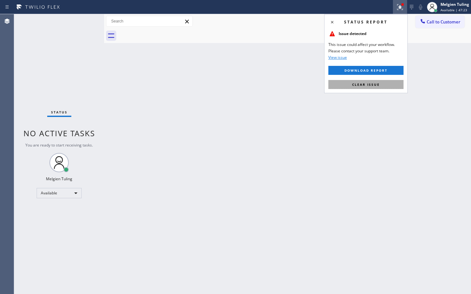
click at [349, 85] on button "Clear issue" at bounding box center [365, 84] width 75 height 9
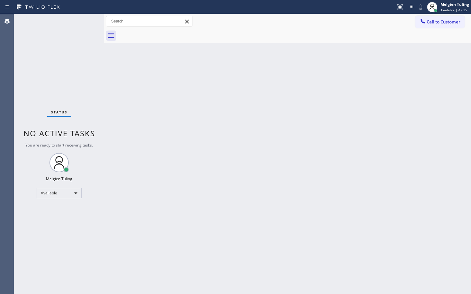
click at [86, 20] on div "Status No active tasks You are ready to start receiving tasks. Melgien Tuling A…" at bounding box center [59, 154] width 90 height 280
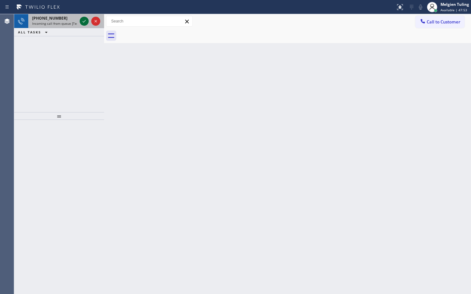
click at [85, 21] on icon at bounding box center [84, 21] width 3 height 3
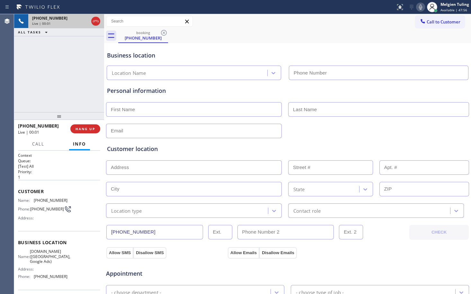
type input "[PHONE_NUMBER]"
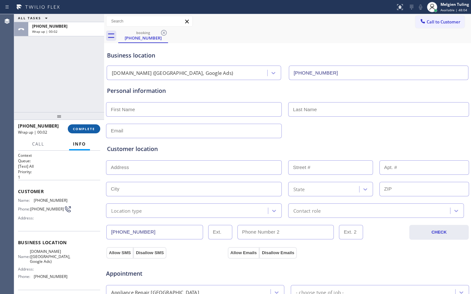
click at [85, 127] on span "COMPLETE" at bounding box center [84, 129] width 22 height 4
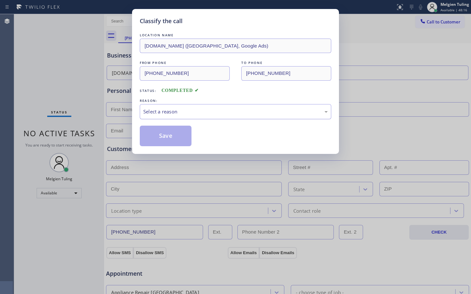
click at [168, 112] on div "Select a reason" at bounding box center [235, 111] width 184 height 7
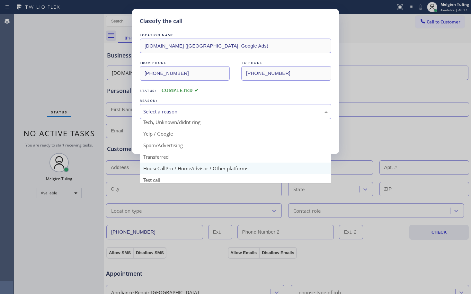
scroll to position [40, 0]
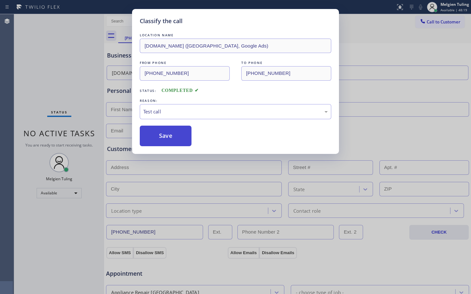
click at [170, 138] on button "Save" at bounding box center [166, 136] width 52 height 21
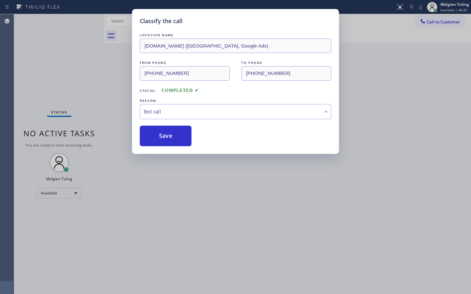
click at [106, 99] on div "Classify the call LOCATION NAME [DOMAIN_NAME] ([GEOGRAPHIC_DATA], Google Ads) F…" at bounding box center [235, 147] width 471 height 294
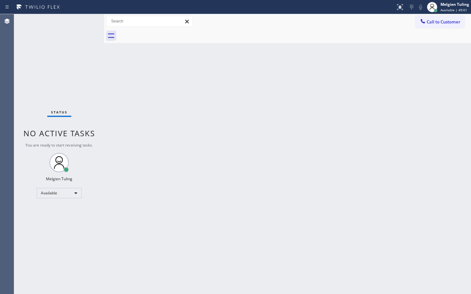
click at [84, 22] on div "Status No active tasks You are ready to start receiving tasks. Melgien Tuling A…" at bounding box center [59, 154] width 90 height 280
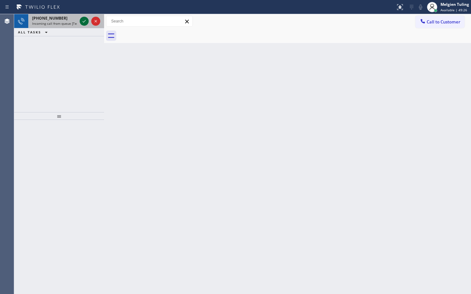
click at [81, 23] on icon at bounding box center [84, 21] width 8 height 8
click at [85, 23] on icon at bounding box center [84, 21] width 8 height 8
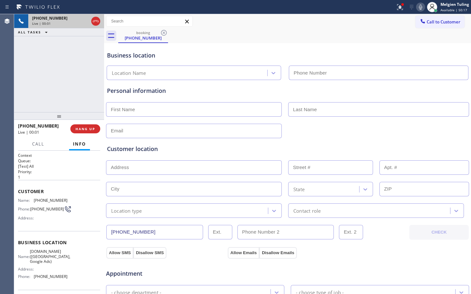
type input "[PHONE_NUMBER]"
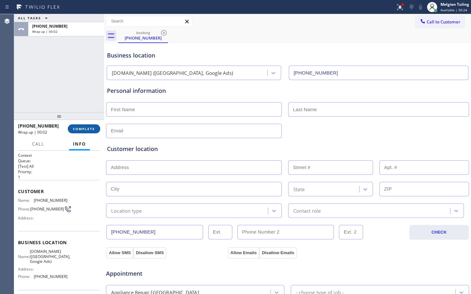
click at [86, 128] on span "COMPLETE" at bounding box center [84, 129] width 22 height 4
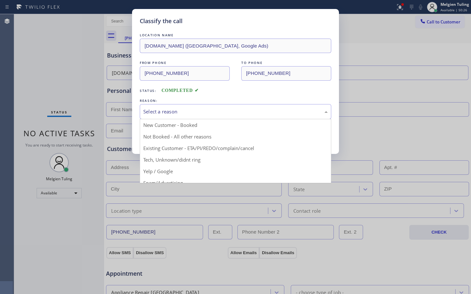
click at [187, 114] on div "Select a reason" at bounding box center [235, 111] width 184 height 7
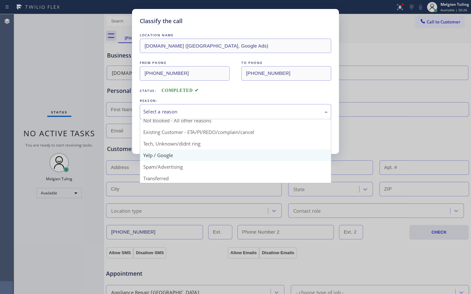
scroll to position [40, 0]
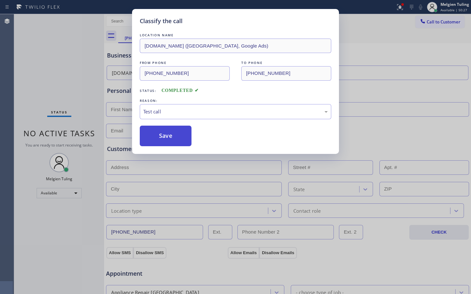
click at [176, 139] on button "Save" at bounding box center [166, 136] width 52 height 21
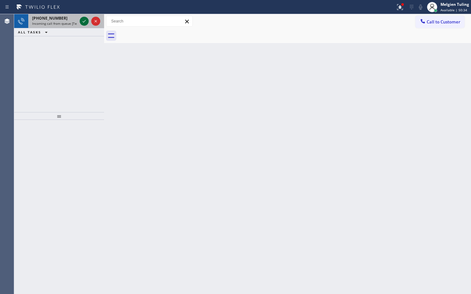
click at [81, 20] on icon at bounding box center [84, 21] width 8 height 8
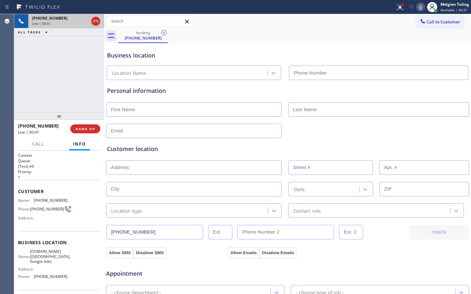
type input "[PHONE_NUMBER]"
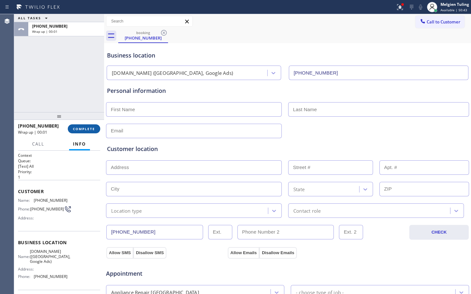
click at [83, 130] on span "COMPLETE" at bounding box center [84, 129] width 22 height 4
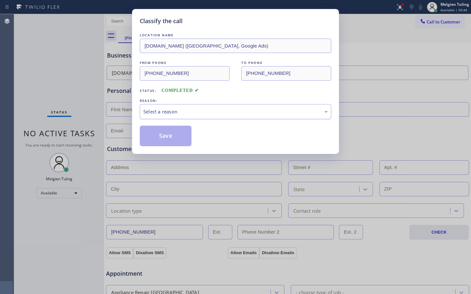
click at [172, 113] on div "Select a reason" at bounding box center [235, 111] width 184 height 7
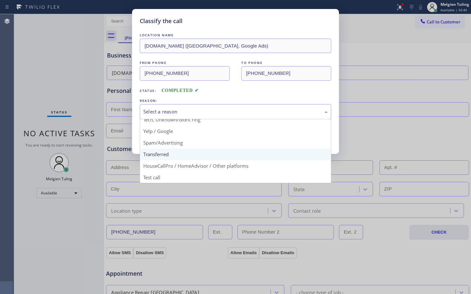
scroll to position [40, 0]
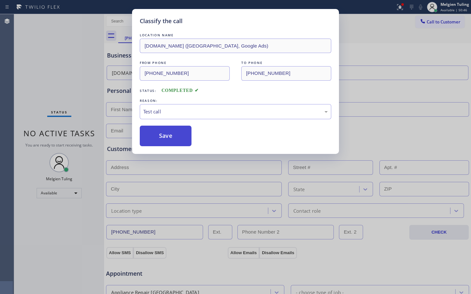
click at [166, 136] on button "Save" at bounding box center [166, 136] width 52 height 21
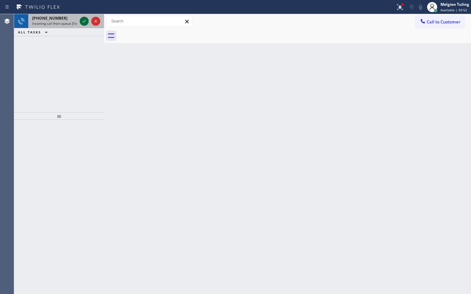
click at [82, 22] on icon at bounding box center [84, 21] width 8 height 8
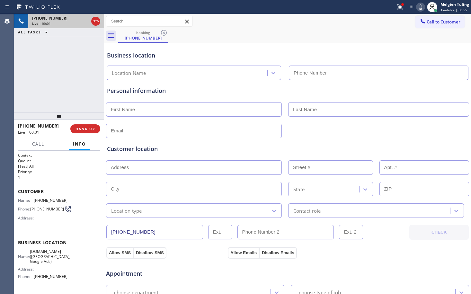
type input "[PHONE_NUMBER]"
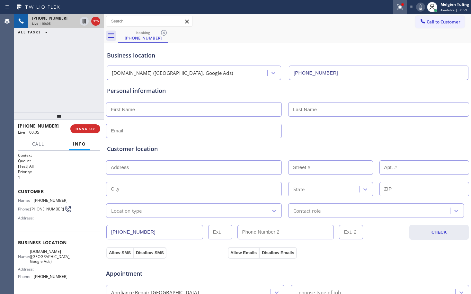
click at [400, 6] on icon at bounding box center [400, 6] width 4 height 2
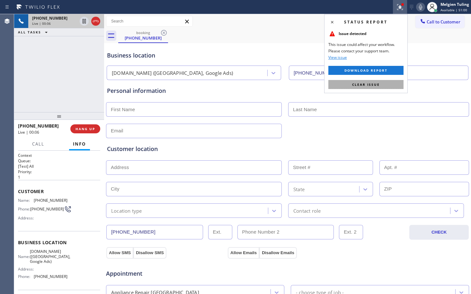
click at [351, 84] on button "Clear issue" at bounding box center [365, 84] width 75 height 9
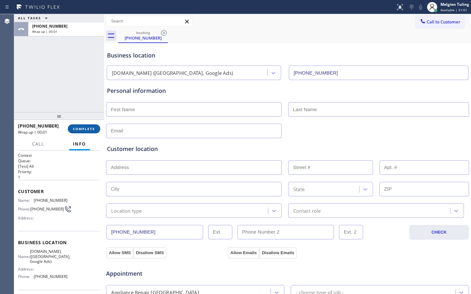
click at [90, 129] on span "COMPLETE" at bounding box center [84, 129] width 22 height 4
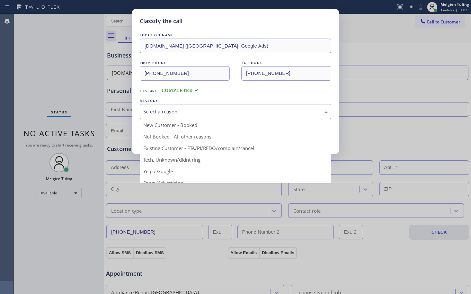
click at [172, 111] on div "Select a reason" at bounding box center [235, 111] width 184 height 7
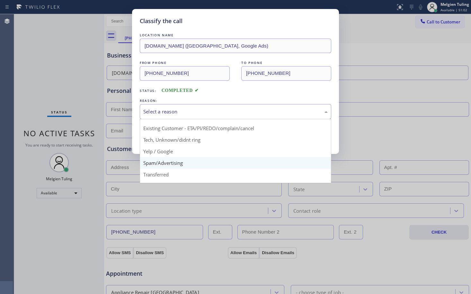
scroll to position [40, 0]
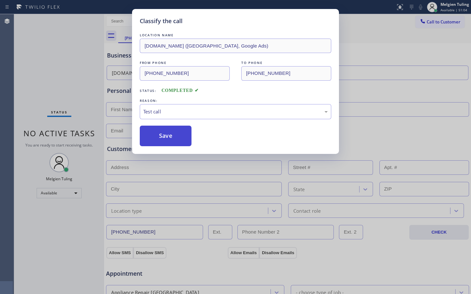
click at [171, 136] on button "Save" at bounding box center [166, 136] width 52 height 21
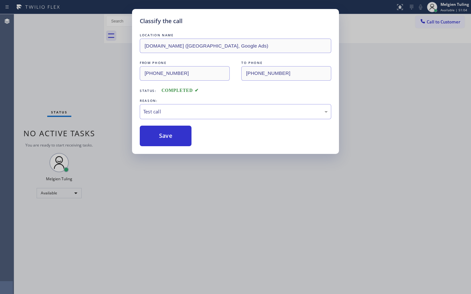
click at [106, 87] on div "Classify the call LOCATION NAME [DOMAIN_NAME] ([GEOGRAPHIC_DATA], Google Ads) F…" at bounding box center [235, 147] width 471 height 294
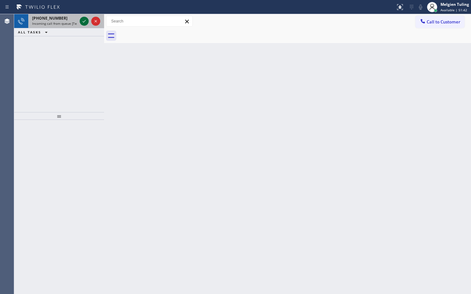
click at [85, 19] on icon at bounding box center [84, 21] width 8 height 8
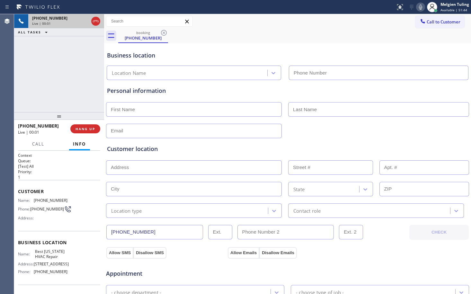
type input "[PHONE_NUMBER]"
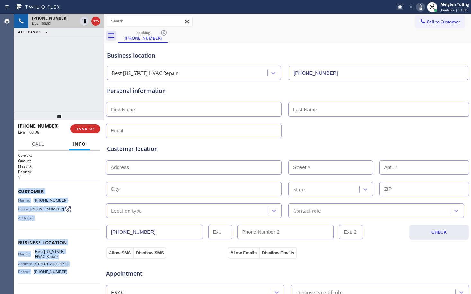
drag, startPoint x: 18, startPoint y: 192, endPoint x: 73, endPoint y: 276, distance: 100.3
click at [73, 276] on div "Context Queue: [Test] All Priority: 1 Customer Name: [PHONE_NUMBER] Phone: [PHO…" at bounding box center [59, 243] width 82 height 181
copy div "Customer Name: [PHONE_NUMBER] Phone: [PHONE_NUMBER] Address: Business location …"
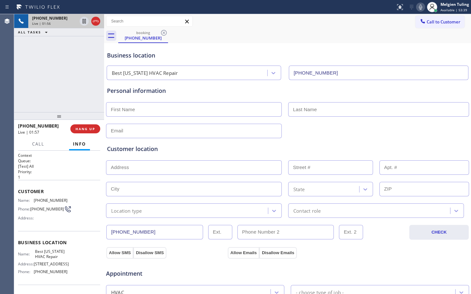
click at [74, 159] on h2 "Queue:" at bounding box center [59, 160] width 82 height 5
click at [197, 148] on div "Customer location" at bounding box center [287, 149] width 361 height 9
click at [200, 148] on div "Customer location" at bounding box center [287, 149] width 361 height 9
click at [85, 129] on span "HANG UP" at bounding box center [86, 129] width 20 height 4
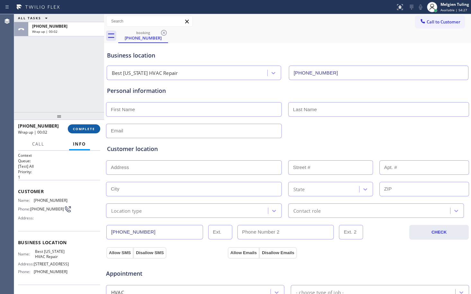
click at [88, 127] on span "COMPLETE" at bounding box center [84, 129] width 22 height 4
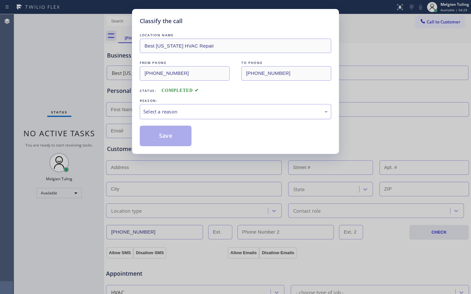
click at [183, 112] on div "Select a reason" at bounding box center [235, 111] width 184 height 7
click at [162, 139] on button "Save" at bounding box center [166, 136] width 52 height 21
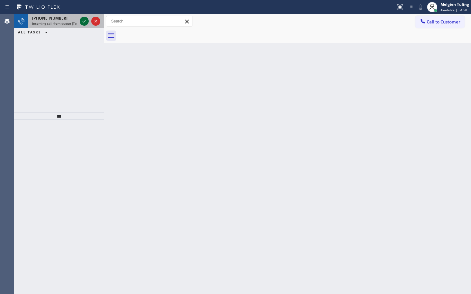
click at [83, 19] on icon at bounding box center [84, 21] width 8 height 8
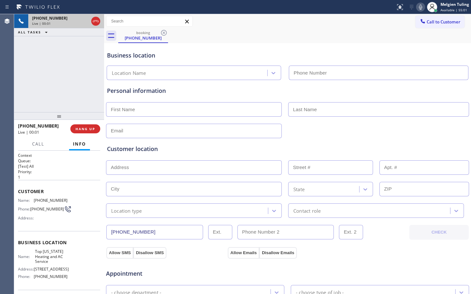
type input "[PHONE_NUMBER]"
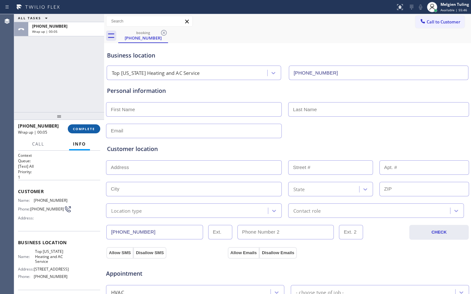
click at [76, 129] on span "COMPLETE" at bounding box center [84, 129] width 22 height 4
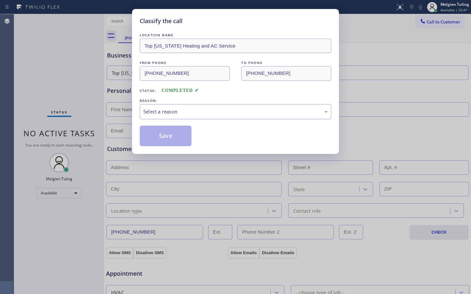
click at [156, 111] on div "Select a reason" at bounding box center [235, 111] width 184 height 7
click at [168, 137] on button "Save" at bounding box center [166, 136] width 52 height 21
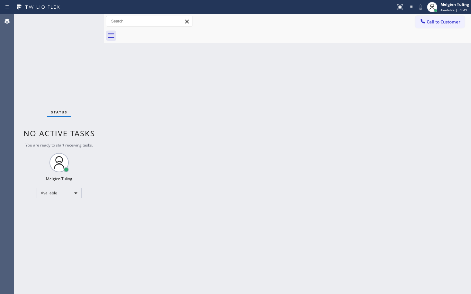
click at [83, 20] on div "Status No active tasks You are ready to start receiving tasks. Melgien Tuling A…" at bounding box center [59, 154] width 90 height 280
click at [82, 22] on div "Status No active tasks You are ready to start receiving tasks. Melgien Tuling A…" at bounding box center [59, 154] width 90 height 280
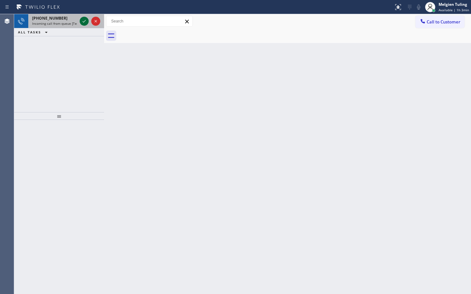
click at [82, 22] on icon at bounding box center [84, 21] width 8 height 8
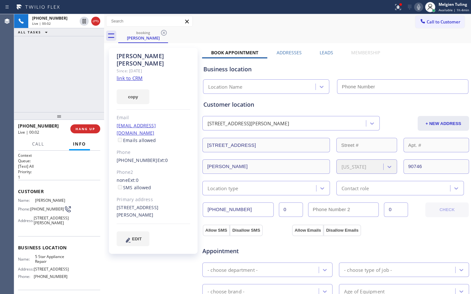
type input "[PHONE_NUMBER]"
click at [126, 75] on link "link to CRM" at bounding box center [130, 78] width 26 height 6
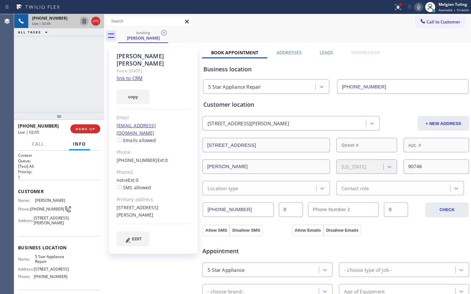
click at [83, 22] on icon at bounding box center [84, 21] width 8 height 8
click at [420, 6] on icon at bounding box center [419, 7] width 8 height 8
click at [396, 5] on icon at bounding box center [398, 7] width 8 height 8
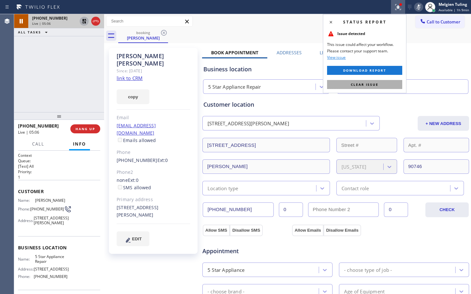
click at [354, 84] on span "Clear issue" at bounding box center [365, 84] width 28 height 4
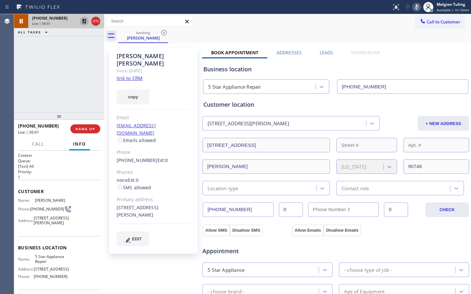
click at [83, 21] on icon at bounding box center [84, 21] width 4 height 4
click at [418, 7] on rect at bounding box center [417, 6] width 4 height 4
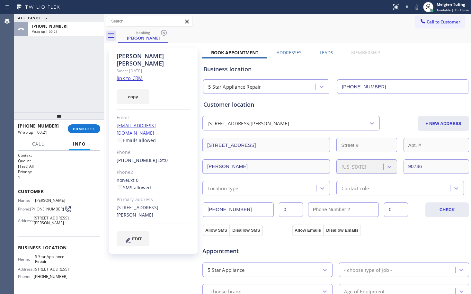
click at [165, 105] on div "[PERSON_NAME] Since: [DATE] link to CRM copy Email [EMAIL_ADDRESS][DOMAIN_NAME]…" at bounding box center [153, 151] width 89 height 206
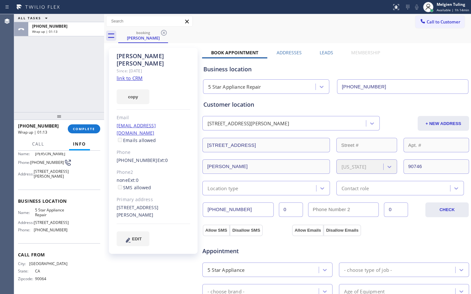
scroll to position [54, 0]
drag, startPoint x: 52, startPoint y: 217, endPoint x: 34, endPoint y: 212, distance: 18.5
click at [35, 212] on span "5 Star Appliance Repair" at bounding box center [51, 213] width 32 height 10
copy span "5 Star Appliance Repair"
drag, startPoint x: 61, startPoint y: 230, endPoint x: 34, endPoint y: 228, distance: 27.5
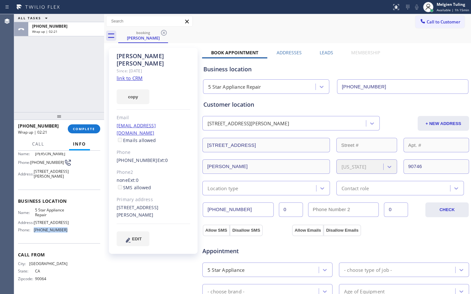
click at [34, 228] on div "Phone: [PHONE_NUMBER]" at bounding box center [42, 230] width 49 height 5
click at [70, 232] on div "Name: 5 Star Appliance Repair Address: [STREET_ADDRESS] Phone: [PHONE_NUMBER]" at bounding box center [59, 222] width 82 height 28
drag, startPoint x: 63, startPoint y: 229, endPoint x: 33, endPoint y: 231, distance: 29.6
click at [33, 231] on div "Phone: [PHONE_NUMBER]" at bounding box center [42, 230] width 49 height 5
copy div "[PHONE_NUMBER]"
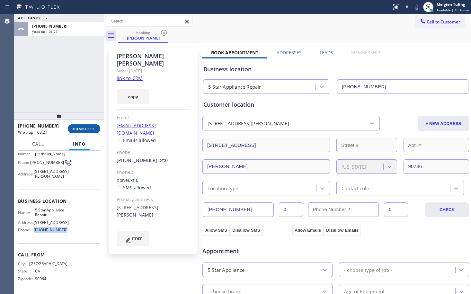
click at [79, 125] on button "COMPLETE" at bounding box center [84, 128] width 32 height 9
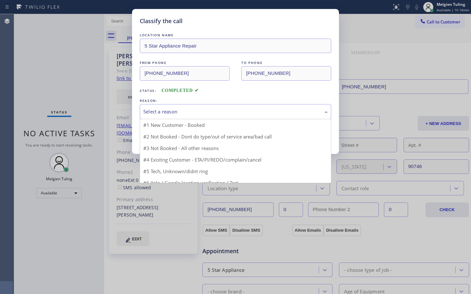
click at [176, 106] on div "Select a reason" at bounding box center [236, 111] width 192 height 15
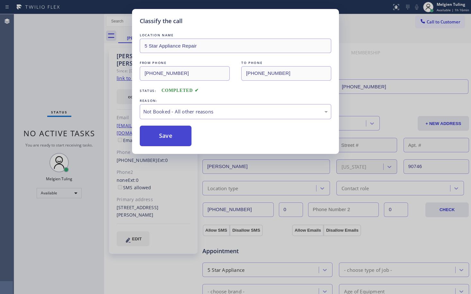
click at [169, 135] on button "Save" at bounding box center [166, 136] width 52 height 21
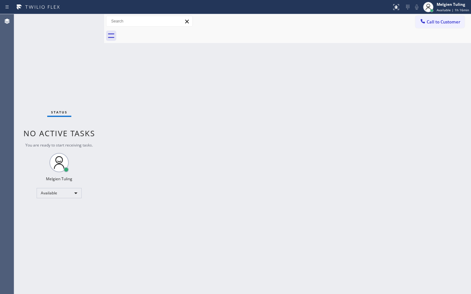
click at [415, 161] on div "Back to Dashboard Change Sender ID Customers Technicians Select a contact Outbo…" at bounding box center [287, 154] width 367 height 280
click at [191, 117] on div "Back to Dashboard Change Sender ID Customers Technicians Select a contact Outbo…" at bounding box center [287, 154] width 367 height 280
click at [451, 4] on div "Melgien Tuling" at bounding box center [453, 4] width 32 height 5
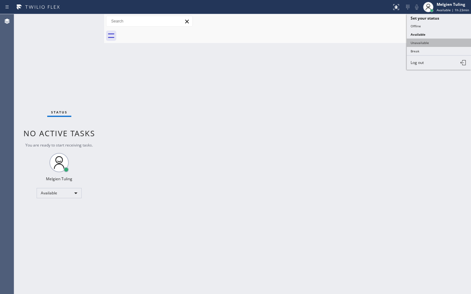
click at [426, 42] on button "Unavailable" at bounding box center [439, 43] width 64 height 8
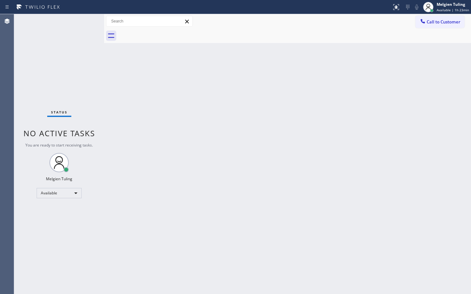
click at [309, 94] on div "Back to Dashboard Change Sender ID Customers Technicians Select a contact Outbo…" at bounding box center [287, 154] width 367 height 280
click at [432, 22] on span "Call to Customer" at bounding box center [444, 22] width 34 height 6
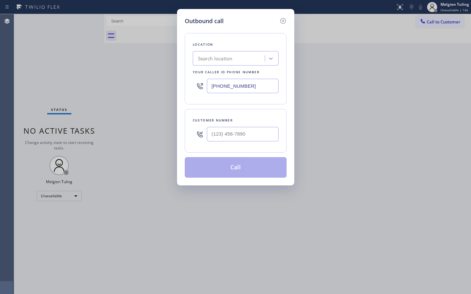
click at [247, 56] on div "Search location" at bounding box center [230, 58] width 70 height 11
paste input "Appliance Repair Regular"
type input "Appliance Repair Regular"
type input "[PHONE_NUMBER]"
type input "A"
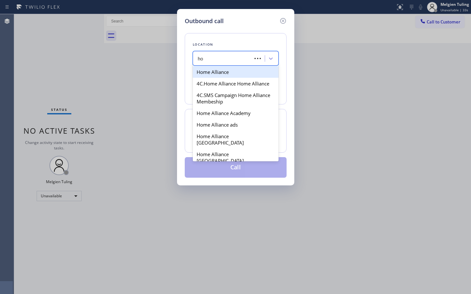
type input "h"
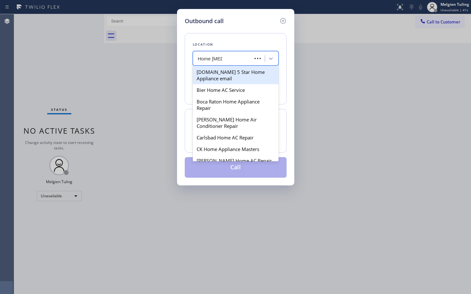
type input "Home ALLIA"
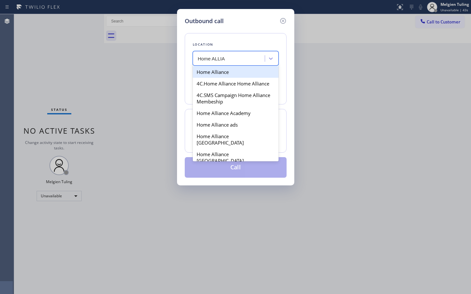
click at [234, 69] on div "Home Alliance" at bounding box center [236, 72] width 86 height 12
type input "[PHONE_NUMBER]"
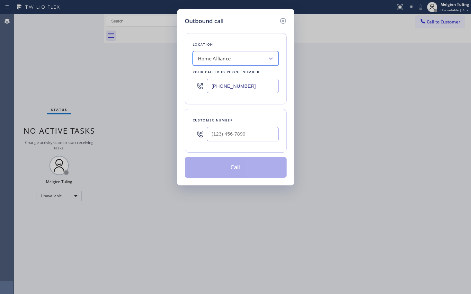
type input "(___) ___-____"
click at [231, 137] on input "(___) ___-____" at bounding box center [243, 134] width 72 height 14
click at [214, 131] on input "(___) ___-____" at bounding box center [243, 134] width 72 height 14
paste input "310) 991-8452"
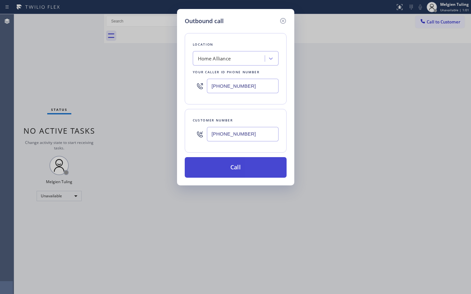
type input "[PHONE_NUMBER]"
click at [227, 167] on button "Call" at bounding box center [236, 167] width 102 height 21
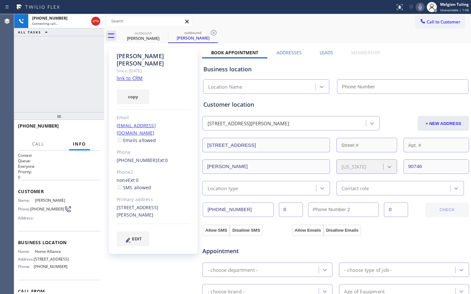
type input "[PHONE_NUMBER]"
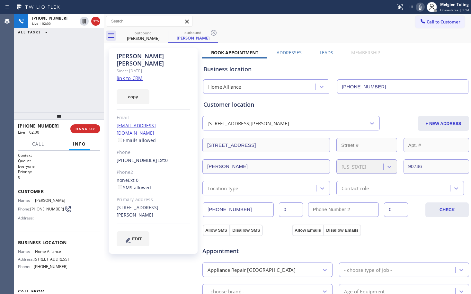
click at [184, 95] on div "copy" at bounding box center [154, 93] width 74 height 22
click at [83, 129] on span "COMPLETE" at bounding box center [84, 129] width 22 height 4
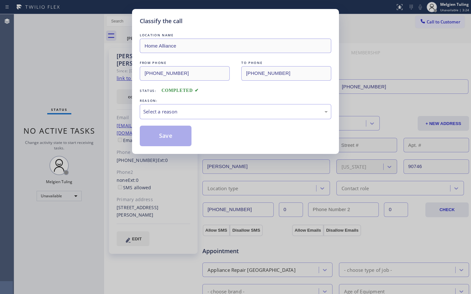
click at [86, 87] on div "Classify the call LOCATION NAME Home Alliance FROM PHONE [PHONE_NUMBER] TO PHON…" at bounding box center [235, 147] width 471 height 294
click at [161, 113] on div "Select a reason" at bounding box center [235, 111] width 184 height 7
click at [159, 137] on button "Save" at bounding box center [166, 136] width 52 height 21
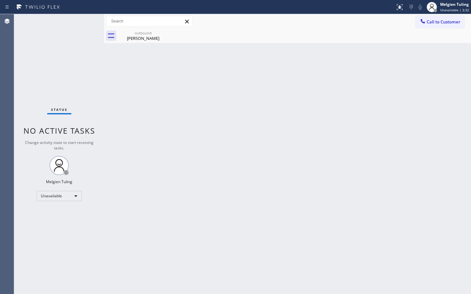
click at [285, 99] on div "Back to Dashboard Change Sender ID Customers Technicians Select a contact Outbo…" at bounding box center [287, 154] width 367 height 280
click at [74, 197] on div "Unavailable" at bounding box center [59, 196] width 45 height 10
click at [58, 214] on li "Available" at bounding box center [59, 213] width 44 height 8
click at [224, 155] on div "Back to Dashboard Change Sender ID Customers Technicians Select a contact Outbo…" at bounding box center [287, 154] width 367 height 280
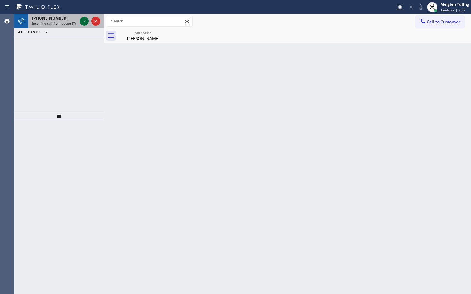
click at [83, 23] on icon at bounding box center [84, 21] width 8 height 8
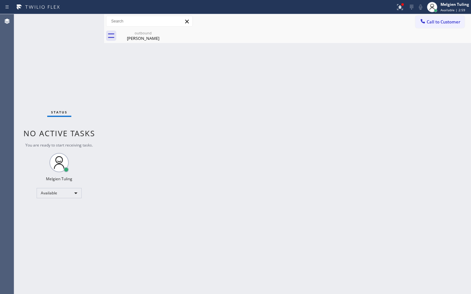
click at [232, 117] on div "Back to Dashboard Change Sender ID Customers Technicians Select a contact Outbo…" at bounding box center [287, 154] width 367 height 280
click at [191, 166] on div "Back to Dashboard Change Sender ID Customers Technicians Select a contact Outbo…" at bounding box center [287, 154] width 367 height 280
click at [182, 110] on div "Back to Dashboard Change Sender ID Customers Technicians Select a contact Outbo…" at bounding box center [287, 154] width 367 height 280
click at [83, 22] on div "Status No active tasks You are ready to start receiving tasks. Melgien Tuling A…" at bounding box center [59, 154] width 90 height 280
click at [399, 6] on icon at bounding box center [400, 7] width 6 height 6
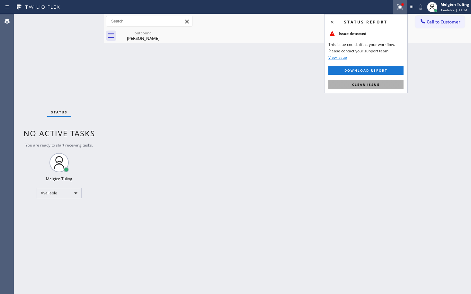
click at [369, 86] on span "Clear issue" at bounding box center [366, 84] width 28 height 4
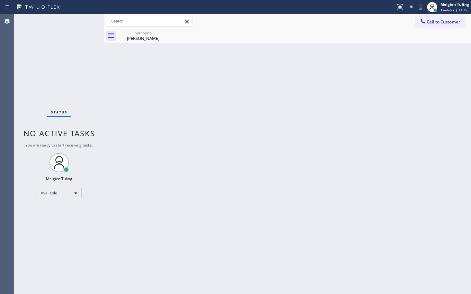
click at [369, 82] on div "Back to Dashboard Change Sender ID Customers Technicians Select a contact Outbo…" at bounding box center [287, 154] width 367 height 280
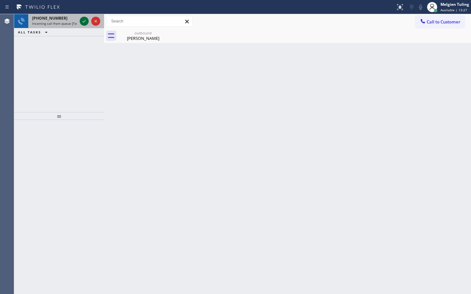
click at [82, 20] on icon at bounding box center [84, 21] width 8 height 8
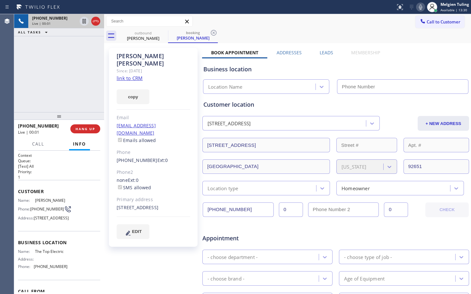
type input "[PHONE_NUMBER]"
click at [125, 75] on link "link to CRM" at bounding box center [130, 78] width 26 height 6
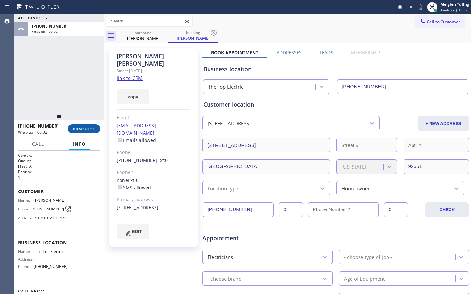
click at [86, 130] on span "COMPLETE" at bounding box center [84, 129] width 22 height 4
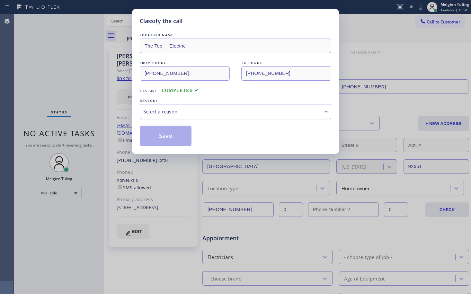
click at [181, 110] on div "Select a reason" at bounding box center [235, 111] width 184 height 7
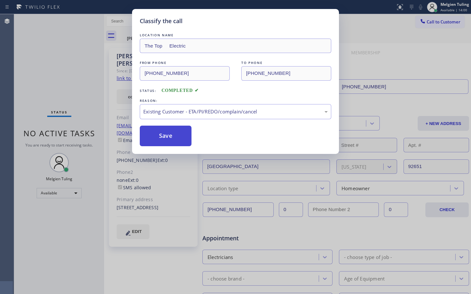
click at [166, 139] on button "Save" at bounding box center [166, 136] width 52 height 21
type input "[PHONE_NUMBER]"
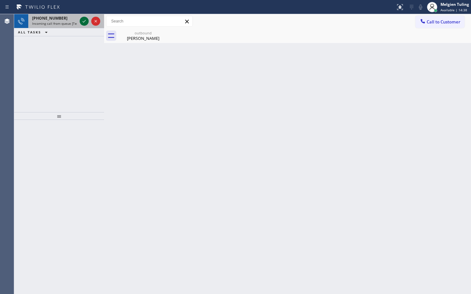
click at [82, 22] on icon at bounding box center [84, 21] width 8 height 8
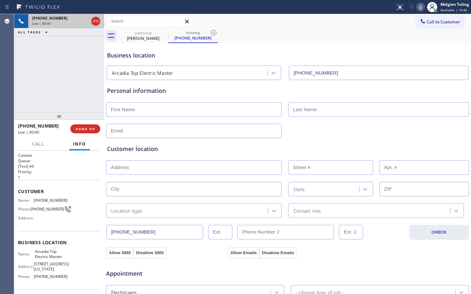
type input "[PHONE_NUMBER]"
click at [83, 128] on span "HANG UP" at bounding box center [86, 129] width 20 height 4
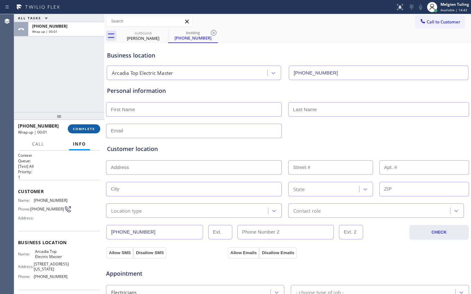
click at [83, 128] on span "COMPLETE" at bounding box center [84, 129] width 22 height 4
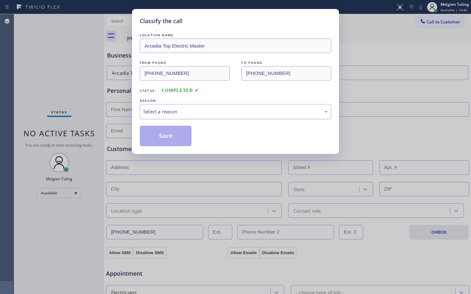
click at [173, 113] on div "Select a reason" at bounding box center [235, 111] width 184 height 7
click at [169, 135] on button "Save" at bounding box center [166, 136] width 52 height 21
type input "[PHONE_NUMBER]"
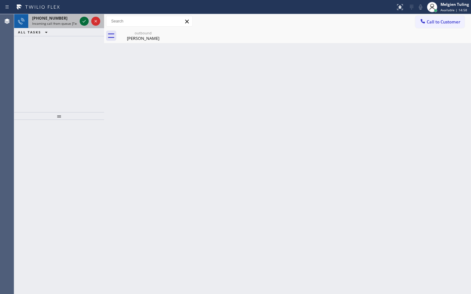
click at [86, 21] on icon at bounding box center [84, 21] width 8 height 8
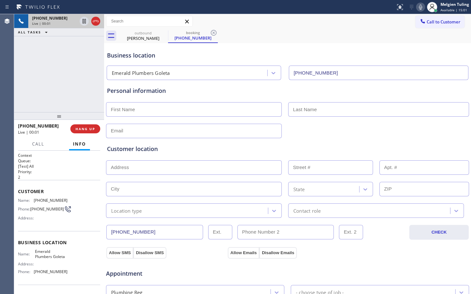
type input "[PHONE_NUMBER]"
click at [84, 128] on span "HANG UP" at bounding box center [86, 129] width 20 height 4
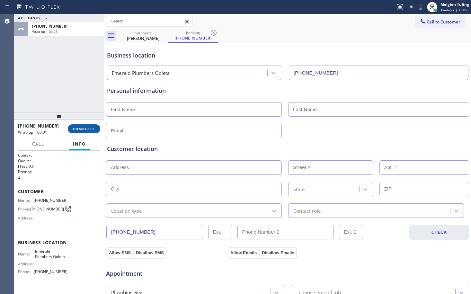
click at [83, 129] on span "COMPLETE" at bounding box center [84, 129] width 22 height 4
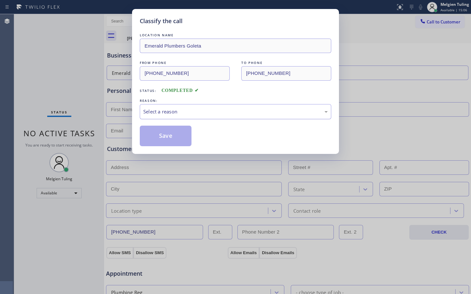
click at [146, 114] on div "Select a reason" at bounding box center [235, 111] width 184 height 7
click at [166, 143] on button "Save" at bounding box center [166, 136] width 52 height 21
type input "[PHONE_NUMBER]"
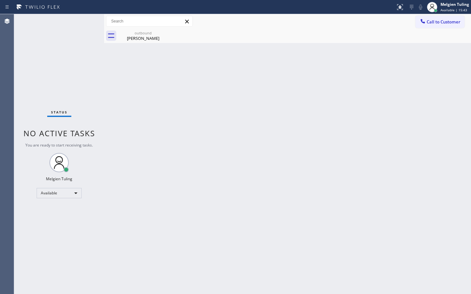
drag, startPoint x: 179, startPoint y: 114, endPoint x: 184, endPoint y: 105, distance: 10.8
click at [181, 112] on div "Back to Dashboard Change Sender ID Customers Technicians Select a contact Outbo…" at bounding box center [287, 154] width 367 height 280
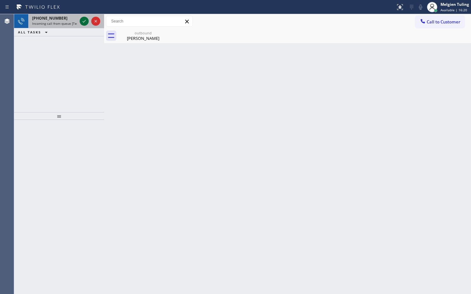
click at [83, 23] on icon at bounding box center [84, 21] width 8 height 8
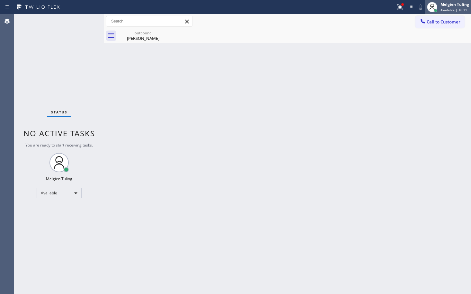
click at [454, 6] on div "Melgien Tuling" at bounding box center [455, 4] width 29 height 5
click at [217, 149] on div "Back to Dashboard Change Sender ID Customers Technicians Select a contact Outbo…" at bounding box center [287, 154] width 367 height 280
click at [75, 192] on div "Available" at bounding box center [59, 193] width 45 height 10
click at [55, 225] on li "Break" at bounding box center [59, 226] width 44 height 8
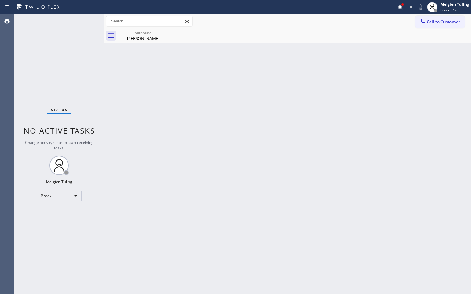
click at [287, 182] on div "Back to Dashboard Change Sender ID Customers Technicians Select a contact Outbo…" at bounding box center [287, 154] width 367 height 280
click at [177, 195] on div "Back to Dashboard Change Sender ID Customers Technicians Select a contact Outbo…" at bounding box center [287, 154] width 367 height 280
click at [66, 194] on div "Break" at bounding box center [59, 196] width 45 height 10
click at [58, 213] on li "Available" at bounding box center [59, 213] width 44 height 8
click at [189, 203] on div "Back to Dashboard Change Sender ID Customers Technicians Select a contact Outbo…" at bounding box center [287, 154] width 367 height 280
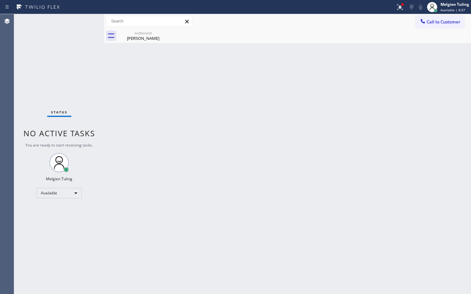
click at [166, 201] on div "Back to Dashboard Change Sender ID Customers Technicians Select a contact Outbo…" at bounding box center [287, 154] width 367 height 280
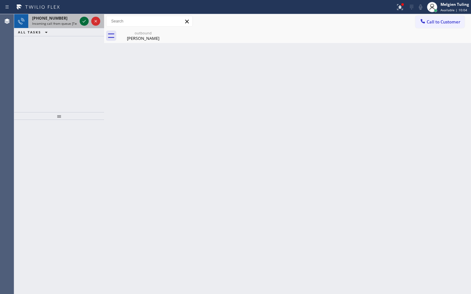
click at [88, 24] on icon at bounding box center [84, 21] width 8 height 8
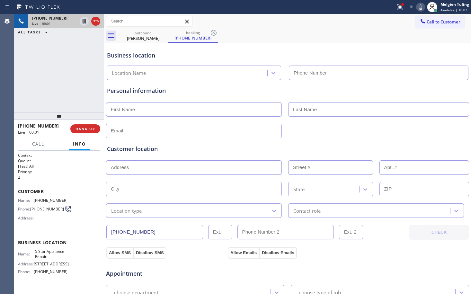
type input "[PHONE_NUMBER]"
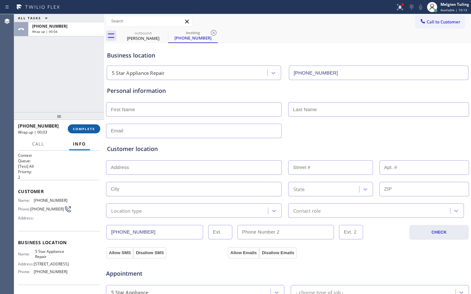
click at [79, 127] on span "COMPLETE" at bounding box center [84, 129] width 22 height 4
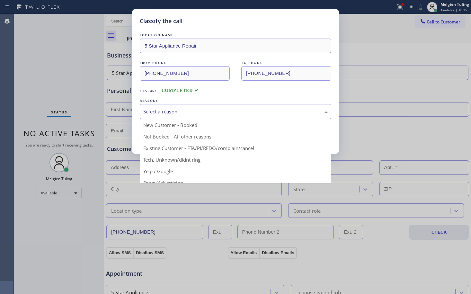
click at [177, 113] on div "Select a reason" at bounding box center [235, 111] width 184 height 7
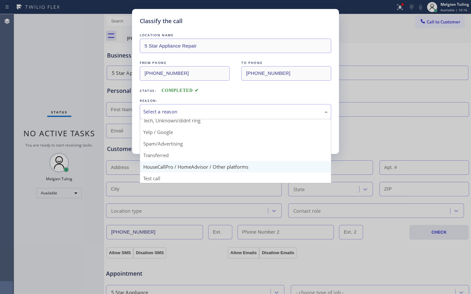
scroll to position [40, 0]
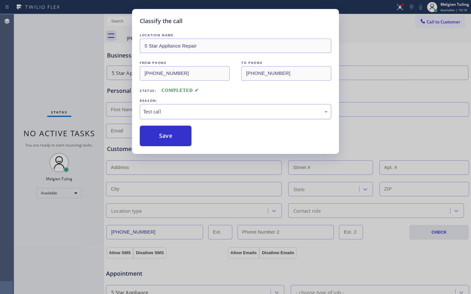
click at [170, 109] on div "Test call" at bounding box center [235, 111] width 184 height 7
click at [162, 139] on button "Save" at bounding box center [166, 136] width 52 height 21
type input "[PHONE_NUMBER]"
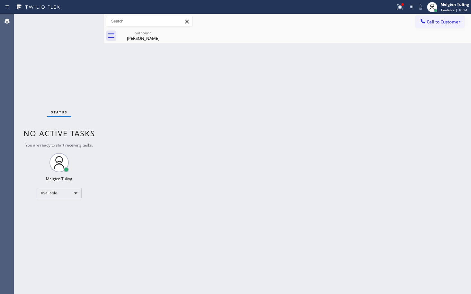
click at [76, 88] on div "Status No active tasks You are ready to start receiving tasks. Melgien Tuling A…" at bounding box center [59, 154] width 90 height 280
click at [84, 22] on div "Status No active tasks You are ready to start receiving tasks. Melgien Tuling A…" at bounding box center [59, 154] width 90 height 280
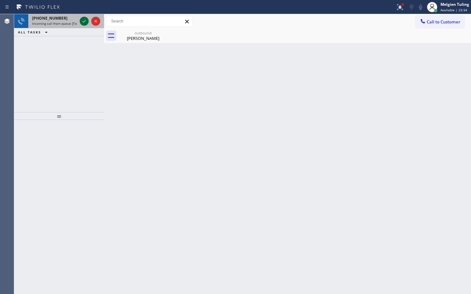
click at [83, 23] on icon at bounding box center [84, 21] width 8 height 8
click at [82, 21] on icon at bounding box center [84, 21] width 8 height 8
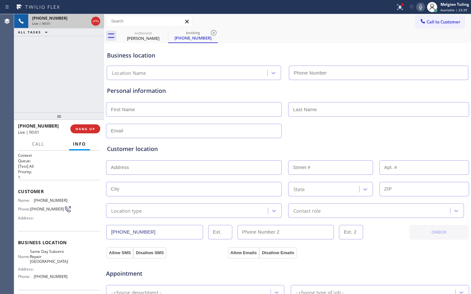
type input "[PHONE_NUMBER]"
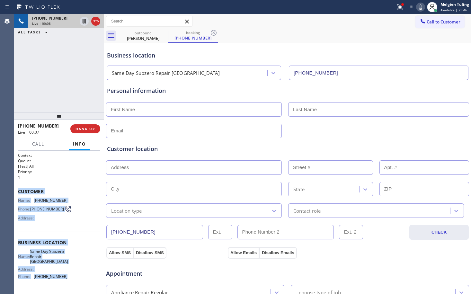
drag, startPoint x: 18, startPoint y: 191, endPoint x: 75, endPoint y: 277, distance: 102.7
click at [75, 277] on div "Context Queue: [Test] All Priority: 1 Customer Name: [PHONE_NUMBER] Phone: [PHO…" at bounding box center [59, 222] width 90 height 143
click at [75, 277] on div "Name: Same Day Subzero Repair Lakewood Address: Phone: [PHONE_NUMBER]" at bounding box center [59, 265] width 82 height 32
drag, startPoint x: 15, startPoint y: 192, endPoint x: 69, endPoint y: 279, distance: 101.9
click at [69, 279] on div "Context Queue: [Test] All Priority: 1 Customer Name: [PHONE_NUMBER] Phone: [PHO…" at bounding box center [59, 222] width 90 height 143
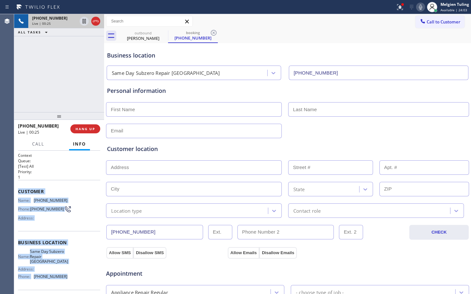
copy div "Customer Name: [PHONE_NUMBER] Phone: [PHONE_NUMBER] Address: Business location …"
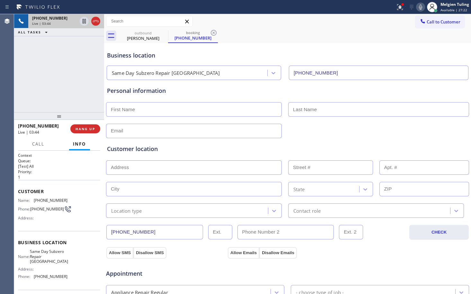
click at [80, 170] on h2 "Priority:" at bounding box center [59, 171] width 82 height 5
click at [235, 124] on input "text" at bounding box center [194, 131] width 176 height 14
click at [347, 34] on div "outbound [PERSON_NAME] booking [PHONE_NUMBER]" at bounding box center [294, 36] width 353 height 14
click at [403, 6] on icon at bounding box center [400, 7] width 8 height 8
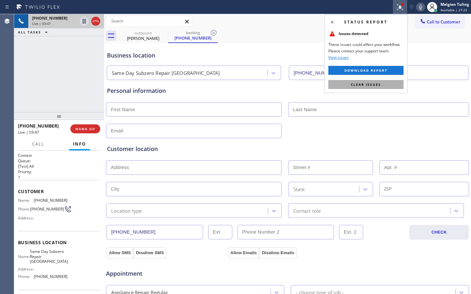
click at [361, 86] on span "Clear issues" at bounding box center [366, 84] width 30 height 4
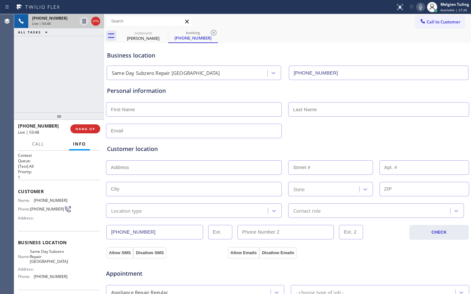
click at [421, 6] on icon at bounding box center [420, 6] width 3 height 5
click at [86, 21] on icon at bounding box center [84, 21] width 8 height 8
click at [243, 89] on div "Personal information" at bounding box center [287, 90] width 361 height 9
click at [82, 21] on icon at bounding box center [84, 21] width 8 height 8
click at [422, 6] on icon at bounding box center [421, 7] width 8 height 8
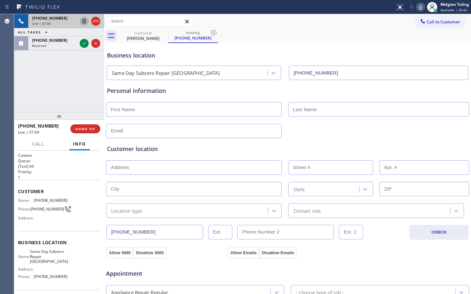
click at [84, 22] on icon at bounding box center [84, 21] width 3 height 4
click at [421, 7] on icon at bounding box center [420, 6] width 3 height 5
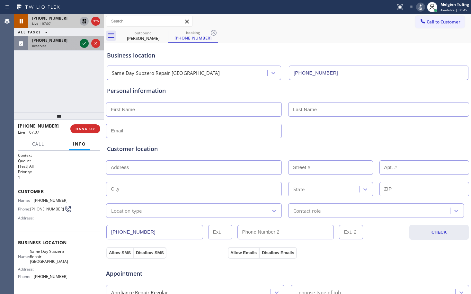
click at [82, 43] on icon at bounding box center [84, 44] width 8 height 8
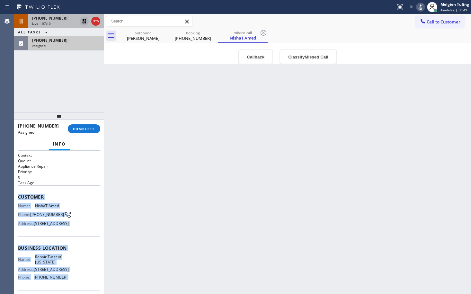
scroll to position [69, 0]
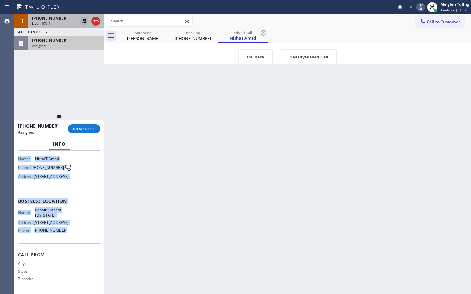
drag, startPoint x: 16, startPoint y: 194, endPoint x: 74, endPoint y: 230, distance: 68.4
click at [74, 230] on div "Context Queue: Appliance Repair Priority: 0 Task Age: Customer Name: NishaT Ame…" at bounding box center [59, 222] width 90 height 143
click at [81, 129] on span "COMPLETE" at bounding box center [84, 129] width 22 height 4
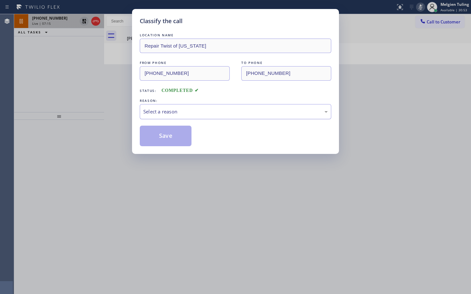
click at [163, 112] on div "Select a reason" at bounding box center [235, 111] width 184 height 7
click at [156, 128] on button "Save" at bounding box center [166, 136] width 52 height 21
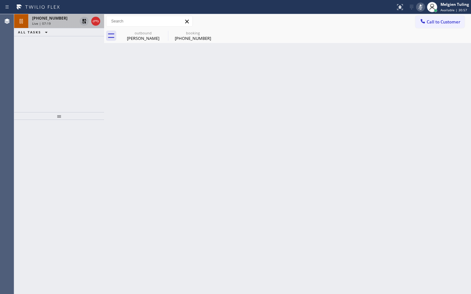
click at [51, 22] on div "Live | 07:19" at bounding box center [54, 23] width 45 height 4
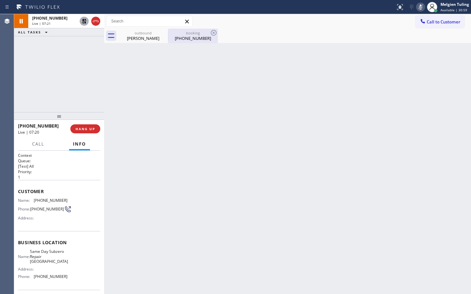
click at [181, 38] on div "[PHONE_NUMBER]" at bounding box center [193, 38] width 49 height 6
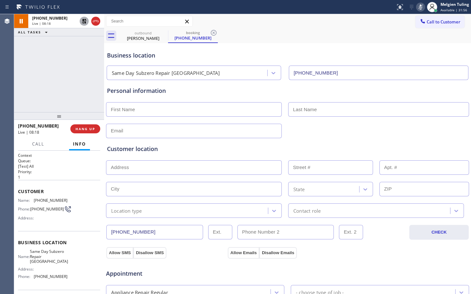
click at [69, 72] on div "[PHONE_NUMBER] Live | 08:18 ALL TASKS ALL TASKS ACTIVE TASKS TASKS IN WRAP UP" at bounding box center [59, 63] width 90 height 98
drag, startPoint x: 69, startPoint y: 71, endPoint x: 72, endPoint y: 50, distance: 21.0
click at [70, 70] on div "[PHONE_NUMBER] Live | 08:18 ALL TASKS ALL TASKS ACTIVE TASKS TASKS IN WRAP UP" at bounding box center [59, 63] width 90 height 98
click at [82, 20] on icon at bounding box center [84, 21] width 8 height 8
click at [421, 6] on icon at bounding box center [421, 7] width 8 height 8
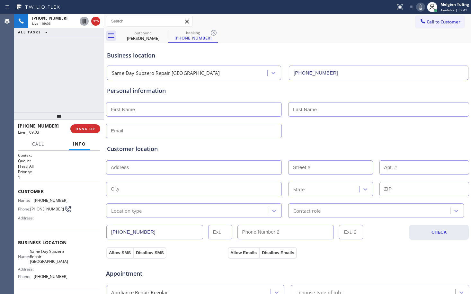
click at [318, 42] on div "Business location Same Day Subzero Repair [GEOGRAPHIC_DATA] [PHONE_NUMBER]" at bounding box center [288, 61] width 364 height 38
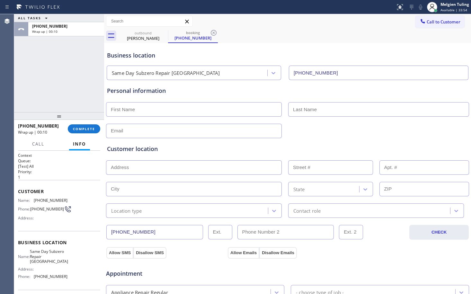
click at [130, 113] on input "text" at bounding box center [194, 109] width 176 height 14
type input "[PERSON_NAME]"
click at [298, 110] on input "text" at bounding box center [378, 109] width 181 height 14
type input "Reason"
click at [230, 130] on input "text" at bounding box center [194, 131] width 176 height 14
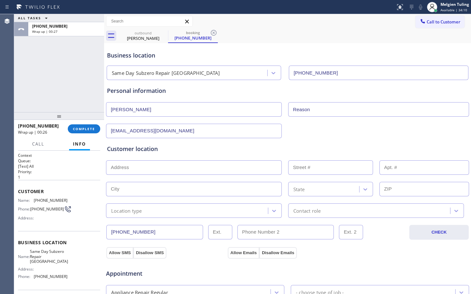
type input "[EMAIL_ADDRESS][DOMAIN_NAME]"
click at [200, 171] on input "text" at bounding box center [194, 167] width 176 height 14
click at [136, 166] on input "text" at bounding box center [194, 167] width 176 height 14
paste input "[STREET_ADDRESS]"
type input "128 Acorn Ln"
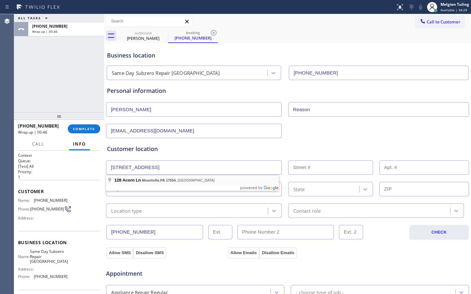
type input "128"
type input "Mountville"
type input "17554"
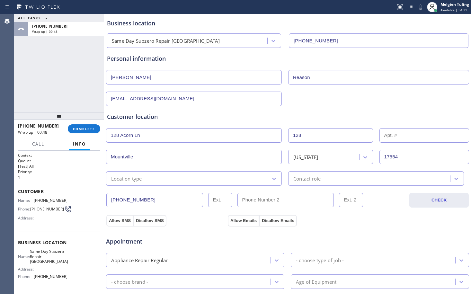
click at [229, 179] on div "Location type" at bounding box center [188, 178] width 160 height 11
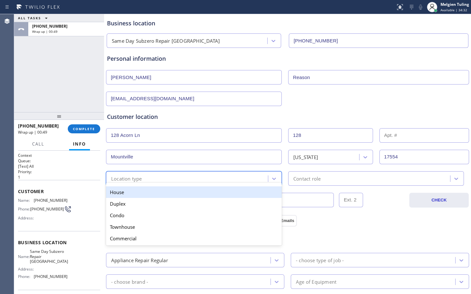
click at [192, 188] on div "House" at bounding box center [194, 192] width 176 height 12
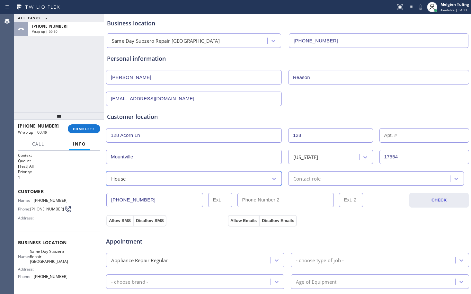
click at [313, 176] on div "Contact role" at bounding box center [306, 178] width 27 height 7
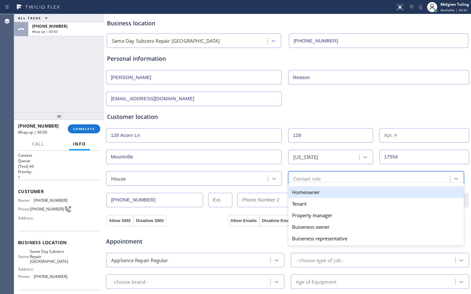
click at [305, 193] on div "Homeowner" at bounding box center [376, 192] width 176 height 12
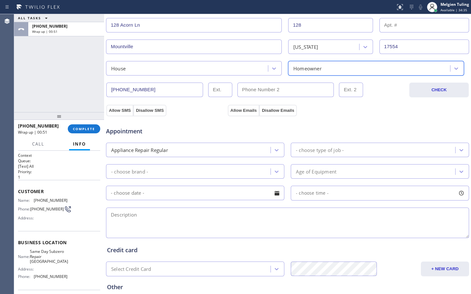
scroll to position [161, 0]
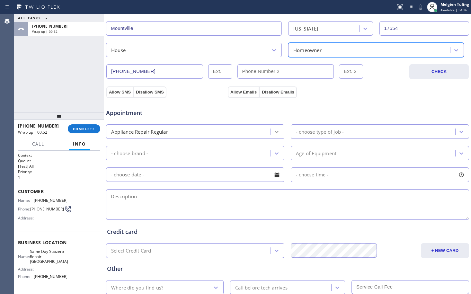
click at [273, 131] on icon at bounding box center [276, 132] width 6 height 6
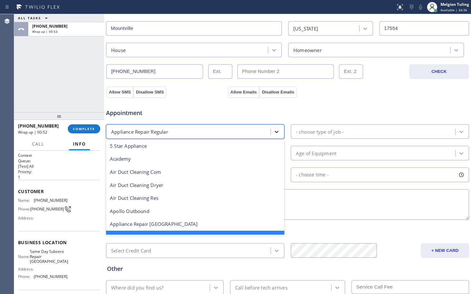
scroll to position [14, 0]
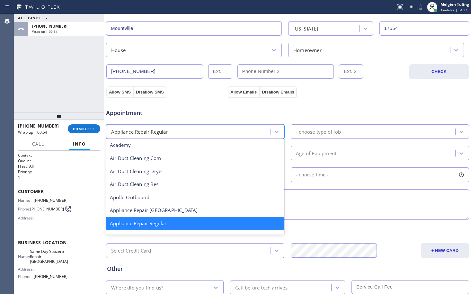
click at [153, 223] on div "Appliance Repair Regular" at bounding box center [195, 223] width 178 height 13
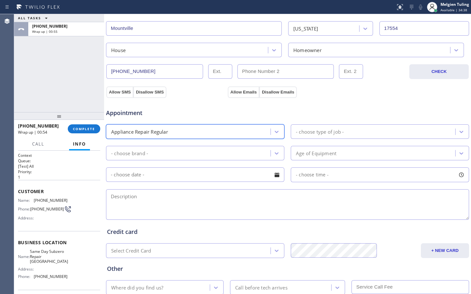
click at [240, 156] on div "- choose brand -" at bounding box center [189, 153] width 163 height 11
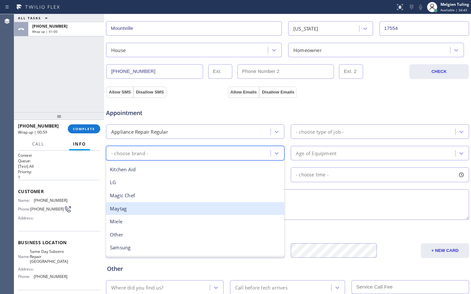
scroll to position [141, 0]
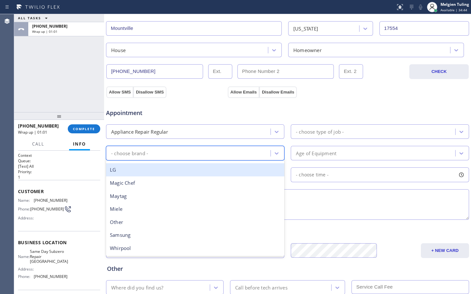
click at [168, 130] on div "Appliance Repair Regular" at bounding box center [139, 131] width 57 height 7
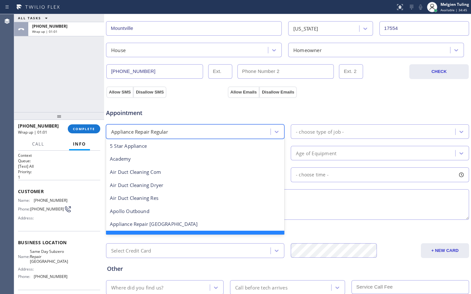
scroll to position [14, 0]
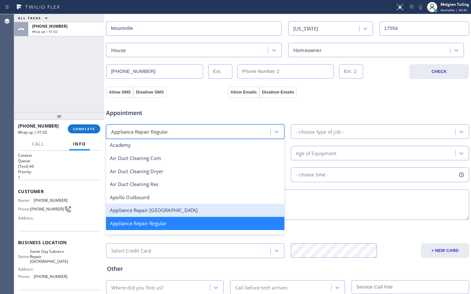
click at [137, 208] on div "Appliance Repair [GEOGRAPHIC_DATA]" at bounding box center [195, 210] width 178 height 13
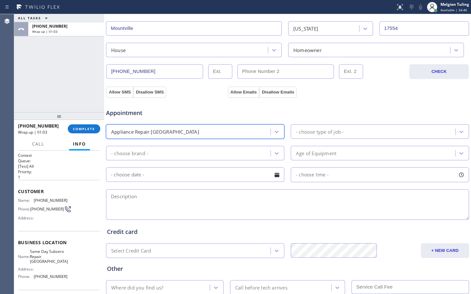
click at [169, 153] on div "- choose brand -" at bounding box center [189, 153] width 163 height 11
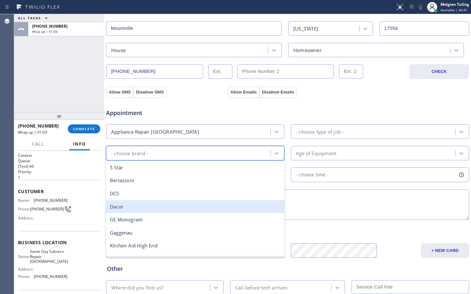
scroll to position [89, 0]
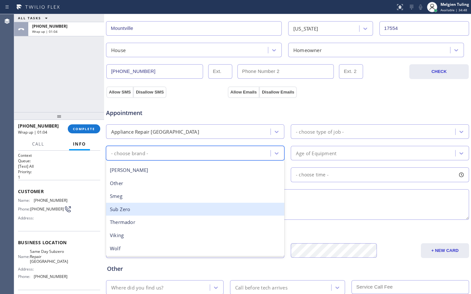
click at [131, 214] on div "Sub Zero" at bounding box center [195, 209] width 178 height 13
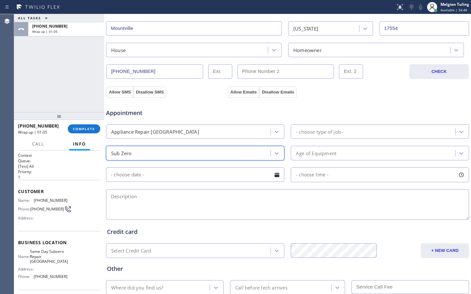
click at [357, 128] on div "- choose type of job -" at bounding box center [374, 131] width 163 height 11
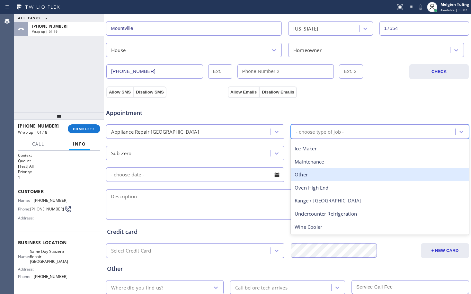
scroll to position [0, 0]
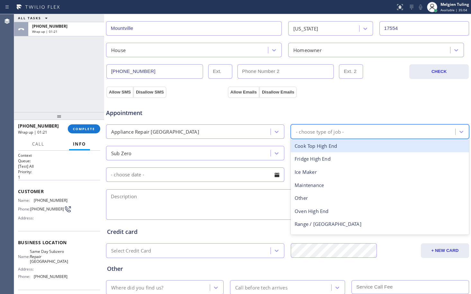
click at [176, 150] on div "Sub Zero" at bounding box center [189, 153] width 163 height 11
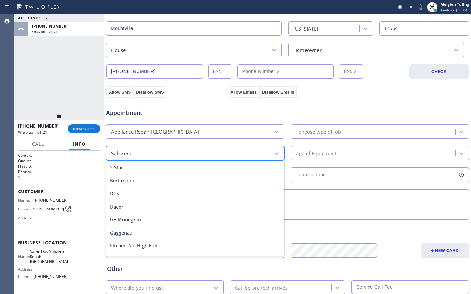
scroll to position [53, 0]
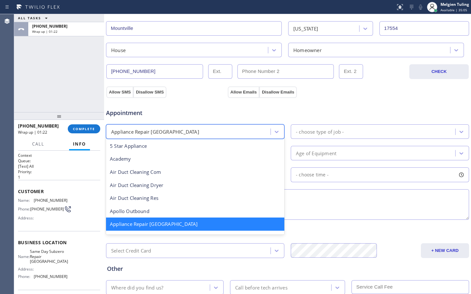
click at [196, 129] on div "Appliance Repair [GEOGRAPHIC_DATA]" at bounding box center [189, 131] width 163 height 11
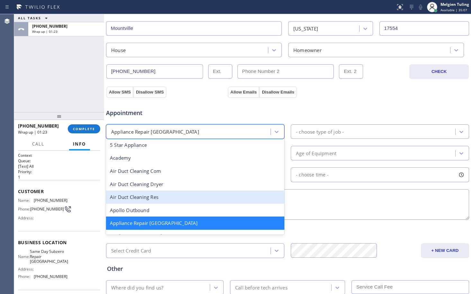
scroll to position [33, 0]
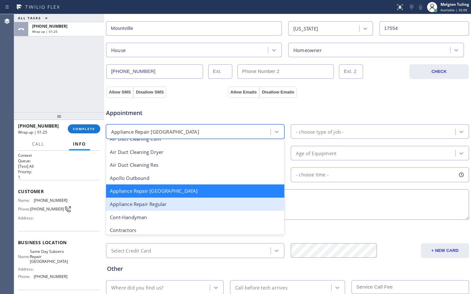
click at [158, 207] on div "Appliance Repair Regular" at bounding box center [195, 204] width 178 height 13
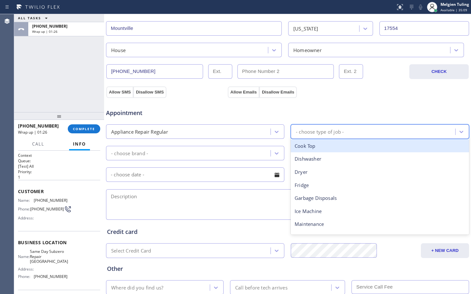
click at [359, 131] on div "- choose type of job -" at bounding box center [374, 131] width 163 height 11
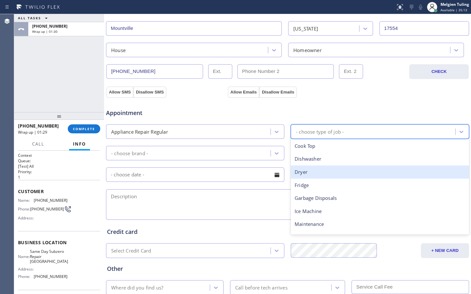
click at [300, 175] on div "Dryer" at bounding box center [380, 171] width 178 height 13
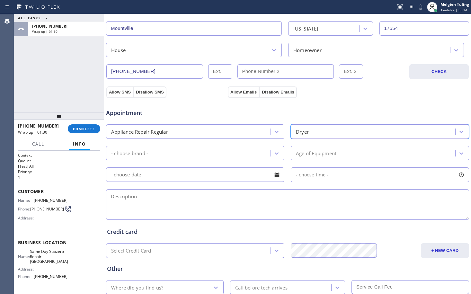
click at [232, 153] on div "- choose brand -" at bounding box center [189, 153] width 163 height 11
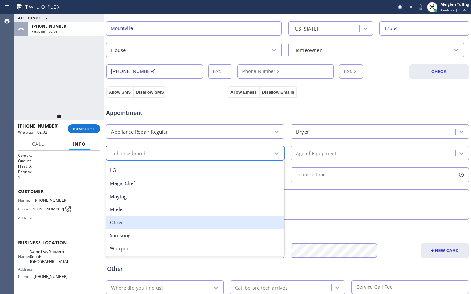
scroll to position [141, 0]
click at [135, 223] on div "Other" at bounding box center [195, 222] width 178 height 13
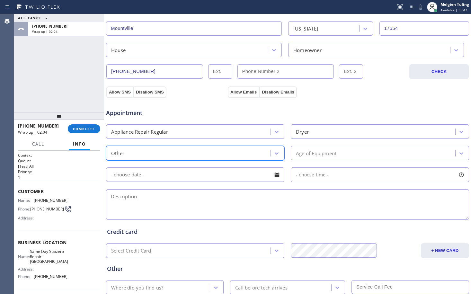
click at [318, 151] on div "Age of Equipment" at bounding box center [316, 152] width 40 height 7
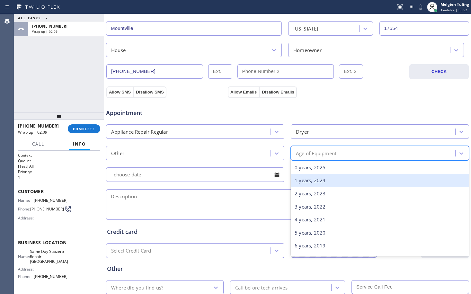
click at [305, 181] on div "1 years, 2024" at bounding box center [380, 180] width 178 height 13
click at [305, 181] on div "- choose time -" at bounding box center [380, 174] width 178 height 15
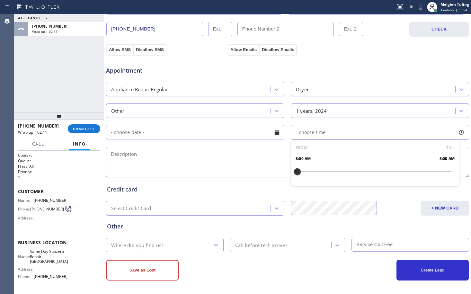
scroll to position [204, 0]
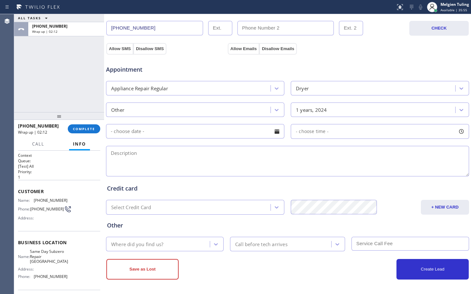
click at [162, 163] on textarea at bounding box center [287, 161] width 363 height 31
click at [125, 152] on textarea at bounding box center [287, 161] width 363 height 31
paste textarea "subzero/[PERSON_NAME]/ dont know how old/not spinning/ house-ho/ [STREET_ADDRES…"
click at [153, 152] on textarea "subzero/[PERSON_NAME]/ dont know how old/not spinning/ house-ho/ [STREET_ADDRES…" at bounding box center [287, 161] width 363 height 31
click at [333, 151] on textarea "subzero/[PERSON_NAME]/ don't know how old/not spinning/ house-ho/ [STREET_ADDRE…" at bounding box center [287, 161] width 363 height 31
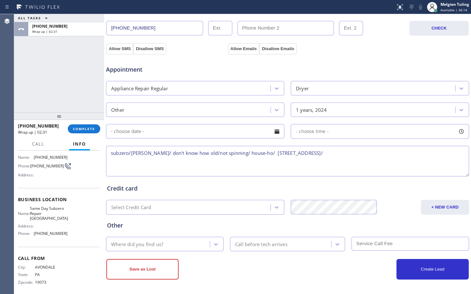
scroll to position [49, 0]
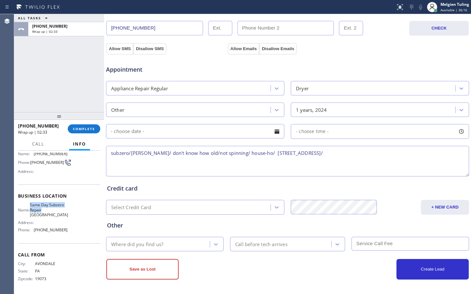
drag, startPoint x: 65, startPoint y: 212, endPoint x: 50, endPoint y: 211, distance: 14.1
click at [33, 207] on div "Name: Same Day Subzero Repair Lakewood Address: Phone: [PHONE_NUMBER]" at bounding box center [59, 218] width 82 height 32
click at [50, 211] on span "Same Day Subzero Repair [GEOGRAPHIC_DATA]" at bounding box center [49, 209] width 38 height 15
drag, startPoint x: 58, startPoint y: 216, endPoint x: 32, endPoint y: 208, distance: 26.7
click at [32, 208] on div "Name: Same Day Subzero Repair [GEOGRAPHIC_DATA]" at bounding box center [42, 209] width 49 height 15
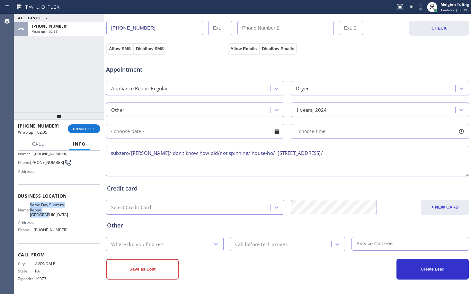
copy div "Same Day Subzero Repair [GEOGRAPHIC_DATA]"
click at [335, 154] on textarea "subzero/[PERSON_NAME]/ don't know how old/not spinning/ house-ho/ [STREET_ADDRE…" at bounding box center [287, 161] width 363 height 31
paste textarea "Same Day Subzero Repair [GEOGRAPHIC_DATA]"
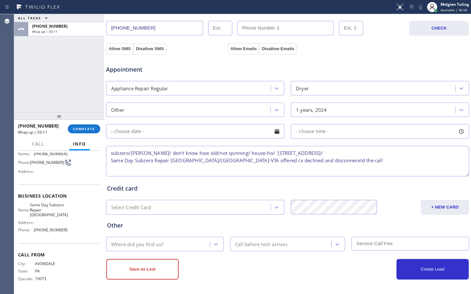
click at [302, 161] on textarea "subzero/[PERSON_NAME]/ don't know how old/not spinning/ house-ho/ [STREET_ADDRE…" at bounding box center [287, 161] width 363 height 31
click at [303, 160] on textarea "subzero/[PERSON_NAME]/ don't know how old/not spinning/ house-ho/ [STREET_ADDRE…" at bounding box center [287, 161] width 363 height 31
click at [327, 161] on textarea "subzero/[PERSON_NAME]/ don't know how old/not spinning/ house-ho/ [STREET_ADDRE…" at bounding box center [287, 161] width 363 height 31
type textarea "subzero/[PERSON_NAME]/ don't know how old/not spinning/ house-ho/ [STREET_ADDRE…"
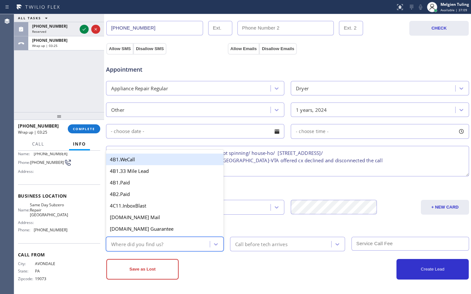
click at [180, 241] on div "Where did you find us?" at bounding box center [159, 243] width 102 height 11
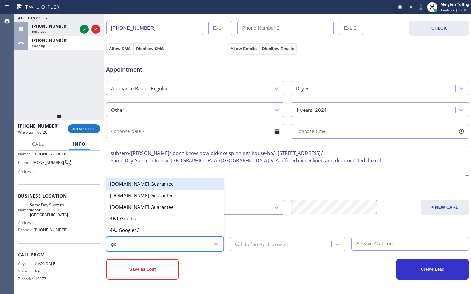
type input "goo"
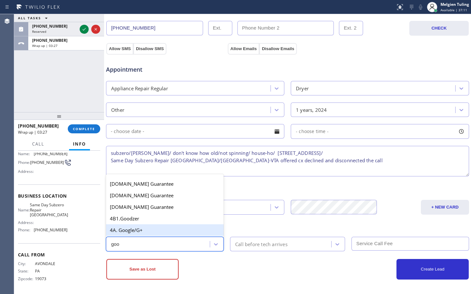
click at [142, 231] on div "4A. Google/G+" at bounding box center [165, 230] width 118 height 12
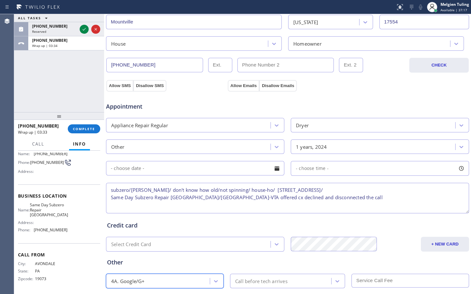
scroll to position [140, 0]
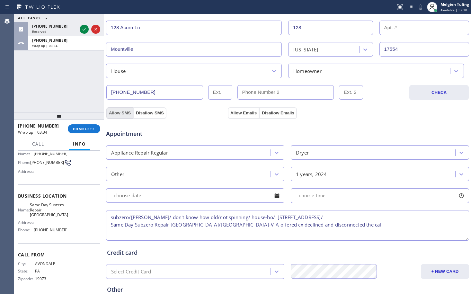
click at [118, 110] on button "Allow SMS" at bounding box center [119, 113] width 27 height 12
click at [237, 112] on button "Allow Emails" at bounding box center [243, 113] width 31 height 12
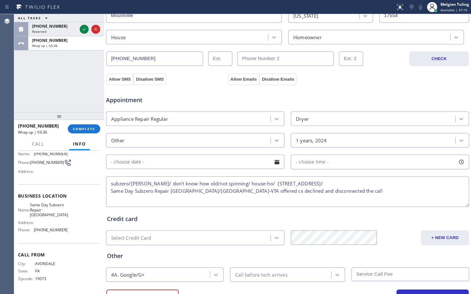
scroll to position [204, 0]
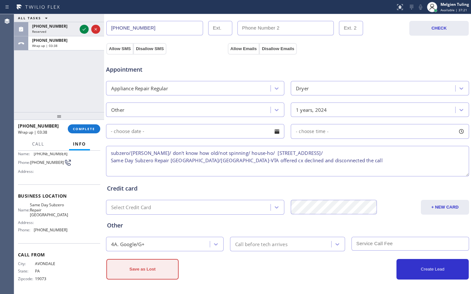
click at [158, 268] on button "Save as Lost" at bounding box center [142, 269] width 72 height 21
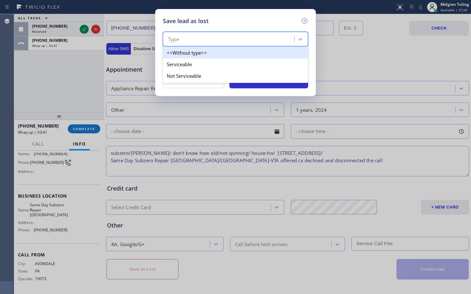
click at [210, 41] on div "Type" at bounding box center [230, 39] width 130 height 11
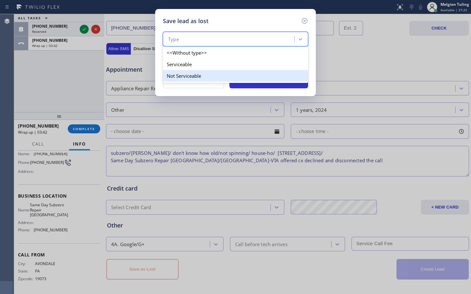
click at [178, 77] on div "Not Serviceable" at bounding box center [235, 76] width 145 height 12
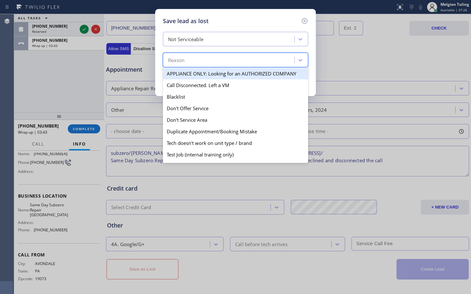
click at [183, 60] on div "Reason" at bounding box center [176, 60] width 16 height 7
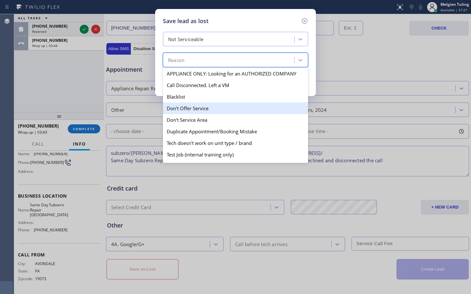
click at [183, 113] on div "Don't Offer Service" at bounding box center [235, 109] width 145 height 12
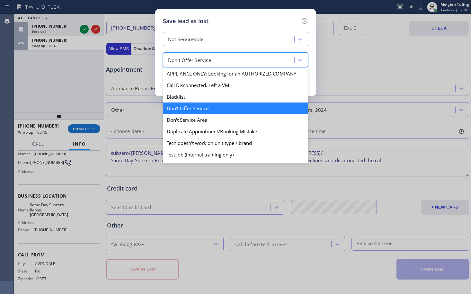
click at [188, 59] on div "Don't Offer Service" at bounding box center [189, 60] width 43 height 7
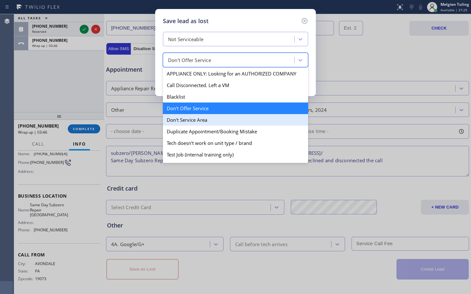
click at [184, 120] on div "Don't Service Area" at bounding box center [235, 120] width 145 height 12
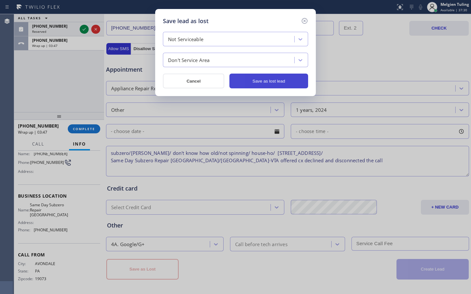
click at [248, 80] on button "Save as lost lead" at bounding box center [268, 81] width 79 height 15
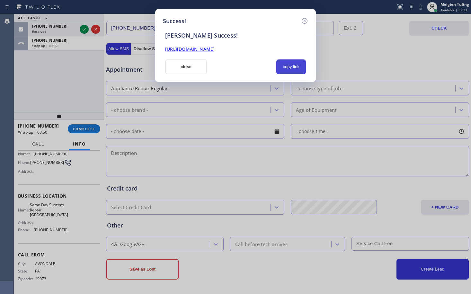
click at [289, 68] on button "copy link" at bounding box center [291, 66] width 30 height 15
click at [193, 67] on button "close" at bounding box center [186, 66] width 42 height 15
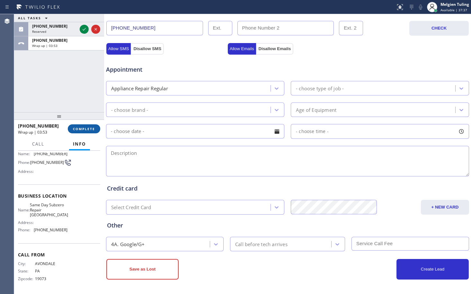
click at [78, 130] on span "COMPLETE" at bounding box center [84, 129] width 22 height 4
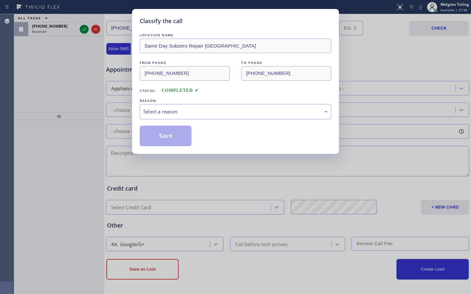
click at [155, 109] on div "Select a reason" at bounding box center [235, 111] width 184 height 7
click at [157, 132] on button "Save" at bounding box center [166, 136] width 52 height 21
type input "[PHONE_NUMBER]"
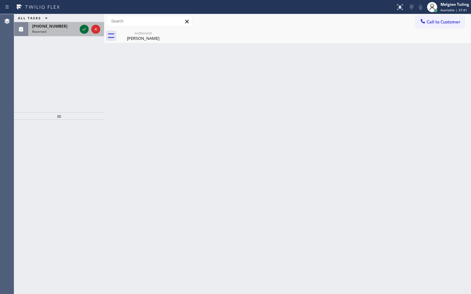
click at [85, 31] on icon at bounding box center [84, 29] width 8 height 8
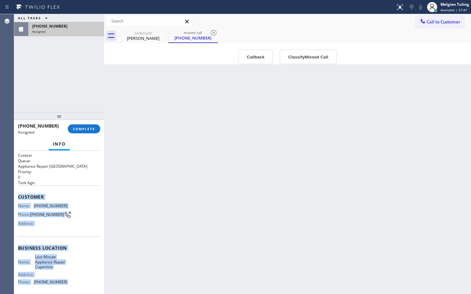
drag, startPoint x: 18, startPoint y: 193, endPoint x: 64, endPoint y: 283, distance: 101.5
click at [64, 283] on div "Context Queue: Appliance Repair High End Priority: 0 Task Age: Customer Name: […" at bounding box center [59, 249] width 82 height 192
copy div "Customer Name: [PHONE_NUMBER] Phone: [PHONE_NUMBER] Address: Business location …"
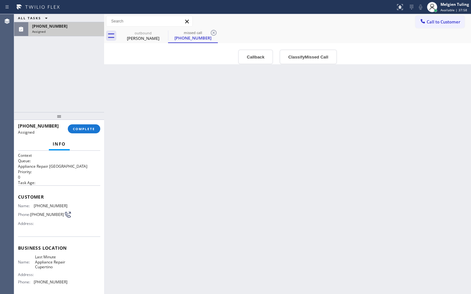
click at [167, 121] on div "Back to Dashboard Change Sender ID Customers Technicians Select a contact Outbo…" at bounding box center [287, 154] width 367 height 280
click at [83, 128] on span "COMPLETE" at bounding box center [84, 129] width 22 height 4
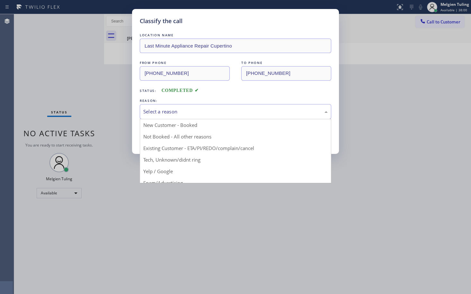
click at [153, 111] on div "Select a reason" at bounding box center [235, 111] width 184 height 7
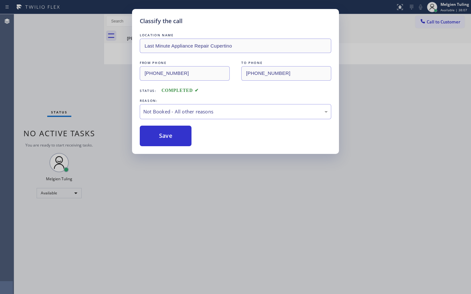
click at [150, 137] on button "Save" at bounding box center [166, 136] width 52 height 21
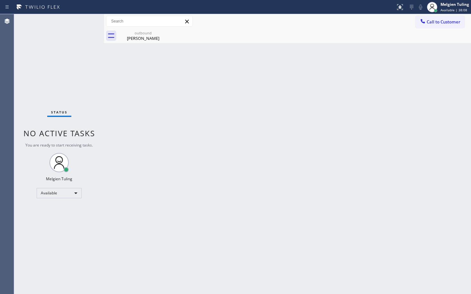
click at [120, 101] on div "Back to Dashboard Change Sender ID Customers Technicians Select a contact Outbo…" at bounding box center [287, 154] width 367 height 280
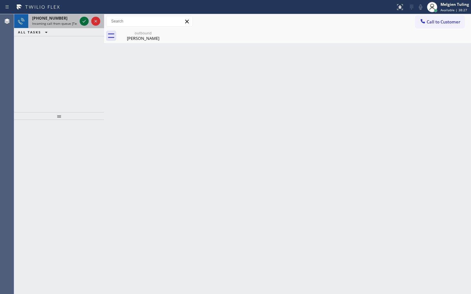
click at [86, 22] on icon at bounding box center [84, 21] width 8 height 8
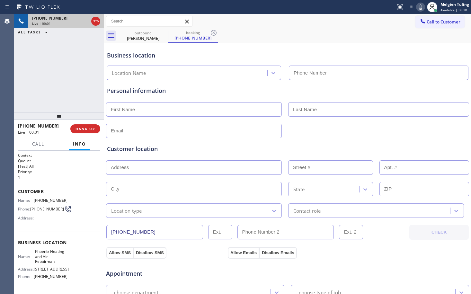
type input "[PHONE_NUMBER]"
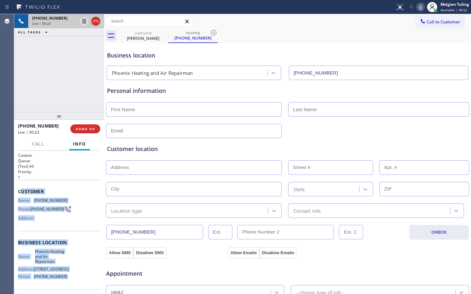
drag, startPoint x: 20, startPoint y: 193, endPoint x: 60, endPoint y: 282, distance: 97.4
click at [60, 282] on div "Context Queue: [Test] All Priority: 1 Customer Name: [PHONE_NUMBER] Phone: [PHO…" at bounding box center [59, 246] width 82 height 186
click at [79, 128] on span "HANG UP" at bounding box center [86, 129] width 20 height 4
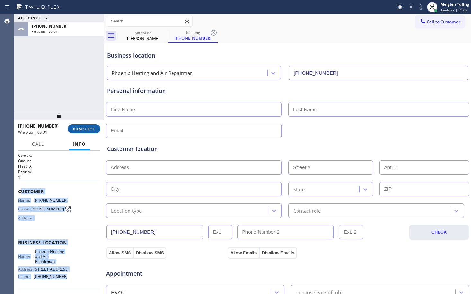
click at [89, 129] on span "COMPLETE" at bounding box center [84, 129] width 22 height 4
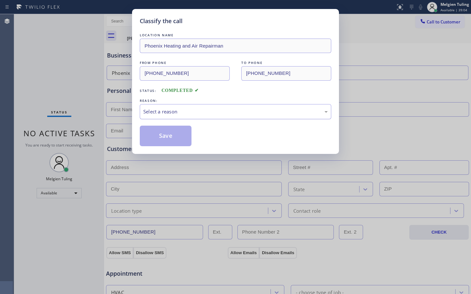
click at [177, 111] on div "Select a reason" at bounding box center [235, 111] width 184 height 7
click at [154, 135] on button "Save" at bounding box center [166, 136] width 52 height 21
type input "[PHONE_NUMBER]"
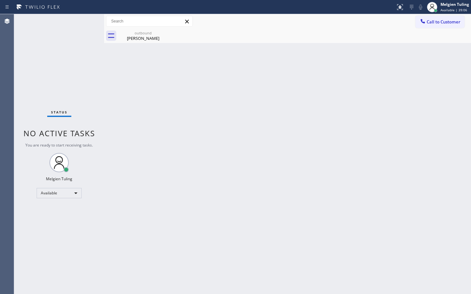
click at [62, 79] on div "Status No active tasks You are ready to start receiving tasks. Melgien Tuling A…" at bounding box center [59, 154] width 90 height 280
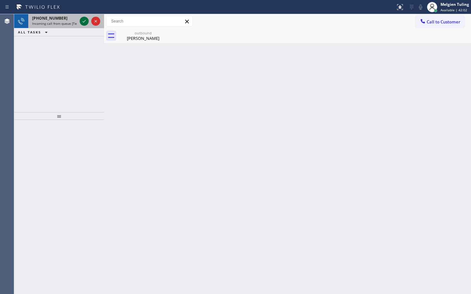
click at [85, 22] on icon at bounding box center [84, 21] width 3 height 3
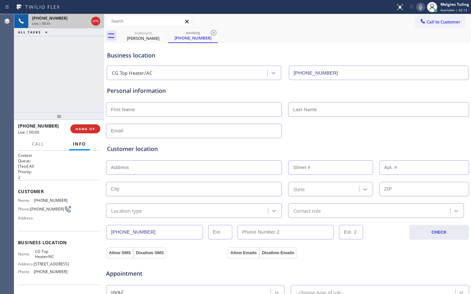
type input "[PHONE_NUMBER]"
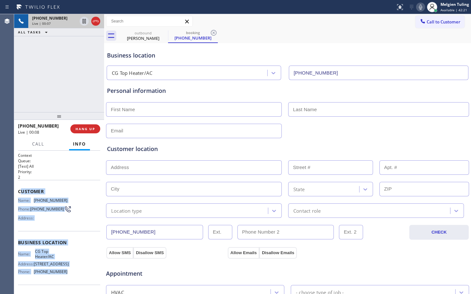
drag, startPoint x: 20, startPoint y: 190, endPoint x: 62, endPoint y: 279, distance: 98.2
click at [62, 279] on div "Context Queue: [Test] All Priority: 2 Customer Name: [PHONE_NUMBER] Phone: [PHO…" at bounding box center [59, 243] width 82 height 181
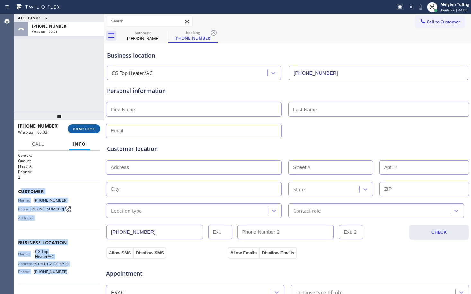
click at [81, 127] on span "COMPLETE" at bounding box center [84, 129] width 22 height 4
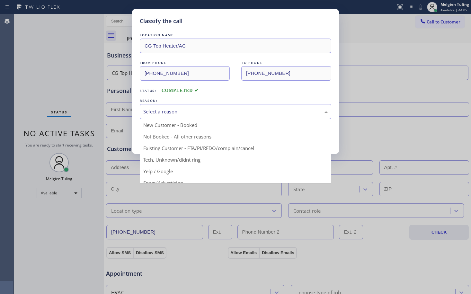
click at [160, 112] on div "Select a reason" at bounding box center [235, 111] width 184 height 7
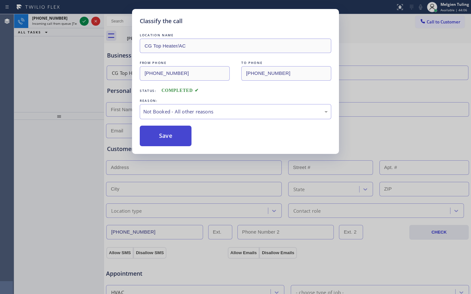
drag, startPoint x: 161, startPoint y: 137, endPoint x: 153, endPoint y: 132, distance: 9.4
click at [161, 137] on button "Save" at bounding box center [166, 136] width 52 height 21
type input "[PHONE_NUMBER]"
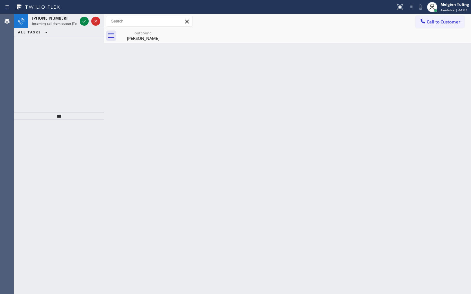
click at [82, 21] on icon at bounding box center [84, 21] width 8 height 8
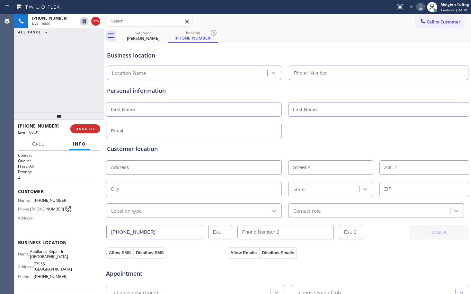
type input "[PHONE_NUMBER]"
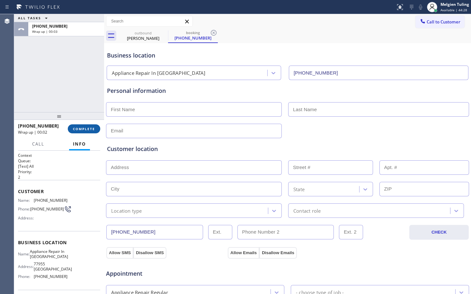
click at [75, 129] on span "COMPLETE" at bounding box center [84, 129] width 22 height 4
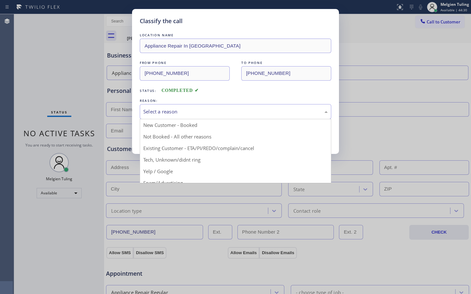
click at [162, 113] on div "Select a reason" at bounding box center [235, 111] width 184 height 7
click at [165, 136] on button "Save" at bounding box center [166, 136] width 52 height 21
type input "[PHONE_NUMBER]"
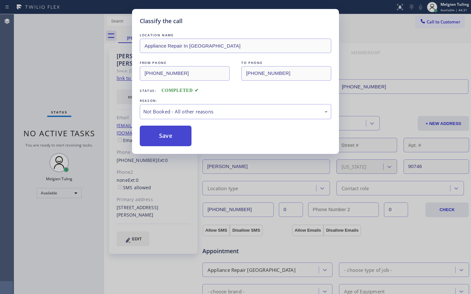
click at [165, 134] on button "Save" at bounding box center [166, 136] width 52 height 21
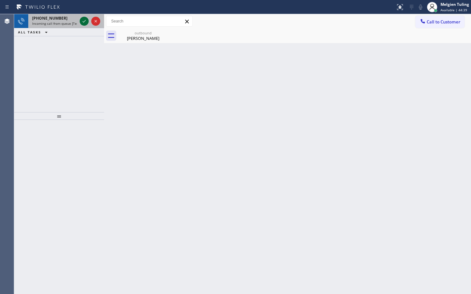
click at [83, 19] on icon at bounding box center [84, 21] width 8 height 8
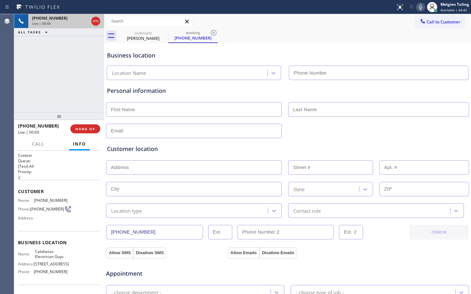
type input "[PHONE_NUMBER]"
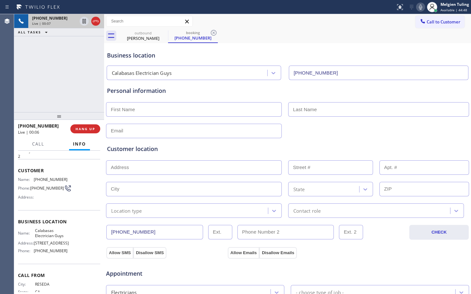
scroll to position [32, 0]
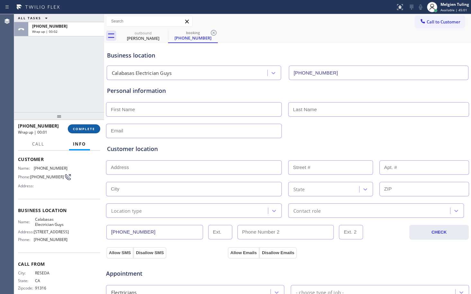
click at [92, 126] on button "COMPLETE" at bounding box center [84, 128] width 32 height 9
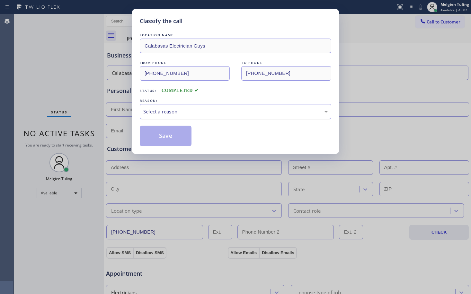
click at [150, 107] on div "Select a reason" at bounding box center [236, 111] width 192 height 15
click at [157, 129] on button "Save" at bounding box center [166, 136] width 52 height 21
type input "[PHONE_NUMBER]"
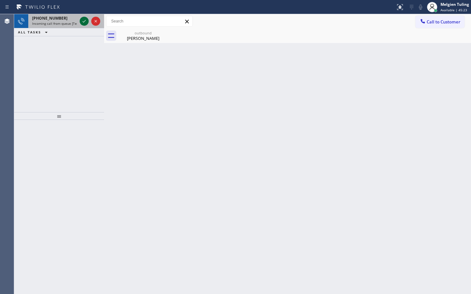
click at [81, 19] on icon at bounding box center [84, 21] width 8 height 8
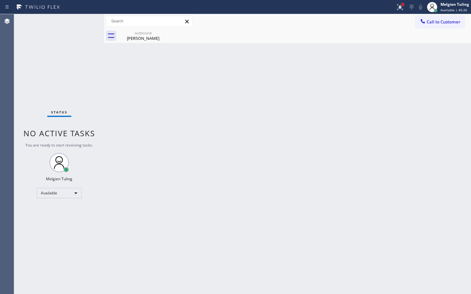
click at [401, 4] on div at bounding box center [403, 5] width 4 height 4
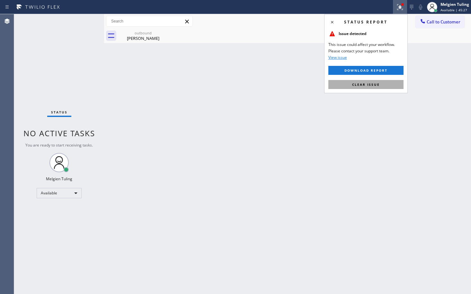
click at [371, 85] on span "Clear issue" at bounding box center [366, 84] width 28 height 4
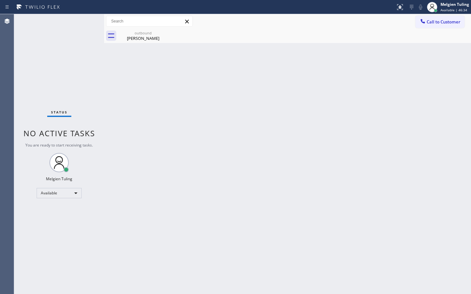
drag, startPoint x: 78, startPoint y: 19, endPoint x: 84, endPoint y: 20, distance: 6.0
click at [84, 20] on div "Status No active tasks You are ready to start receiving tasks. Melgien Tuling A…" at bounding box center [59, 154] width 90 height 280
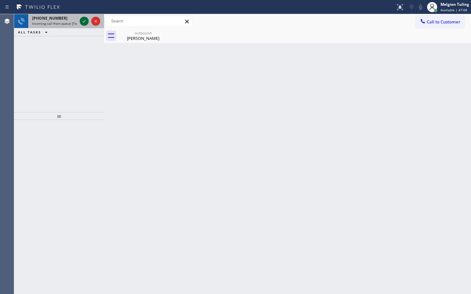
click at [84, 21] on icon at bounding box center [84, 21] width 8 height 8
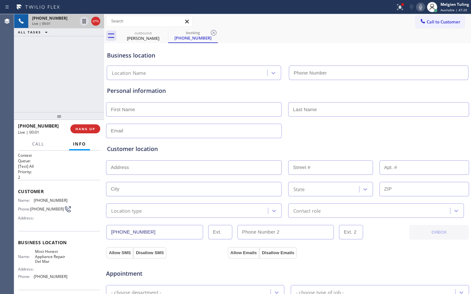
type input "[PHONE_NUMBER]"
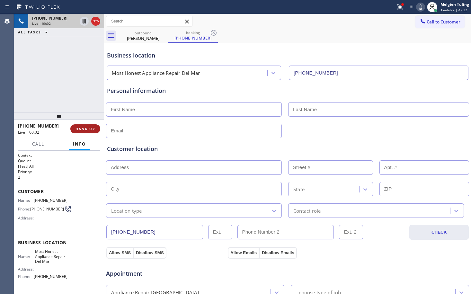
click at [83, 129] on span "HANG UP" at bounding box center [86, 129] width 20 height 4
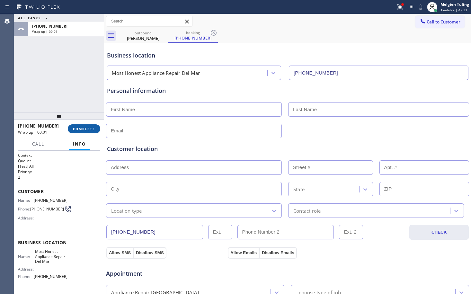
click at [87, 126] on button "COMPLETE" at bounding box center [84, 128] width 32 height 9
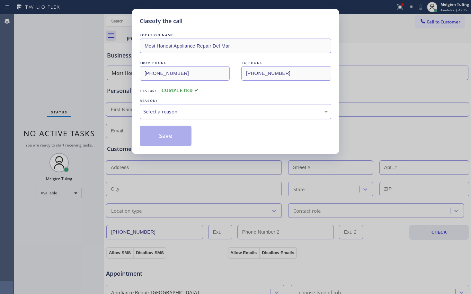
click at [147, 111] on div "Select a reason" at bounding box center [235, 111] width 184 height 7
click at [173, 139] on button "Save" at bounding box center [166, 136] width 52 height 21
type input "[PHONE_NUMBER]"
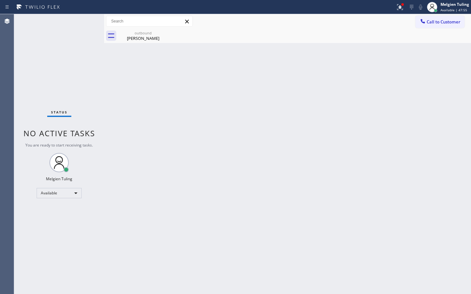
click at [163, 115] on div "Back to Dashboard Change Sender ID Customers Technicians Select a contact Outbo…" at bounding box center [287, 154] width 367 height 280
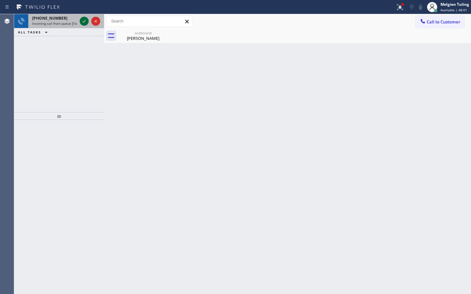
click at [86, 20] on icon at bounding box center [84, 21] width 8 height 8
click at [84, 22] on icon at bounding box center [84, 21] width 3 height 3
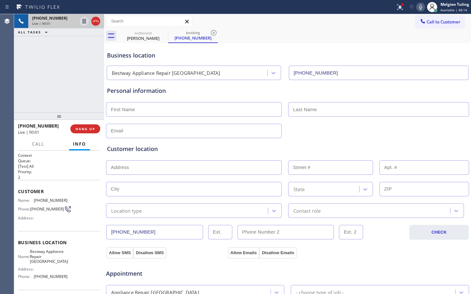
type input "[PHONE_NUMBER]"
click at [88, 131] on button "HANG UP" at bounding box center [85, 128] width 30 height 9
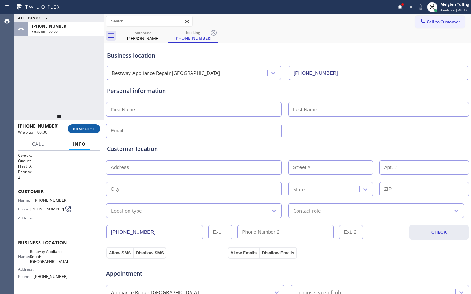
click at [88, 129] on span "COMPLETE" at bounding box center [84, 129] width 22 height 4
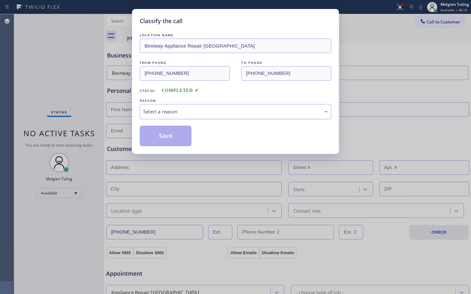
click at [166, 109] on div "Select a reason" at bounding box center [235, 111] width 184 height 7
click at [158, 137] on button "Save" at bounding box center [166, 136] width 52 height 21
type input "[PHONE_NUMBER]"
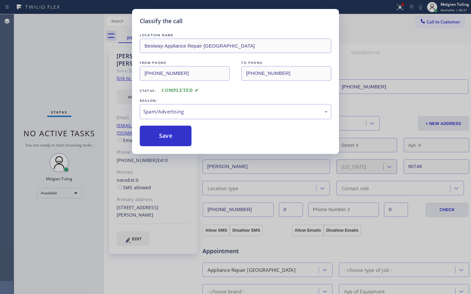
click at [73, 80] on div "Classify the call LOCATION NAME Bestway Appliance Repair Goleta FROM PHONE [PHO…" at bounding box center [235, 147] width 471 height 294
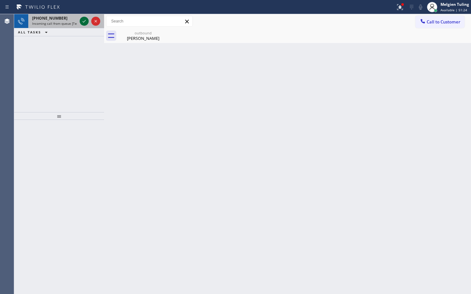
click at [82, 19] on icon at bounding box center [84, 21] width 8 height 8
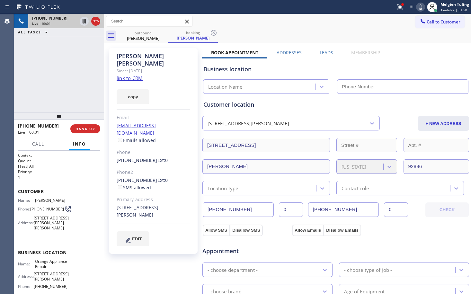
type input "[PHONE_NUMBER]"
click at [133, 75] on link "link to CRM" at bounding box center [130, 78] width 26 height 6
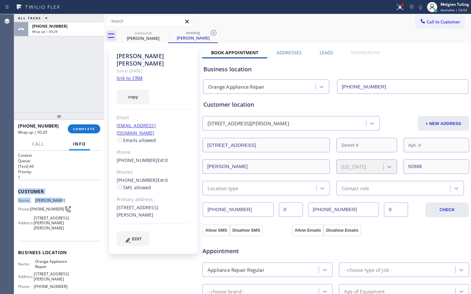
drag, startPoint x: 19, startPoint y: 186, endPoint x: 180, endPoint y: 194, distance: 161.2
click at [61, 201] on div "Customer Name: [PERSON_NAME] Phone: [PHONE_NUMBER] Address: [STREET_ADDRESS][PE…" at bounding box center [59, 210] width 82 height 61
click at [22, 194] on span "Customer" at bounding box center [59, 191] width 82 height 6
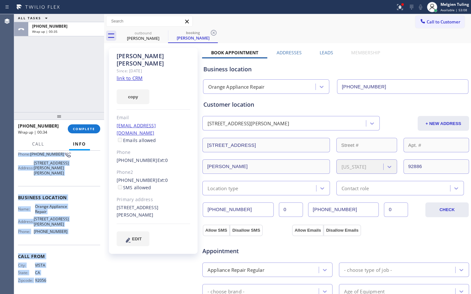
scroll to position [59, 0]
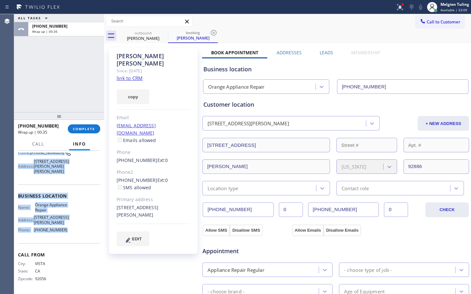
drag, startPoint x: 18, startPoint y: 193, endPoint x: 64, endPoint y: 236, distance: 63.2
click at [64, 236] on div "Context Queue: [Test] All Priority: 1 Customer Name: [PERSON_NAME] Phone: [PHON…" at bounding box center [59, 222] width 90 height 143
click at [85, 130] on span "COMPLETE" at bounding box center [84, 129] width 22 height 4
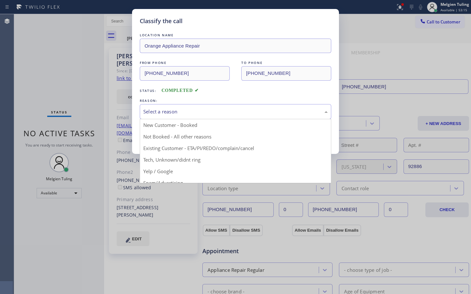
click at [169, 110] on div "Select a reason" at bounding box center [235, 111] width 184 height 7
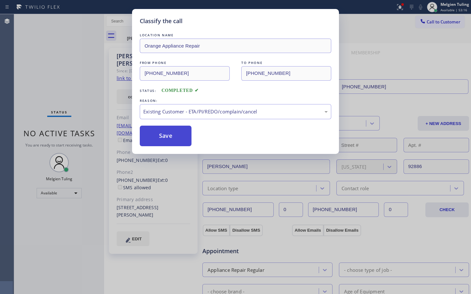
click at [160, 139] on button "Save" at bounding box center [166, 136] width 52 height 21
type input "[PHONE_NUMBER]"
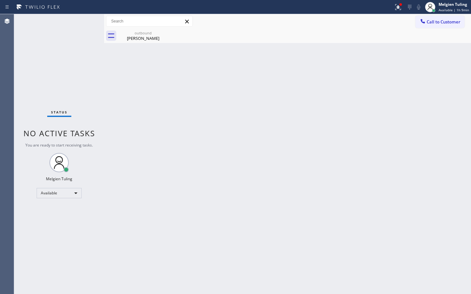
click at [89, 84] on div "Status No active tasks You are ready to start receiving tasks. Melgien Tuling A…" at bounding box center [59, 154] width 90 height 280
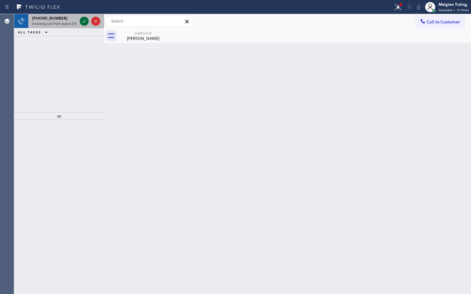
click at [86, 22] on icon at bounding box center [84, 21] width 8 height 8
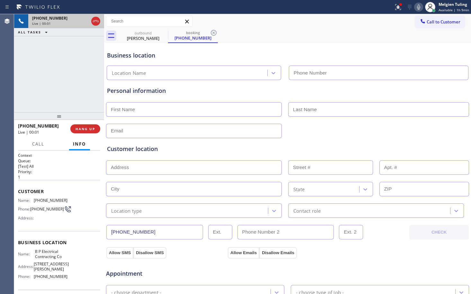
type input "[PHONE_NUMBER]"
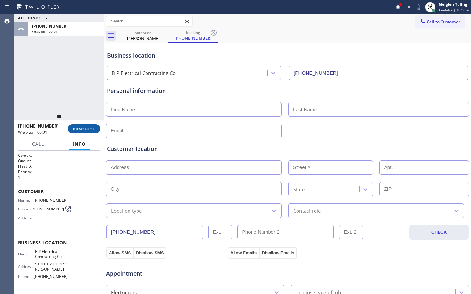
click at [78, 130] on span "COMPLETE" at bounding box center [84, 129] width 22 height 4
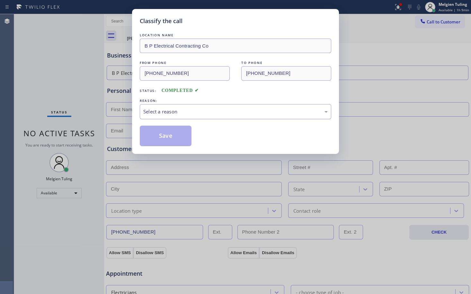
click at [155, 110] on div "Select a reason" at bounding box center [235, 111] width 184 height 7
click at [173, 139] on button "Save" at bounding box center [166, 136] width 52 height 21
type input "[PHONE_NUMBER]"
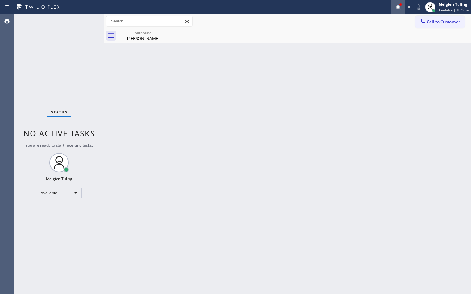
click at [404, 6] on div at bounding box center [398, 7] width 14 height 8
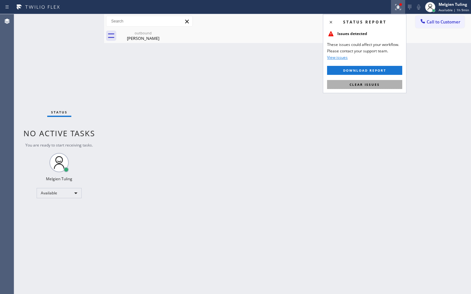
click at [369, 86] on span "Clear issues" at bounding box center [365, 84] width 30 height 4
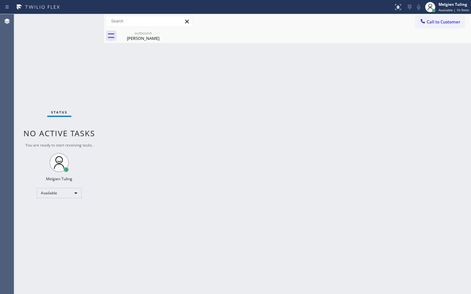
click at [145, 84] on div "Back to Dashboard Change Sender ID Customers Technicians Select a contact Outbo…" at bounding box center [287, 154] width 367 height 280
click at [164, 31] on icon at bounding box center [164, 33] width 8 height 8
click at [165, 32] on icon at bounding box center [164, 33] width 6 height 6
click at [163, 33] on icon at bounding box center [164, 33] width 8 height 8
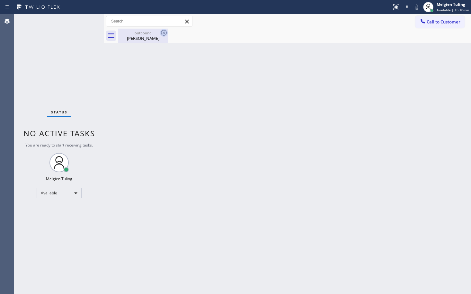
click at [163, 33] on icon at bounding box center [164, 33] width 8 height 8
click at [163, 32] on icon at bounding box center [164, 33] width 8 height 8
click at [164, 31] on icon at bounding box center [164, 33] width 8 height 8
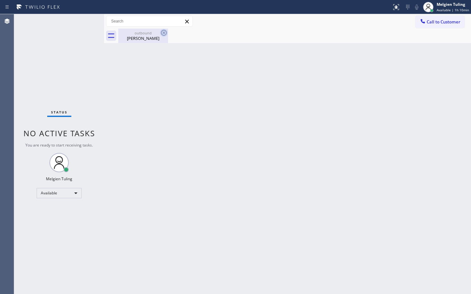
drag, startPoint x: 163, startPoint y: 31, endPoint x: 161, endPoint y: 35, distance: 4.9
click at [162, 33] on icon at bounding box center [164, 33] width 8 height 8
click at [161, 36] on icon at bounding box center [164, 33] width 8 height 8
drag, startPoint x: 160, startPoint y: 38, endPoint x: 156, endPoint y: 43, distance: 6.4
click at [151, 47] on div "Back to Dashboard Change Sender ID Customers Technicians Select a contact Outbo…" at bounding box center [287, 154] width 367 height 280
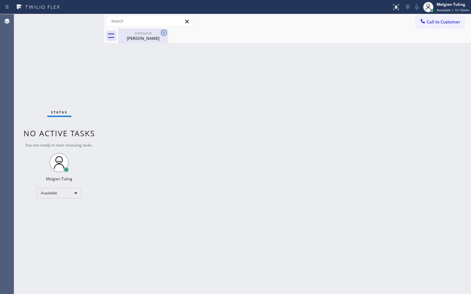
click at [165, 33] on icon at bounding box center [164, 33] width 8 height 8
click at [150, 46] on div "Back to Dashboard Change Sender ID Customers Technicians Select a contact Outbo…" at bounding box center [287, 154] width 367 height 280
click at [144, 37] on div "[PERSON_NAME]" at bounding box center [143, 38] width 49 height 6
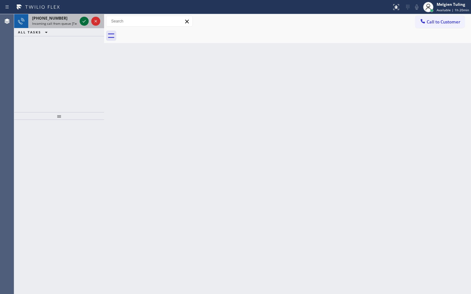
click at [82, 19] on icon at bounding box center [84, 21] width 8 height 8
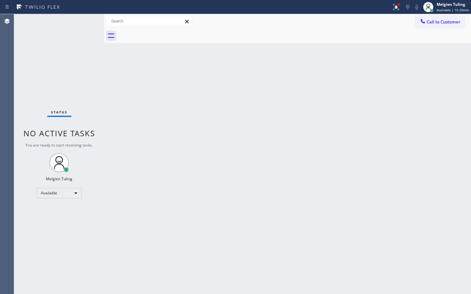
click at [82, 19] on div "Status No active tasks You are ready to start receiving tasks. Melgien Tuling A…" at bounding box center [59, 154] width 90 height 280
click at [84, 20] on div "Status No active tasks You are ready to start receiving tasks. Melgien Tuling A…" at bounding box center [59, 154] width 90 height 280
click at [76, 192] on div "Available" at bounding box center [59, 193] width 45 height 10
click at [60, 227] on li "Break" at bounding box center [59, 226] width 44 height 8
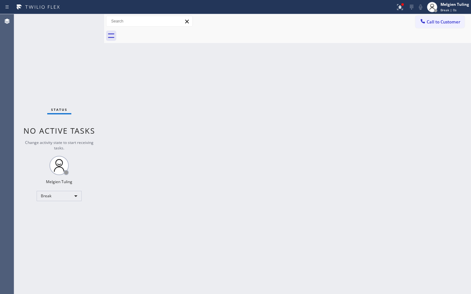
click at [260, 166] on div "Back to Dashboard Change Sender ID Customers Technicians Select a contact Outbo…" at bounding box center [287, 154] width 367 height 280
click at [76, 197] on div "Break" at bounding box center [59, 196] width 45 height 10
click at [54, 213] on li "Available" at bounding box center [59, 213] width 44 height 8
click at [280, 166] on div "Back to Dashboard Change Sender ID Customers Technicians Select a contact Outbo…" at bounding box center [287, 154] width 367 height 280
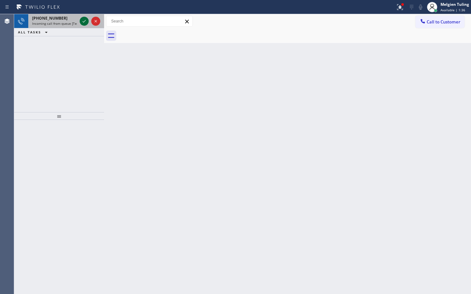
click at [82, 22] on icon at bounding box center [84, 21] width 8 height 8
click at [85, 22] on icon at bounding box center [84, 21] width 8 height 8
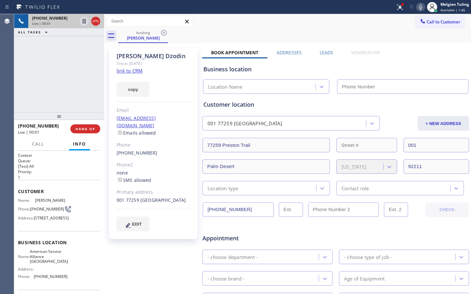
type input "[PHONE_NUMBER]"
click at [132, 73] on link "link to CRM" at bounding box center [130, 70] width 26 height 6
click at [83, 21] on icon at bounding box center [84, 21] width 8 height 8
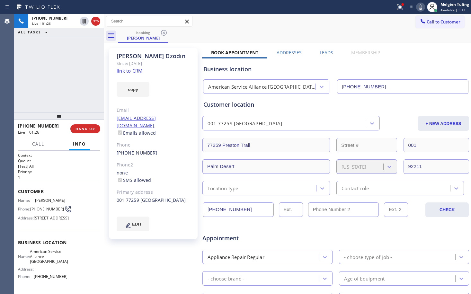
click at [423, 5] on icon at bounding box center [421, 7] width 8 height 8
click at [84, 22] on icon at bounding box center [84, 21] width 4 height 4
click at [421, 8] on icon at bounding box center [421, 7] width 8 height 8
click at [398, 7] on icon at bounding box center [400, 7] width 8 height 8
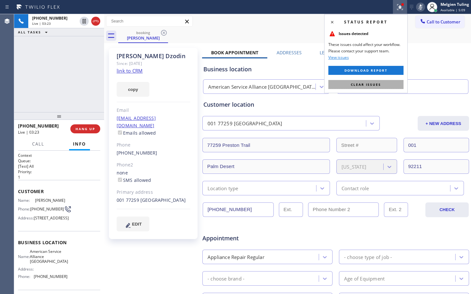
click at [359, 84] on span "Clear issues" at bounding box center [366, 84] width 30 height 4
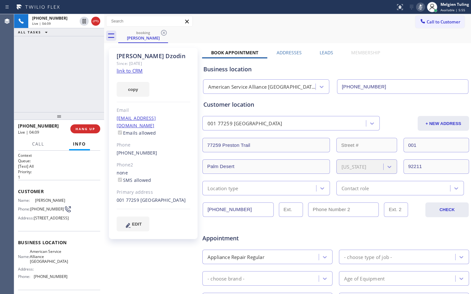
click at [419, 7] on icon at bounding box center [421, 7] width 8 height 8
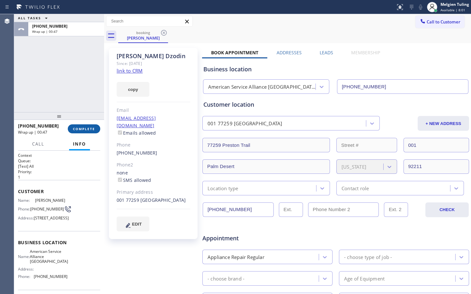
click at [85, 130] on span "COMPLETE" at bounding box center [84, 129] width 22 height 4
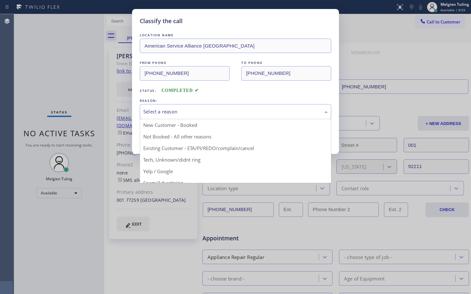
click at [174, 109] on div "Select a reason" at bounding box center [235, 111] width 184 height 7
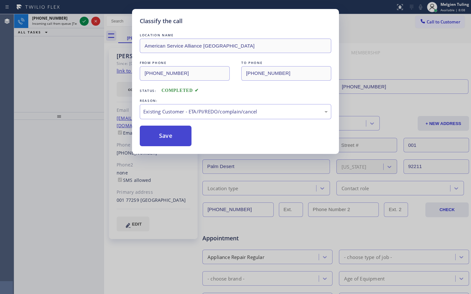
click at [163, 130] on button "Save" at bounding box center [166, 136] width 52 height 21
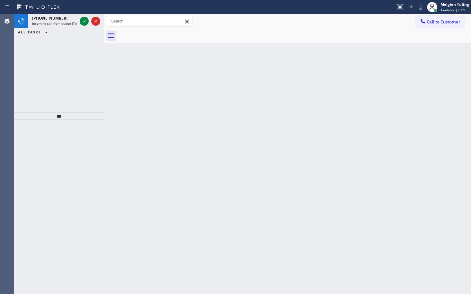
click at [165, 135] on div "Back to Dashboard Change Sender ID Customers Technicians Select a contact Outbo…" at bounding box center [287, 154] width 367 height 280
click at [85, 20] on icon at bounding box center [84, 21] width 8 height 8
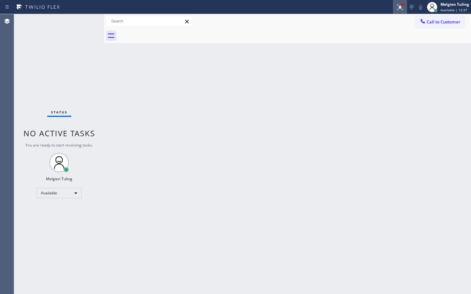
click at [403, 7] on icon at bounding box center [400, 7] width 8 height 8
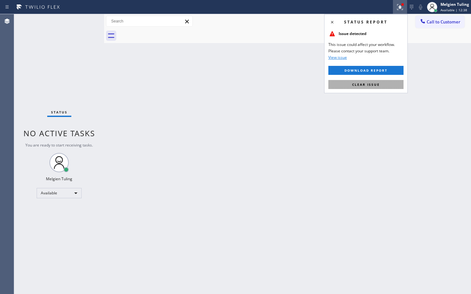
click at [379, 83] on span "Clear issue" at bounding box center [366, 84] width 28 height 4
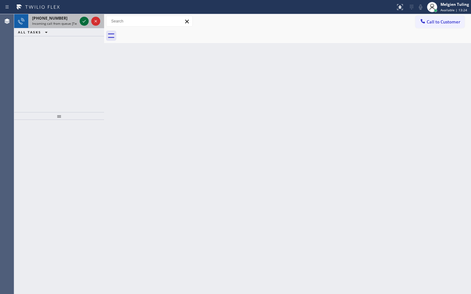
click at [82, 21] on icon at bounding box center [84, 21] width 8 height 8
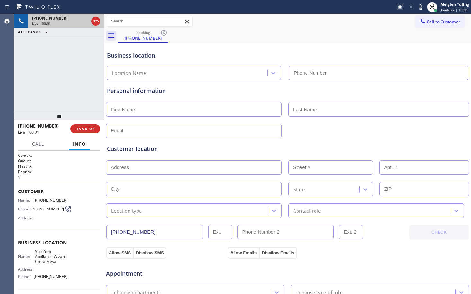
type input "(714) 677-8441"
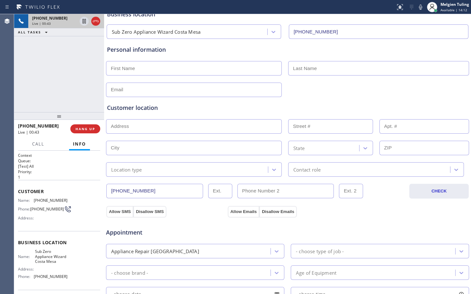
scroll to position [32, 0]
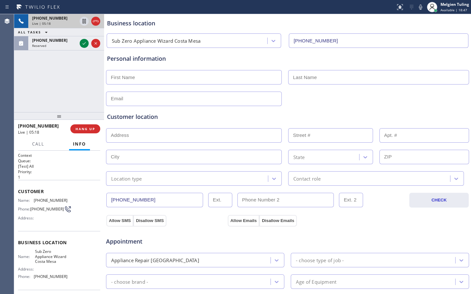
click at [226, 48] on div "Personal information" at bounding box center [288, 75] width 364 height 61
click at [392, 31] on div "Sub Zero Appliance Wizard Costa Mesa (714) 677-8441" at bounding box center [287, 39] width 364 height 17
click at [422, 5] on icon at bounding box center [421, 7] width 8 height 8
click at [85, 19] on icon at bounding box center [84, 21] width 3 height 4
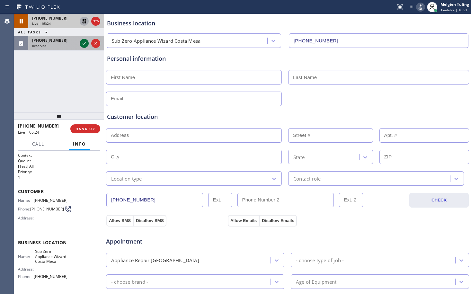
click at [85, 42] on icon at bounding box center [84, 44] width 8 height 8
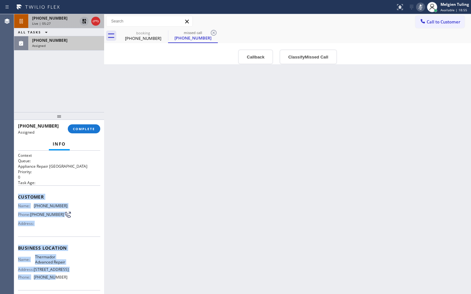
scroll to position [49, 0]
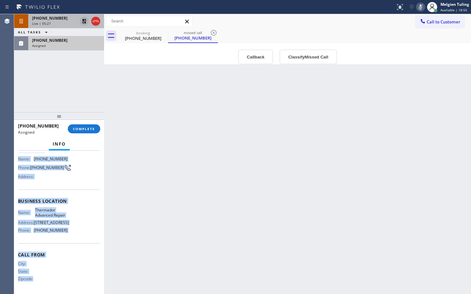
drag, startPoint x: 19, startPoint y: 197, endPoint x: 49, endPoint y: 306, distance: 113.8
click at [49, 294] on html "Status report No issues detected If you experience an issue, please download th…" at bounding box center [235, 147] width 471 height 294
click at [63, 228] on span "(719) 309-4451" at bounding box center [51, 230] width 34 height 5
drag, startPoint x: 65, startPoint y: 229, endPoint x: 18, endPoint y: 159, distance: 84.7
click at [18, 159] on div "Context Queue: Appliance Repair High End Priority: 0 Task Age: Customer Name: (…" at bounding box center [59, 199] width 82 height 186
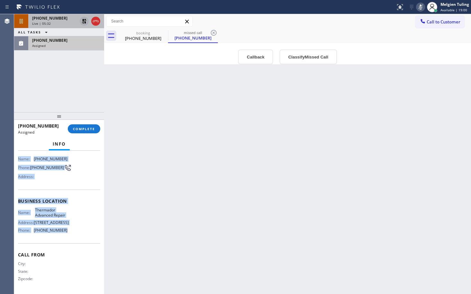
copy div "Name: (970) 442-7786 Phone: (970) 442-7786 Address: Business location Name: The…"
click at [87, 128] on span "COMPLETE" at bounding box center [84, 129] width 22 height 4
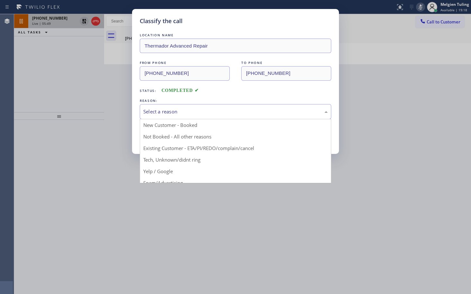
click at [165, 107] on div "Select a reason" at bounding box center [236, 111] width 192 height 15
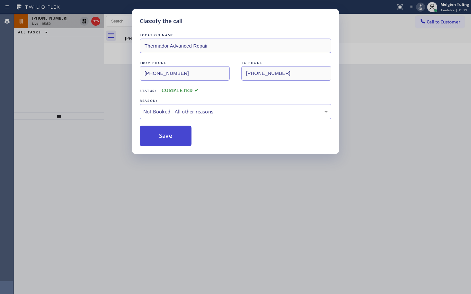
click at [159, 128] on button "Save" at bounding box center [166, 136] width 52 height 21
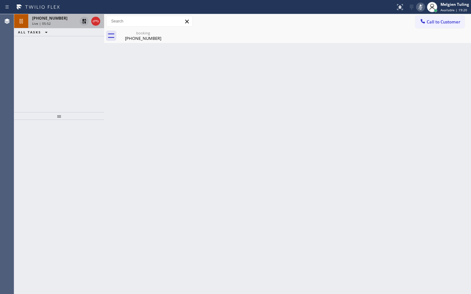
click at [133, 98] on div "Back to Dashboard Change Sender ID Customers Technicians Select a contact Outbo…" at bounding box center [287, 154] width 367 height 280
click at [194, 129] on div "Back to Dashboard Change Sender ID Customers Technicians Select a contact Outbo…" at bounding box center [287, 154] width 367 height 280
click at [82, 21] on icon at bounding box center [84, 21] width 8 height 8
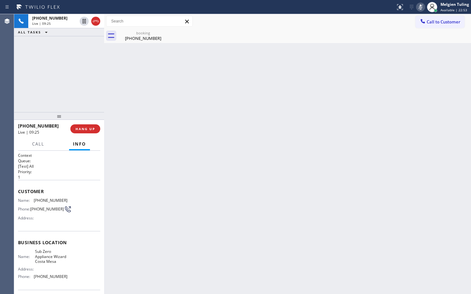
click at [423, 6] on icon at bounding box center [421, 7] width 8 height 8
click at [189, 100] on div "Back to Dashboard Change Sender ID Customers Technicians Select a contact Outbo…" at bounding box center [287, 154] width 367 height 280
click at [83, 126] on button "HANG UP" at bounding box center [85, 128] width 30 height 9
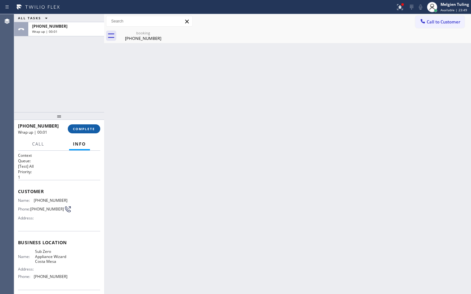
click at [88, 128] on span "COMPLETE" at bounding box center [84, 129] width 22 height 4
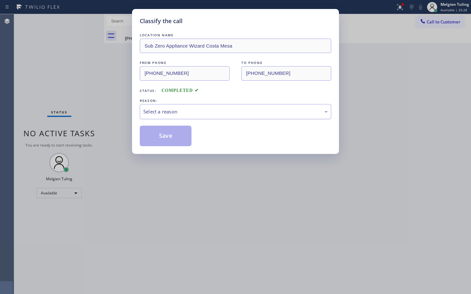
click at [157, 109] on div "Select a reason" at bounding box center [235, 111] width 184 height 7
click at [153, 139] on button "Save" at bounding box center [166, 136] width 52 height 21
click at [112, 89] on div "Classify the call LOCATION NAME Sub Zero Appliance Wizard Costa Mesa FROM PHONE…" at bounding box center [235, 147] width 471 height 294
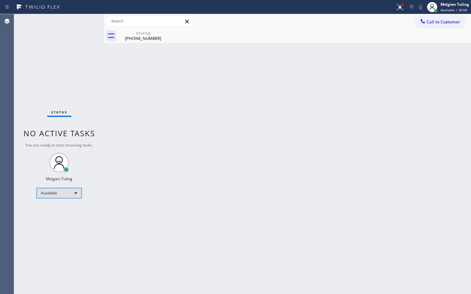
click at [75, 193] on div "Available" at bounding box center [59, 193] width 45 height 10
click at [47, 227] on li "Break" at bounding box center [59, 226] width 44 height 8
